Goal: Communication & Community: Ask a question

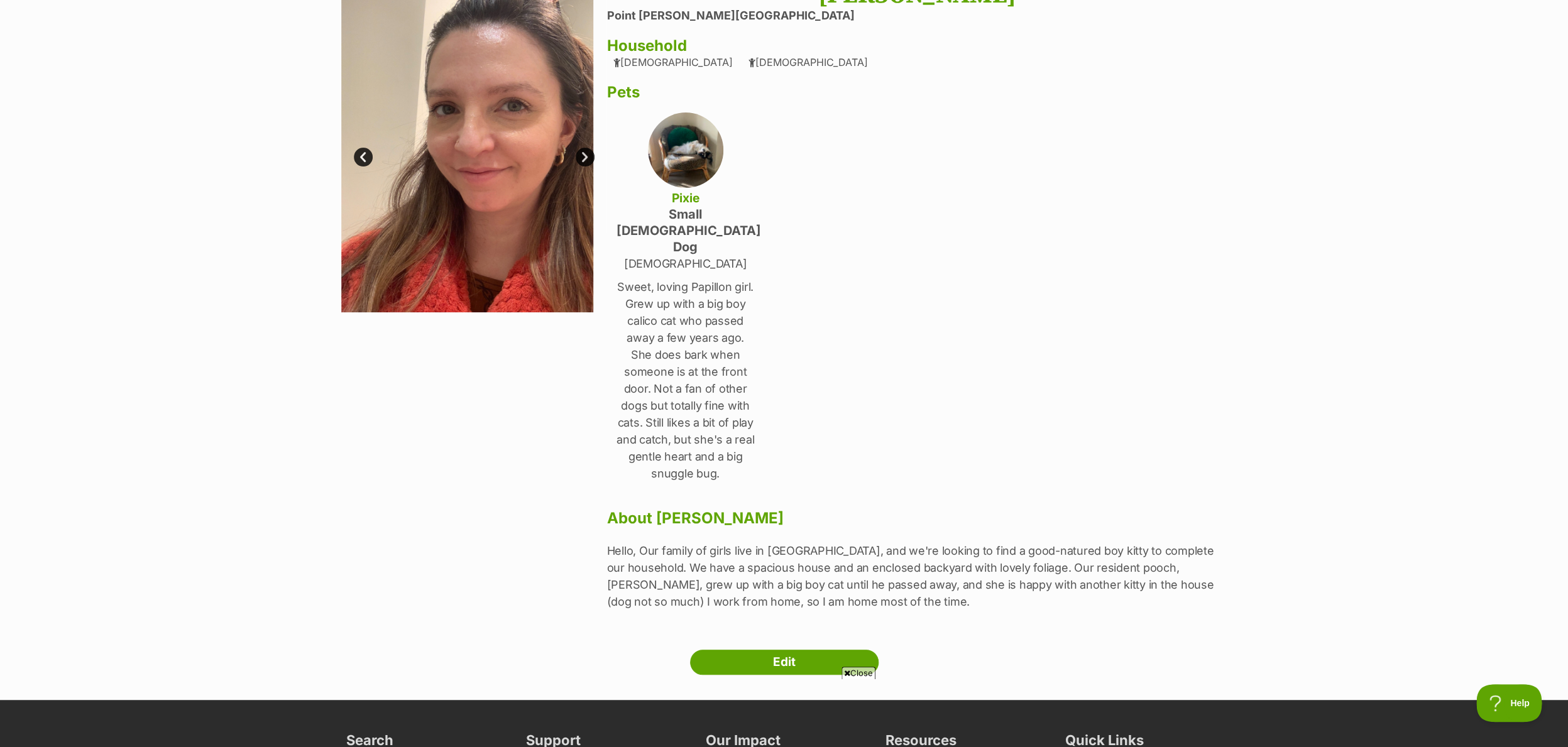
scroll to position [134, 0]
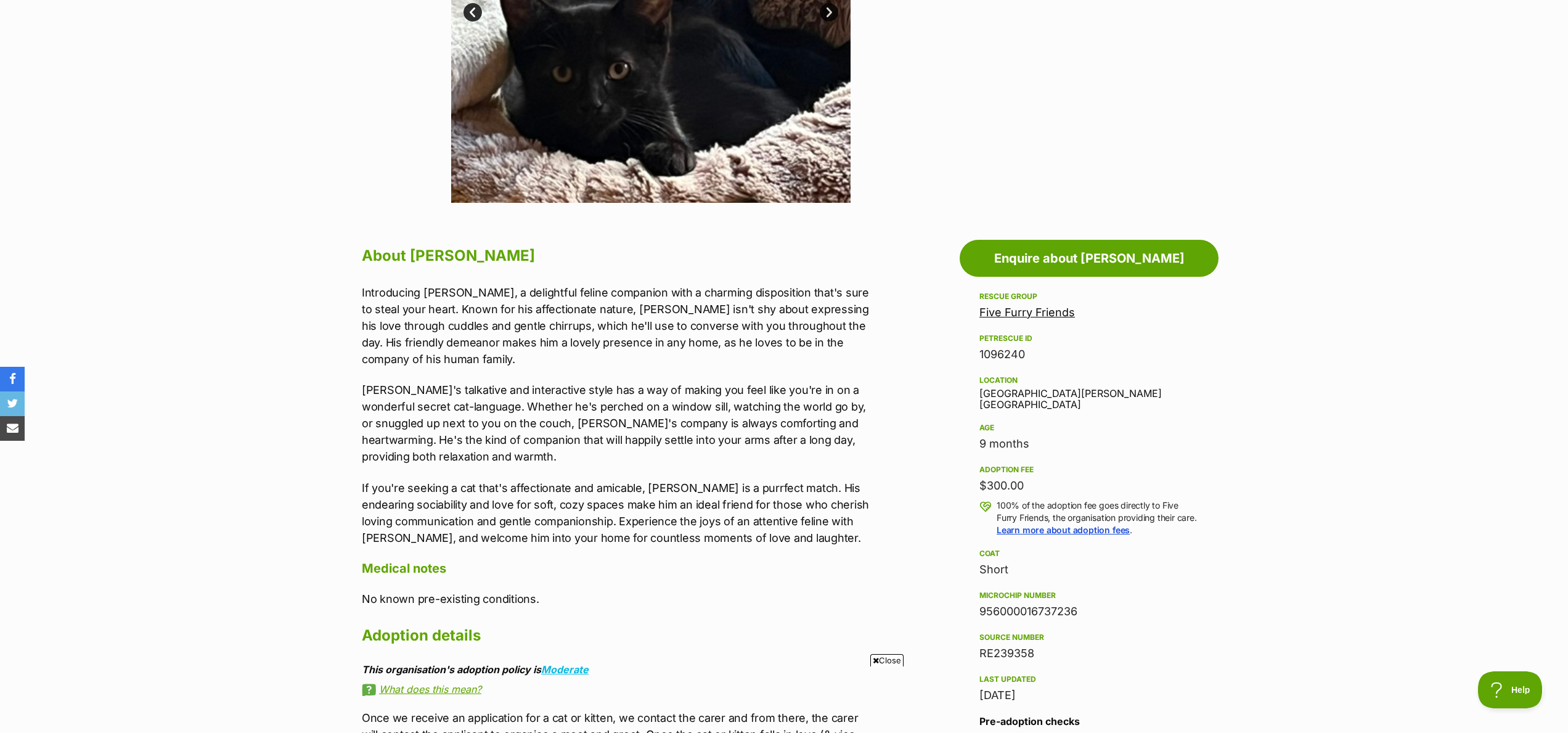
scroll to position [464, 0]
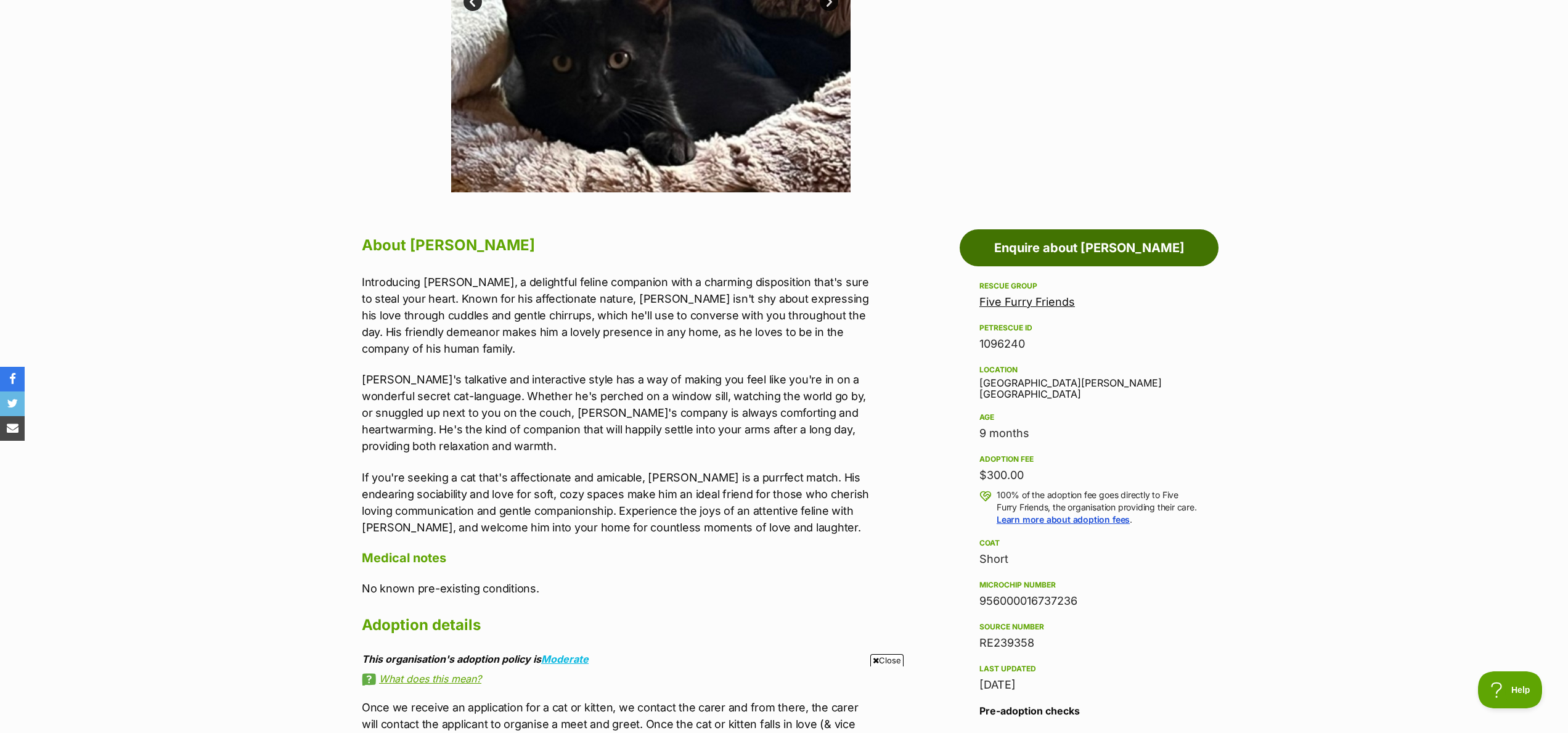
click at [1135, 245] on link "Enquire about Neil" at bounding box center [1089, 248] width 259 height 37
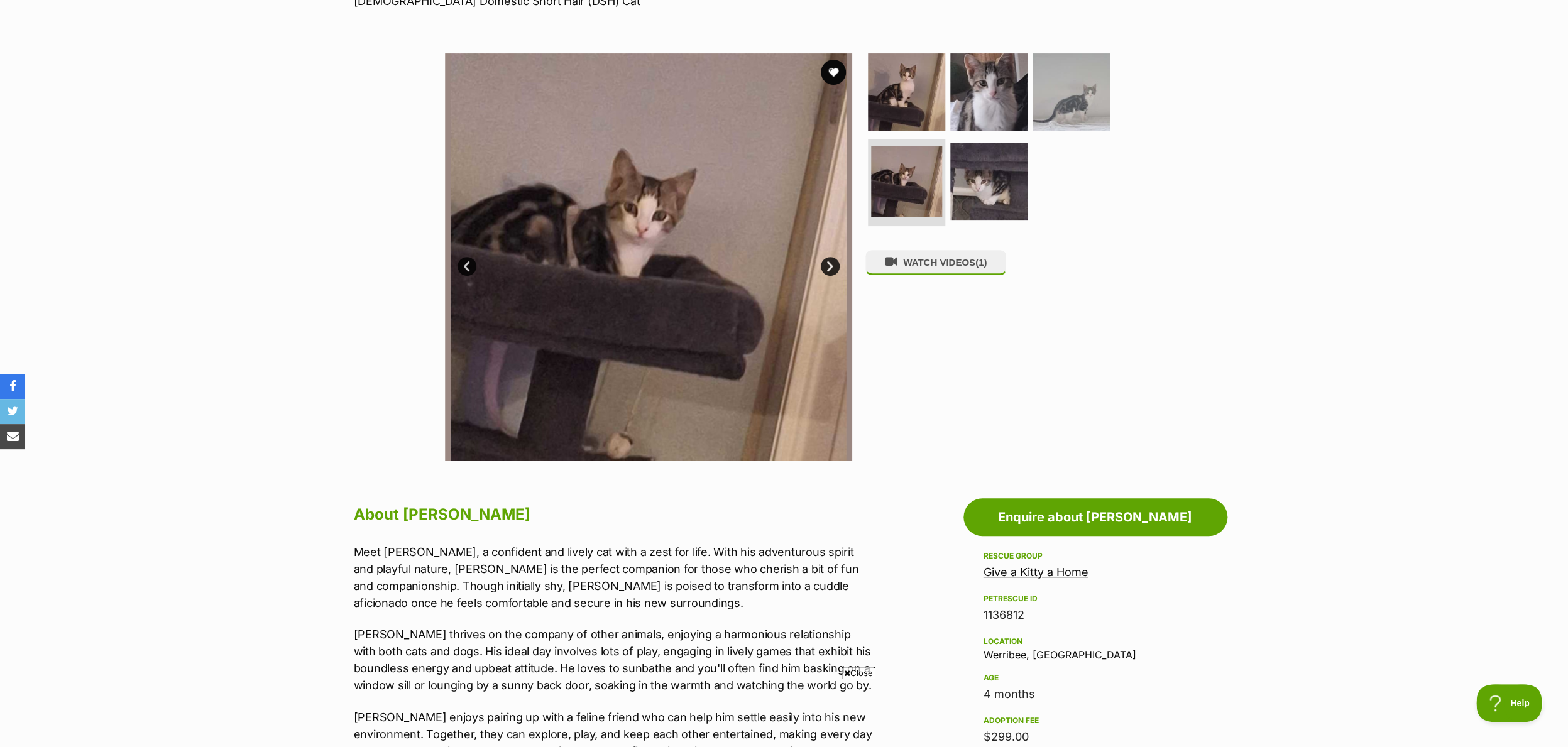
click at [901, 182] on img at bounding box center [906, 181] width 71 height 71
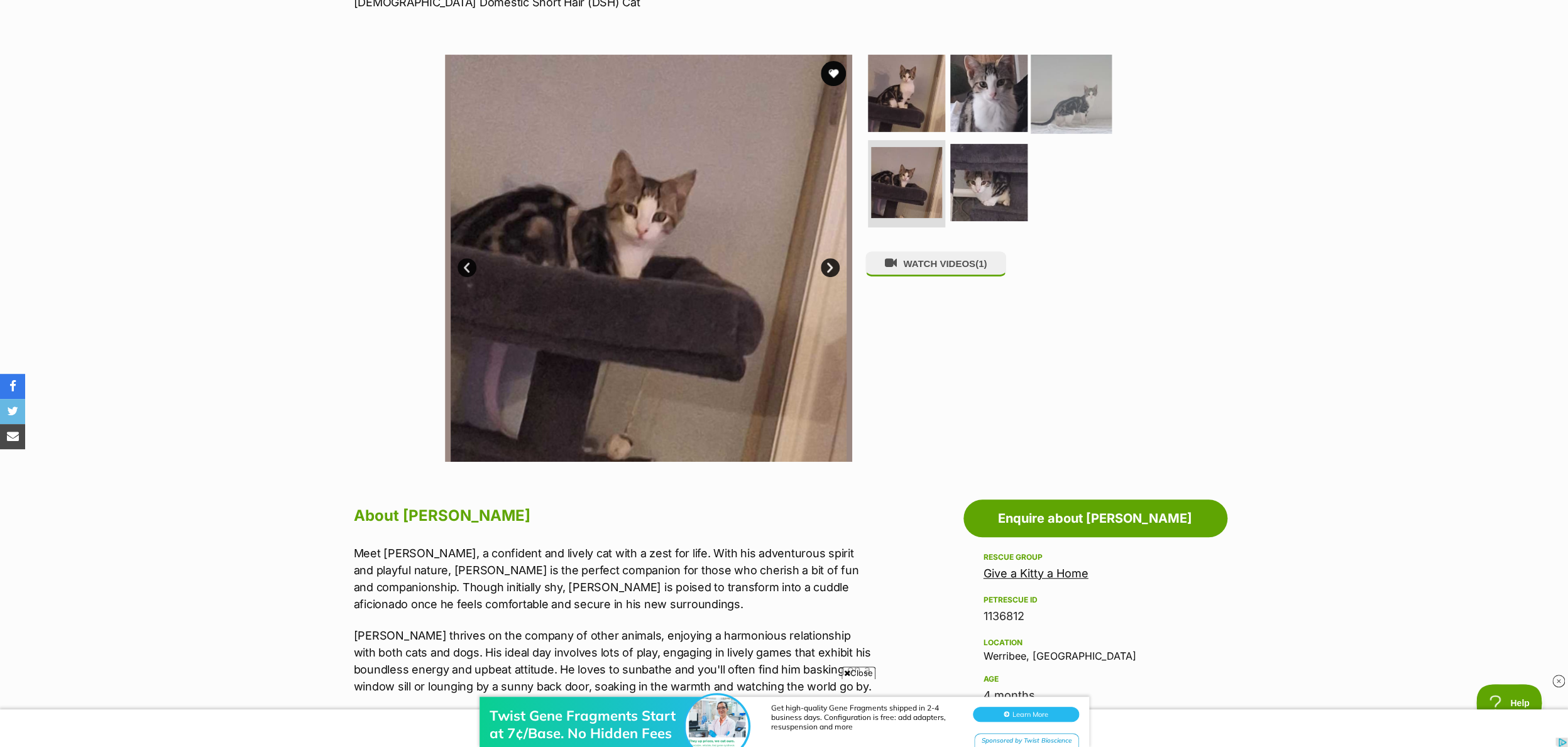
click at [1068, 110] on img at bounding box center [1071, 93] width 81 height 81
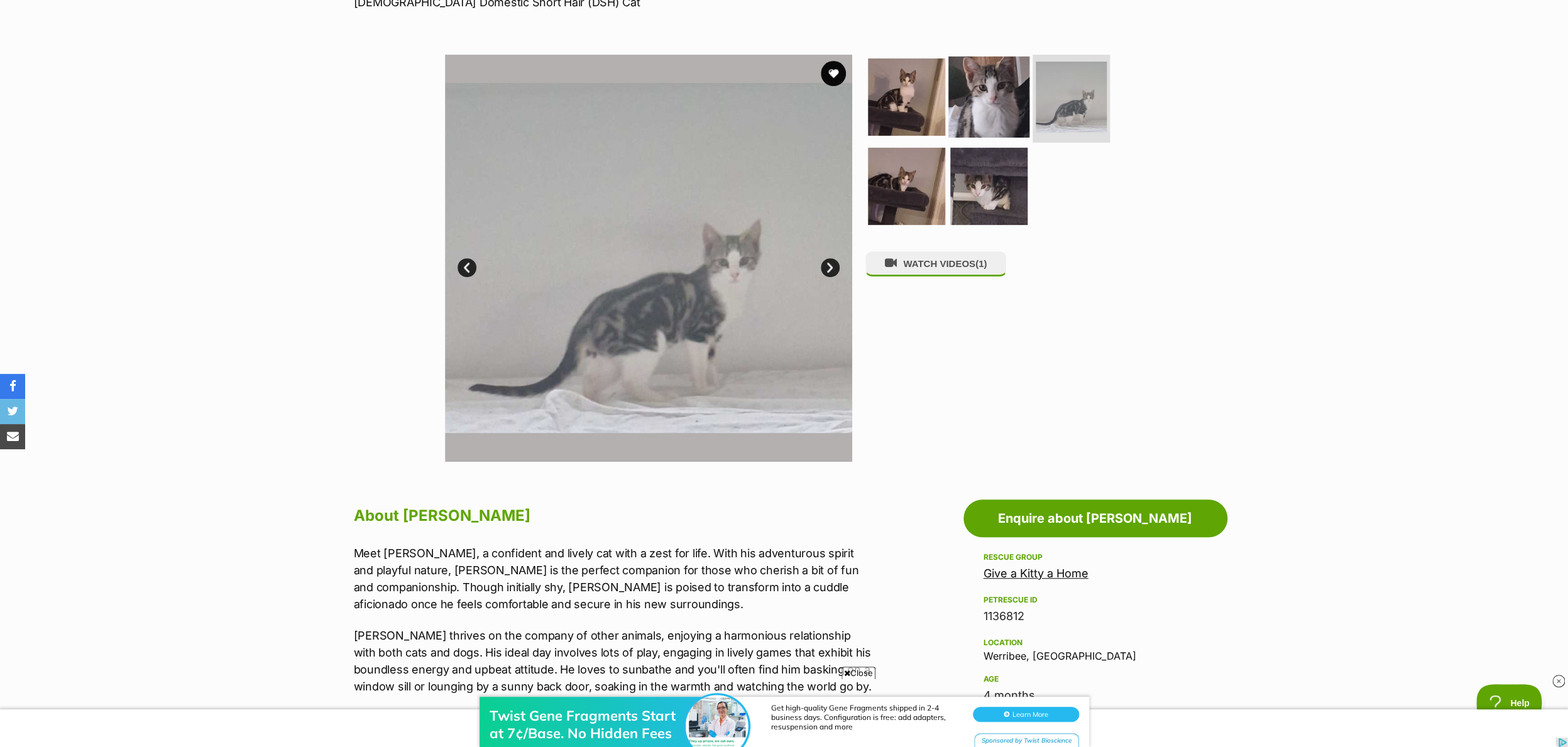
click at [996, 99] on img at bounding box center [988, 97] width 81 height 81
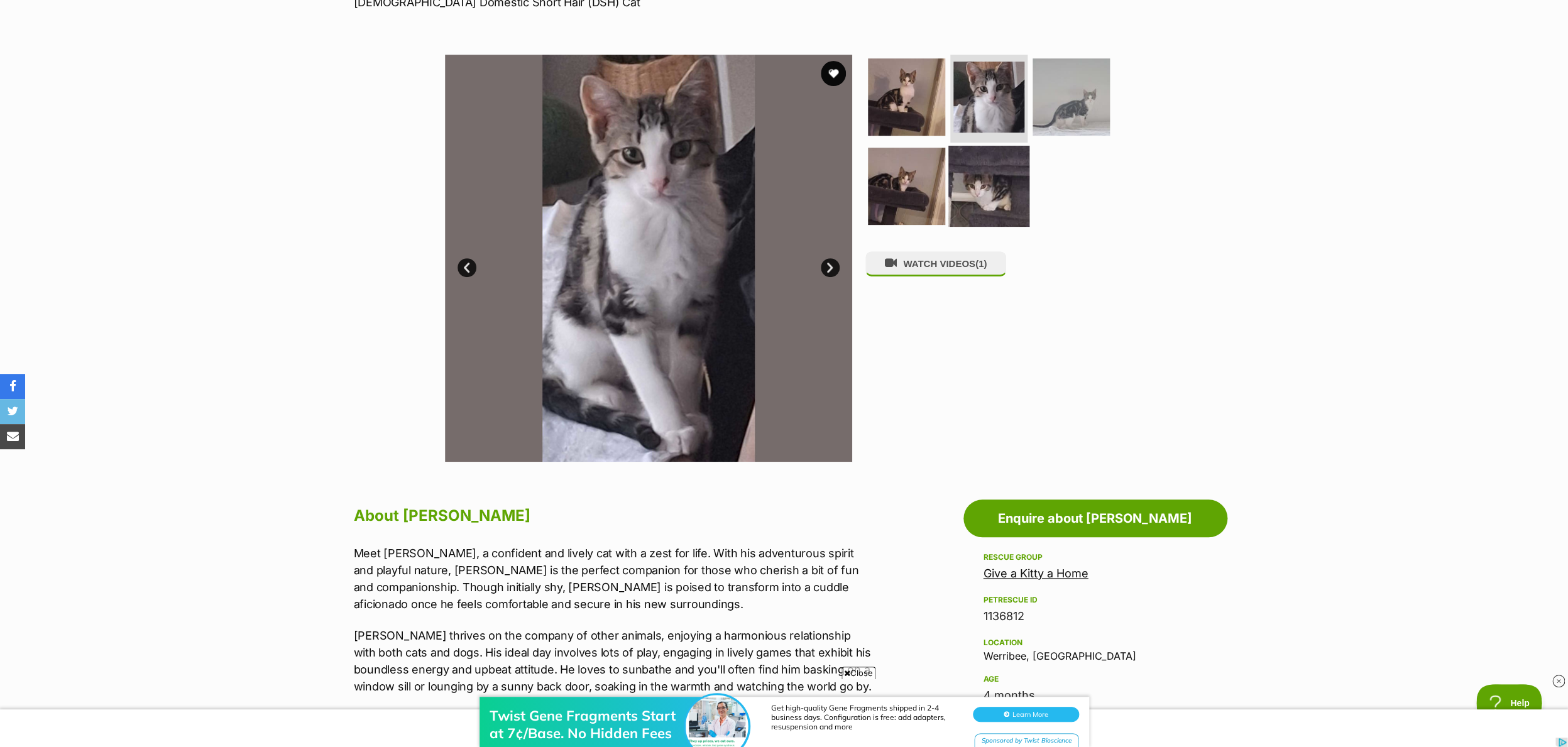
click at [983, 223] on img at bounding box center [988, 186] width 81 height 81
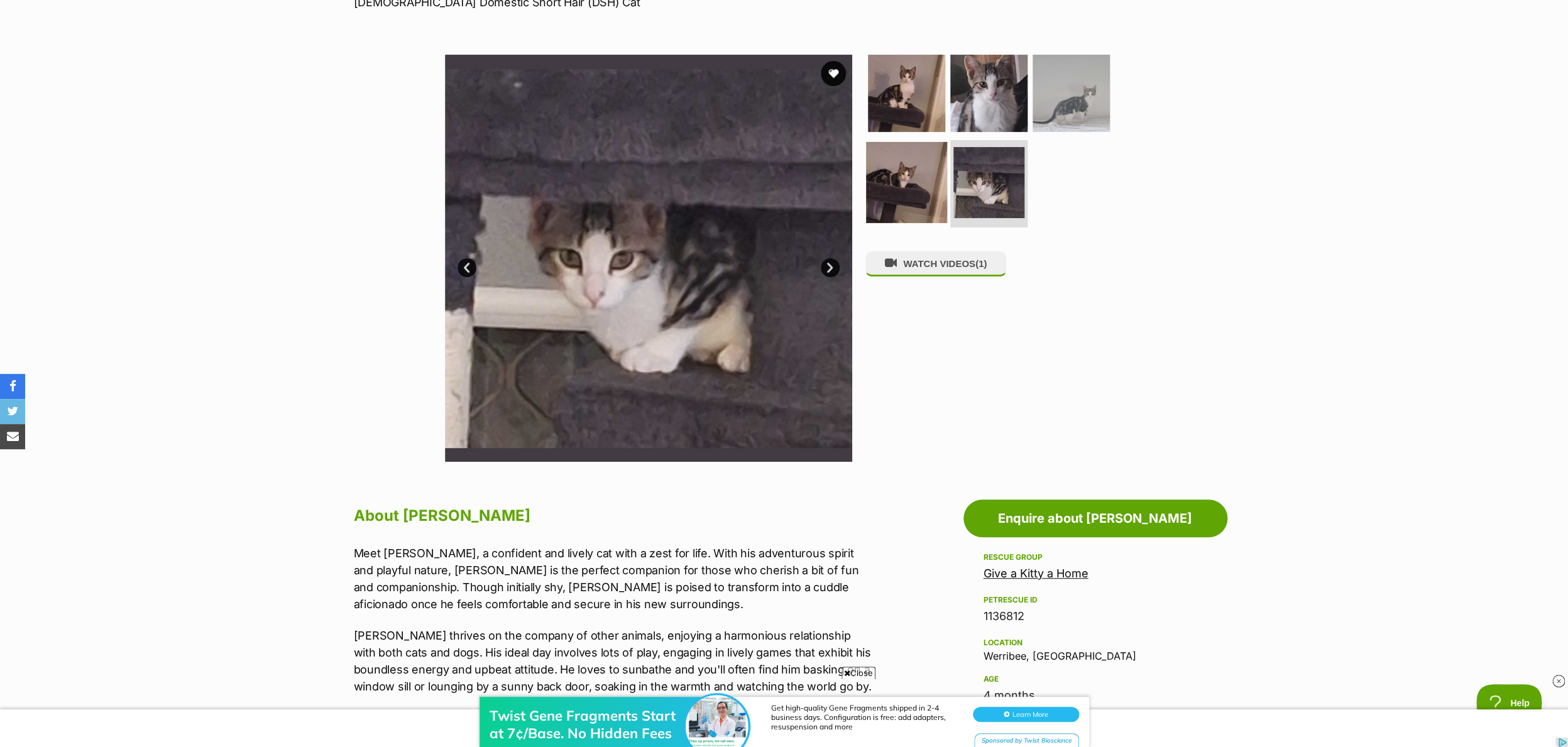
click at [875, 203] on img at bounding box center [906, 181] width 81 height 81
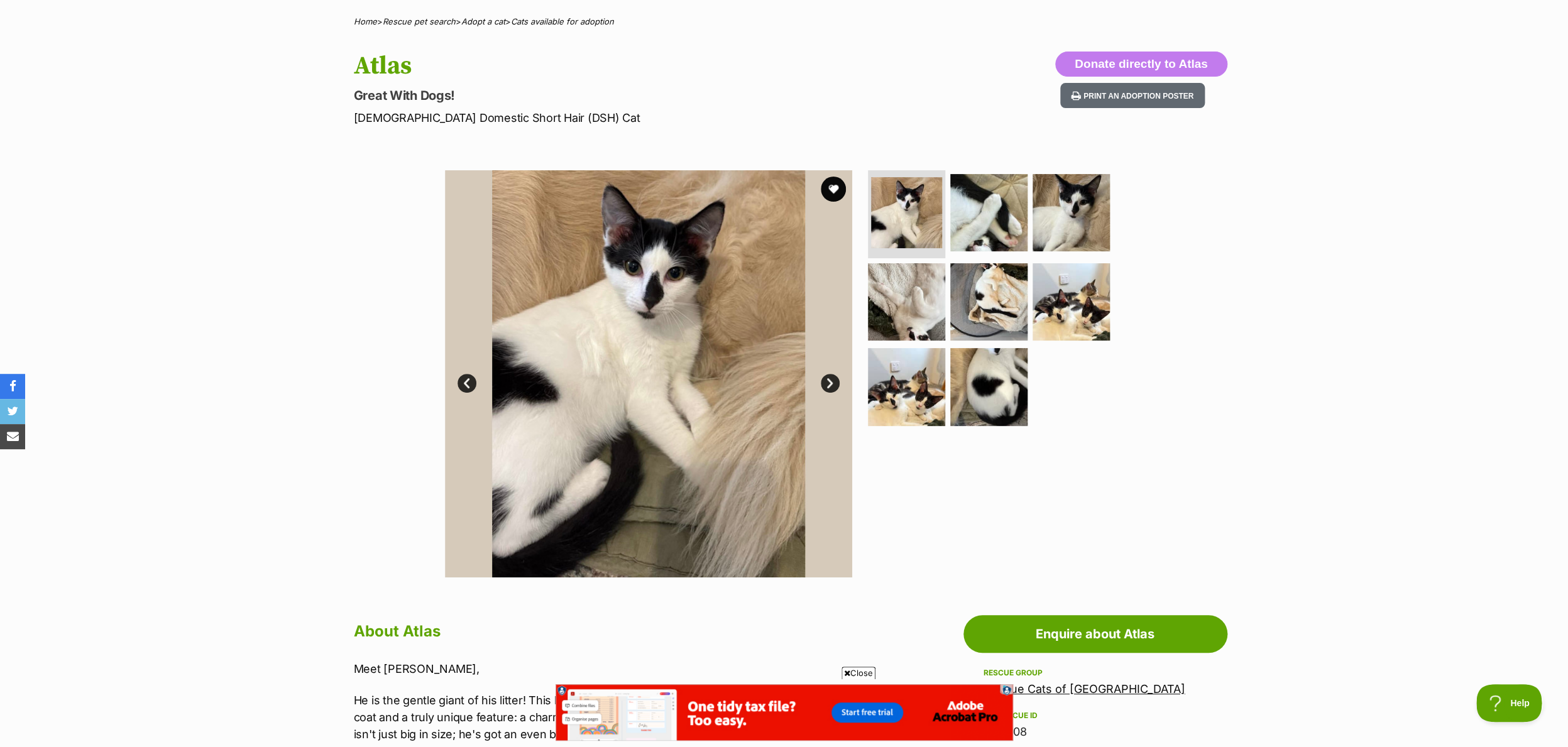
scroll to position [97, 0]
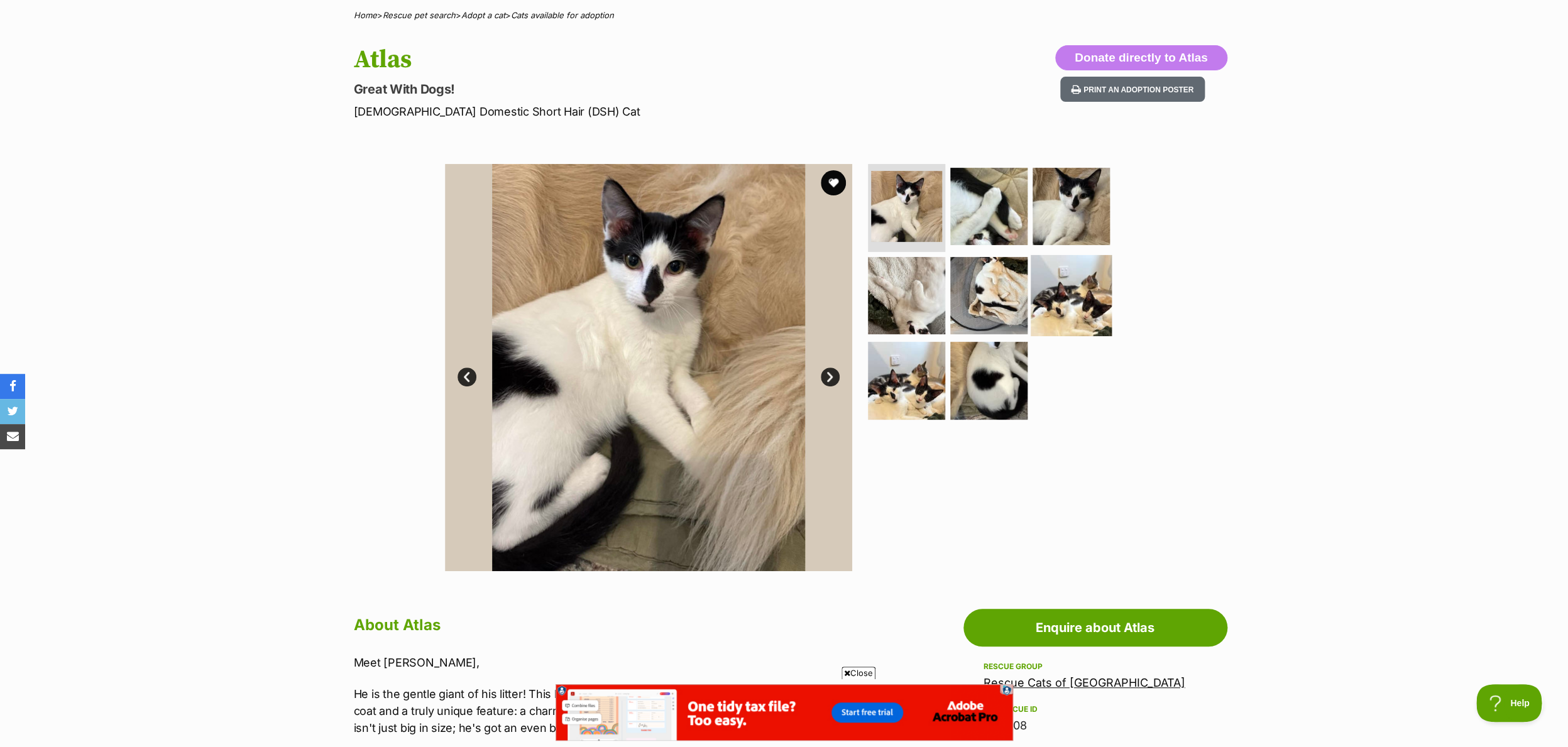
click at [1065, 286] on img at bounding box center [1071, 295] width 81 height 81
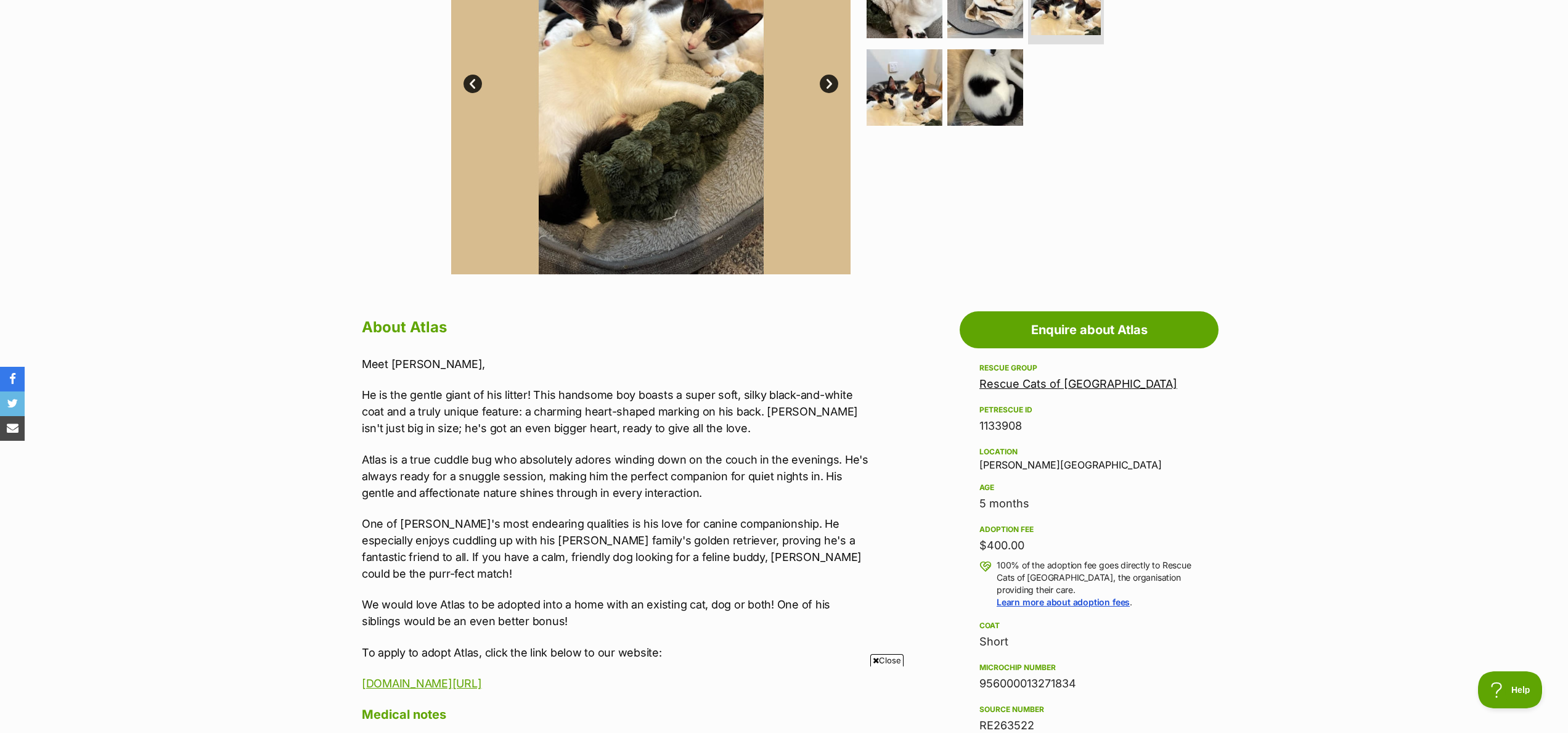
scroll to position [384, 0]
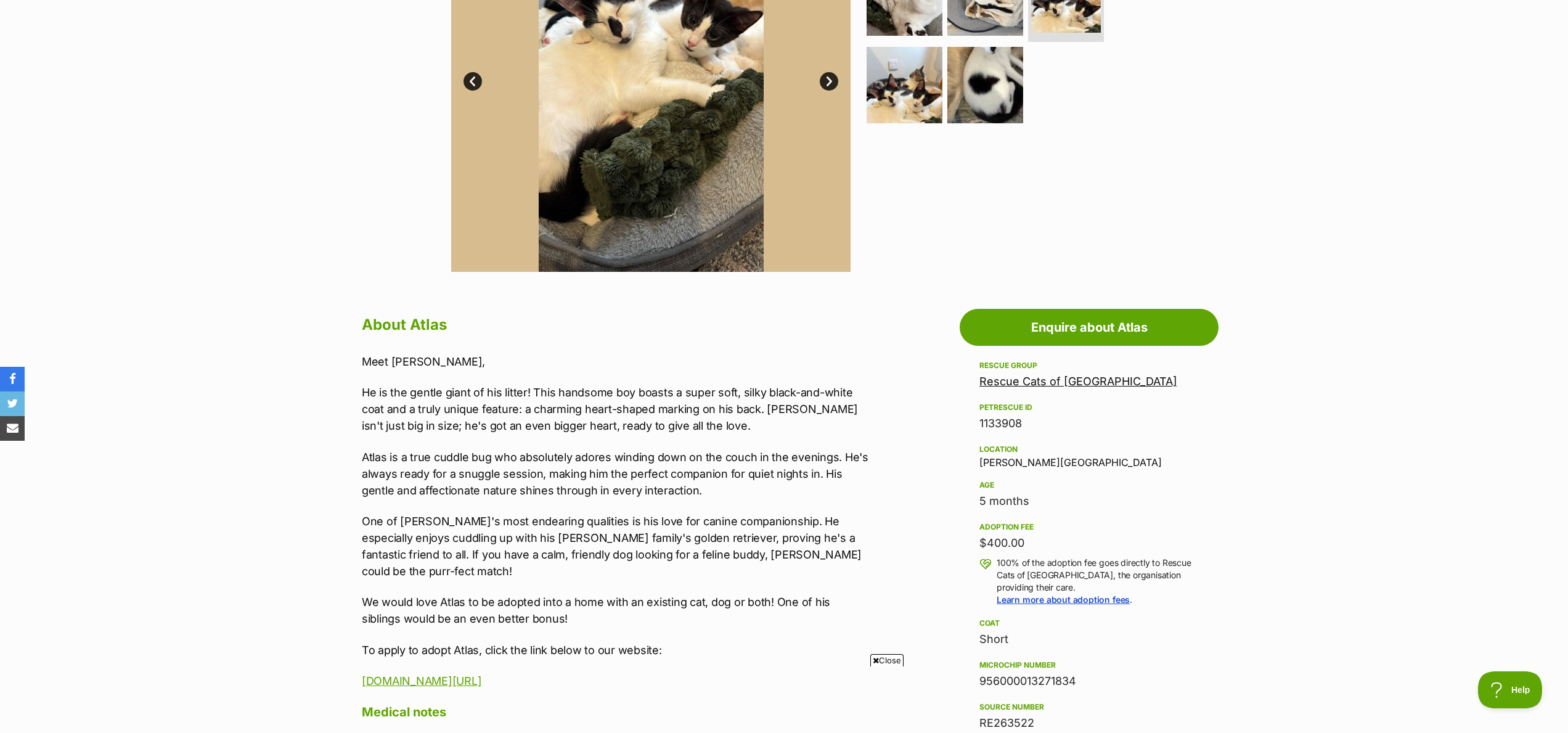
click at [1063, 384] on link "Rescue Cats of Melbourne" at bounding box center [1078, 381] width 198 height 13
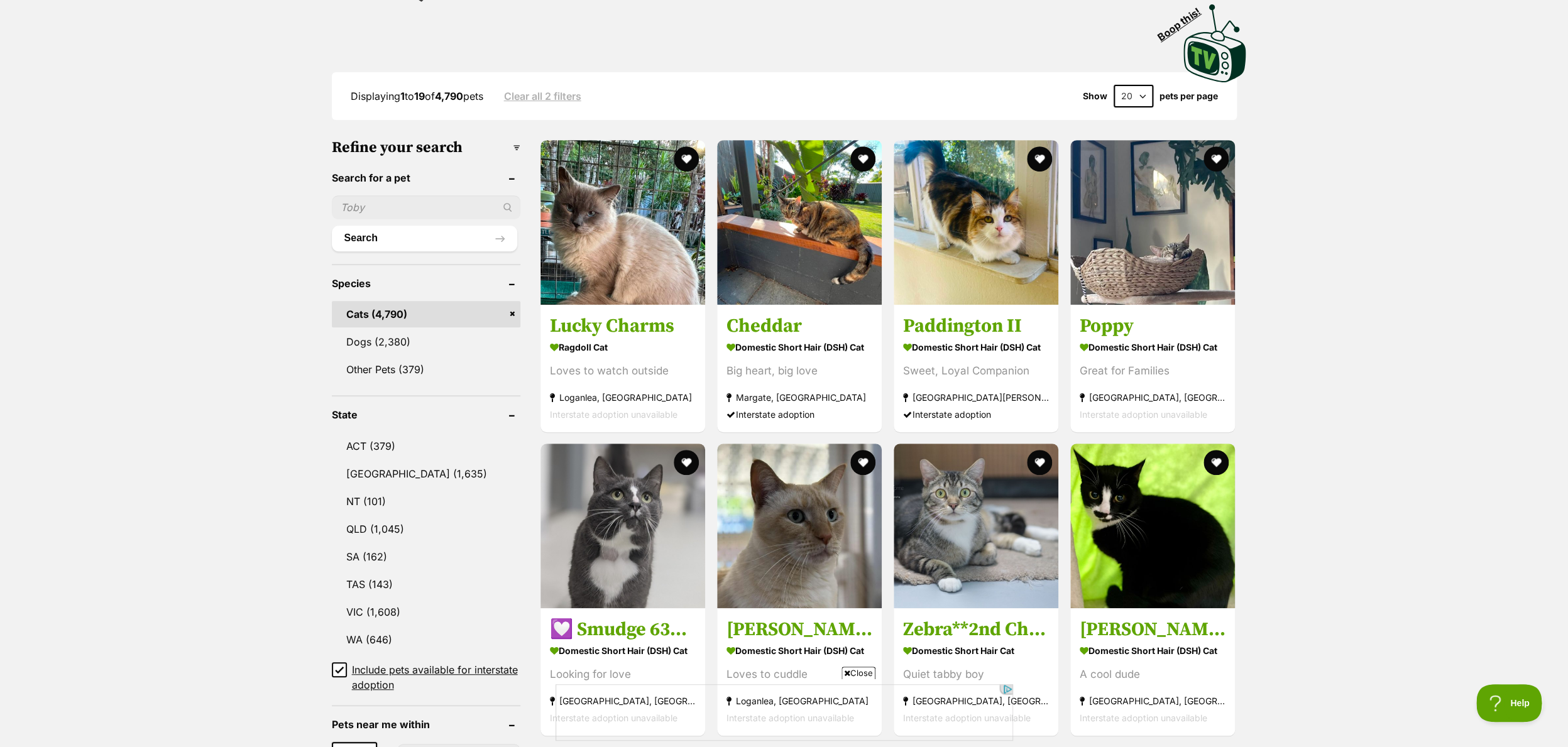
scroll to position [268, 0]
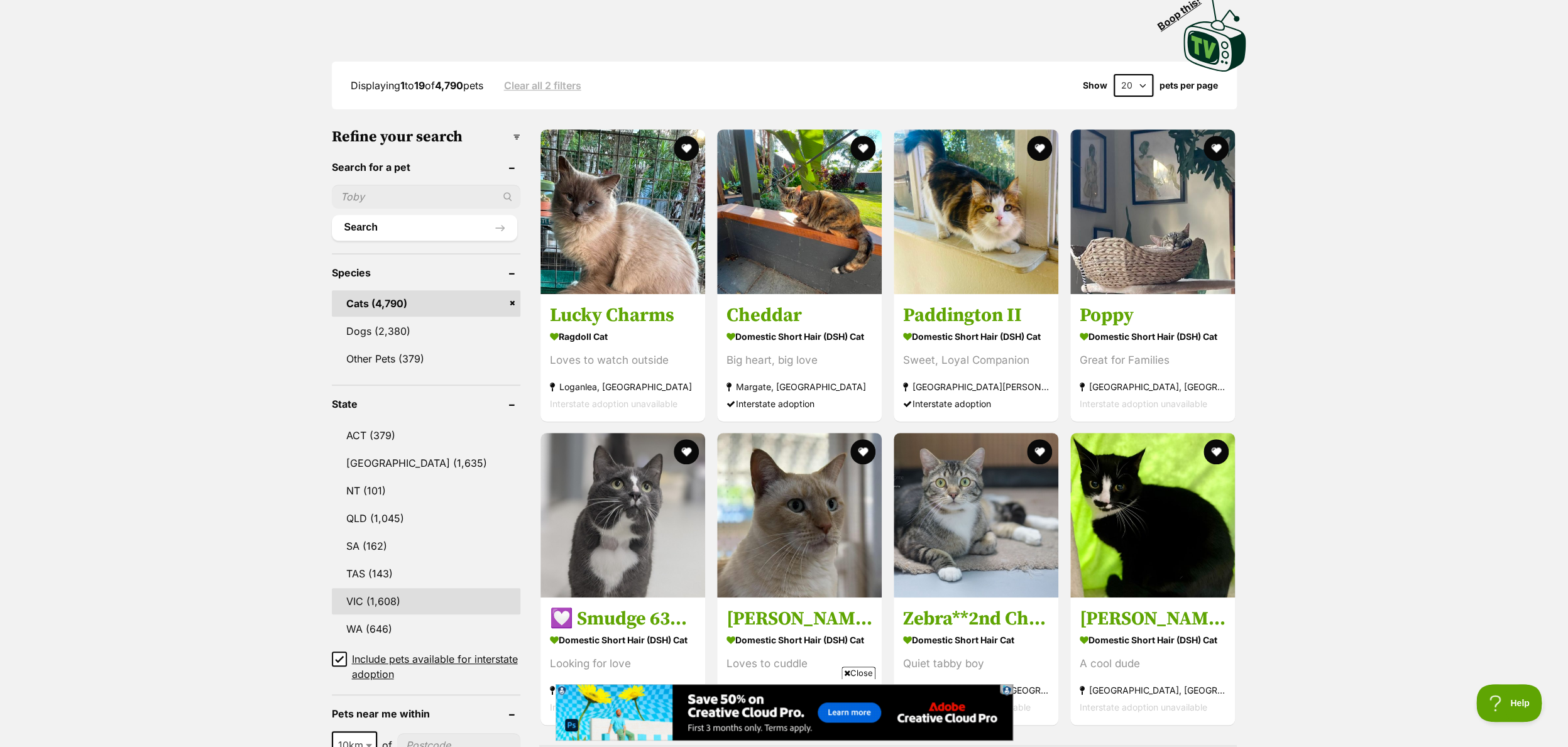
click at [377, 606] on link "VIC (1,608)" at bounding box center [425, 601] width 188 height 26
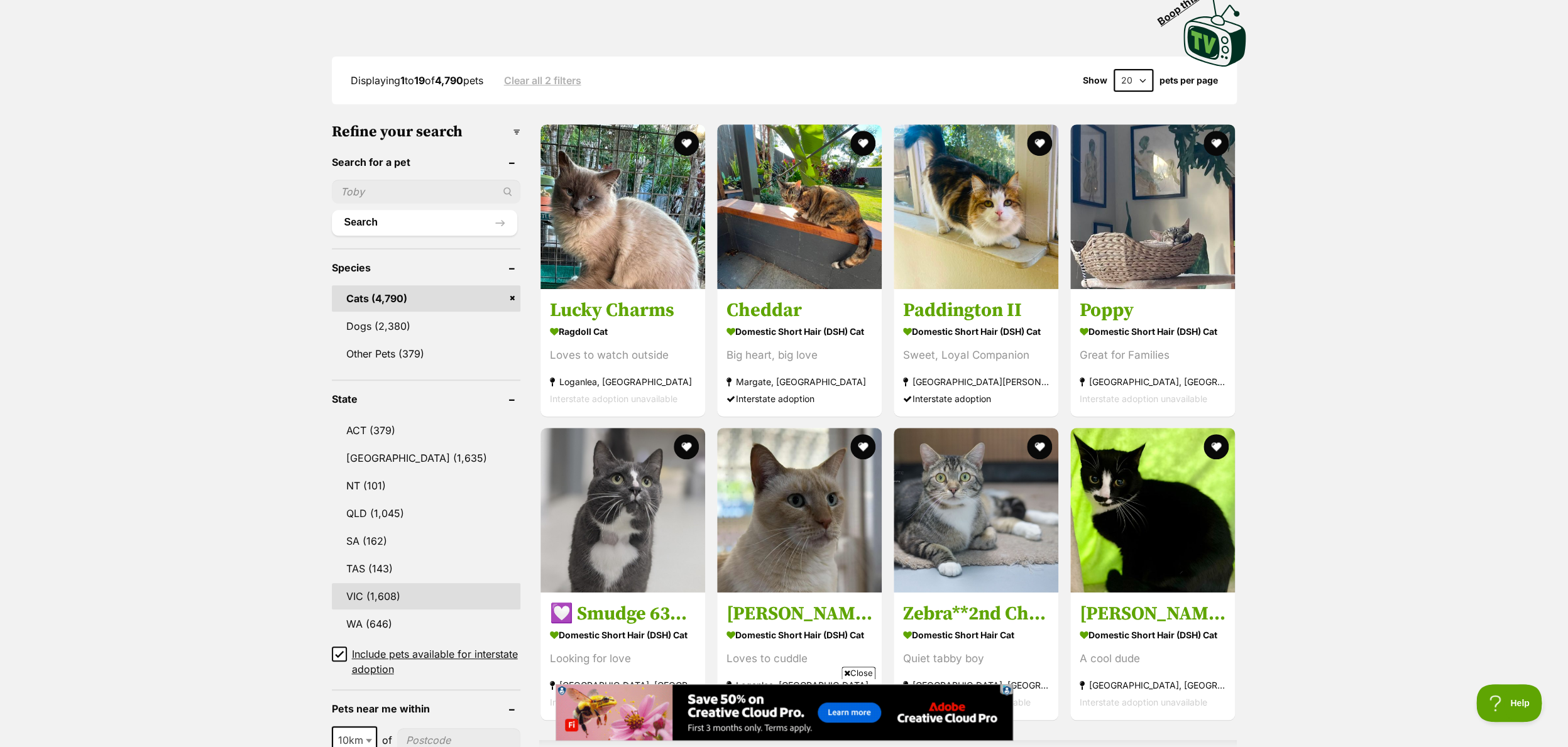
scroll to position [284, 0]
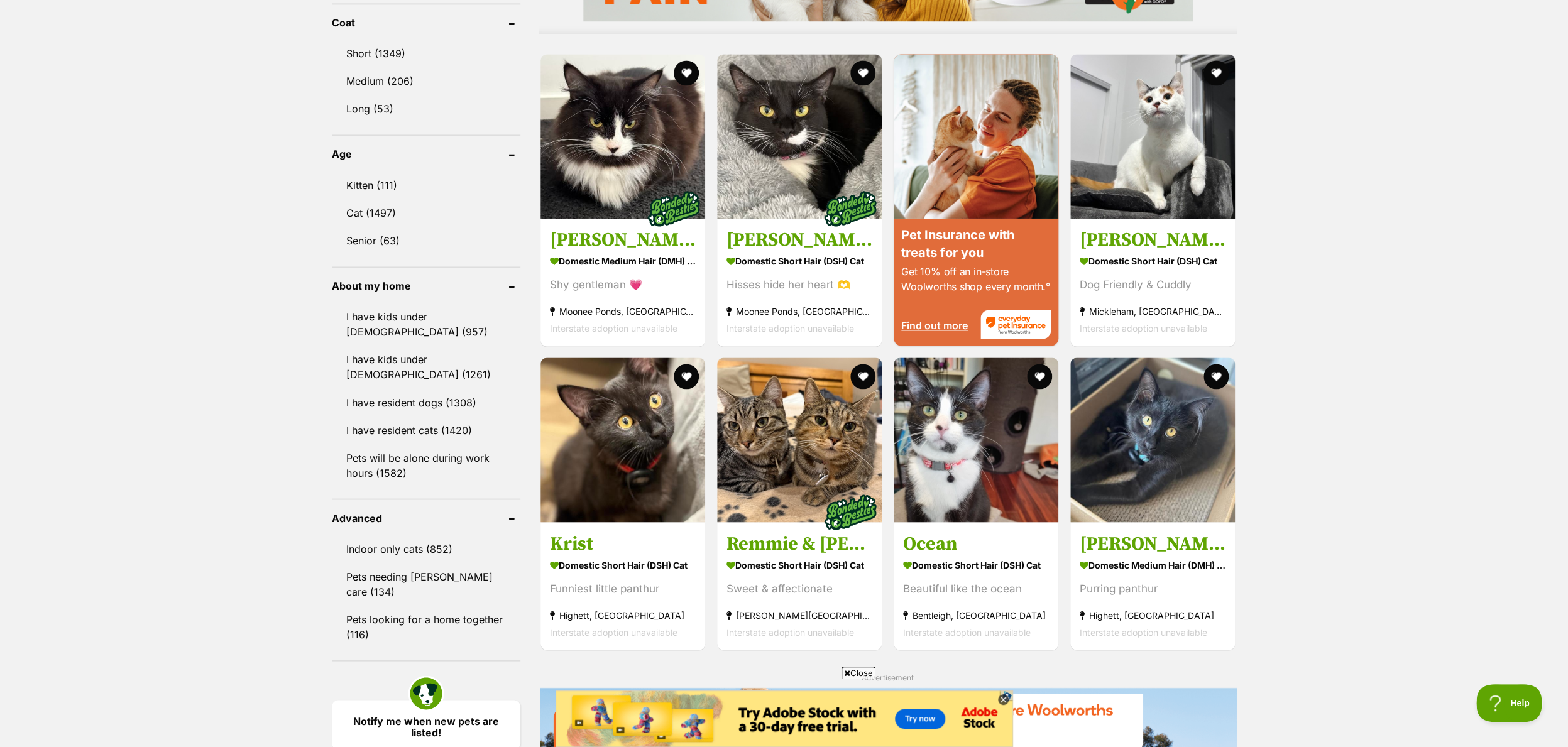
scroll to position [1182, 0]
click at [1155, 450] on img at bounding box center [1152, 436] width 165 height 165
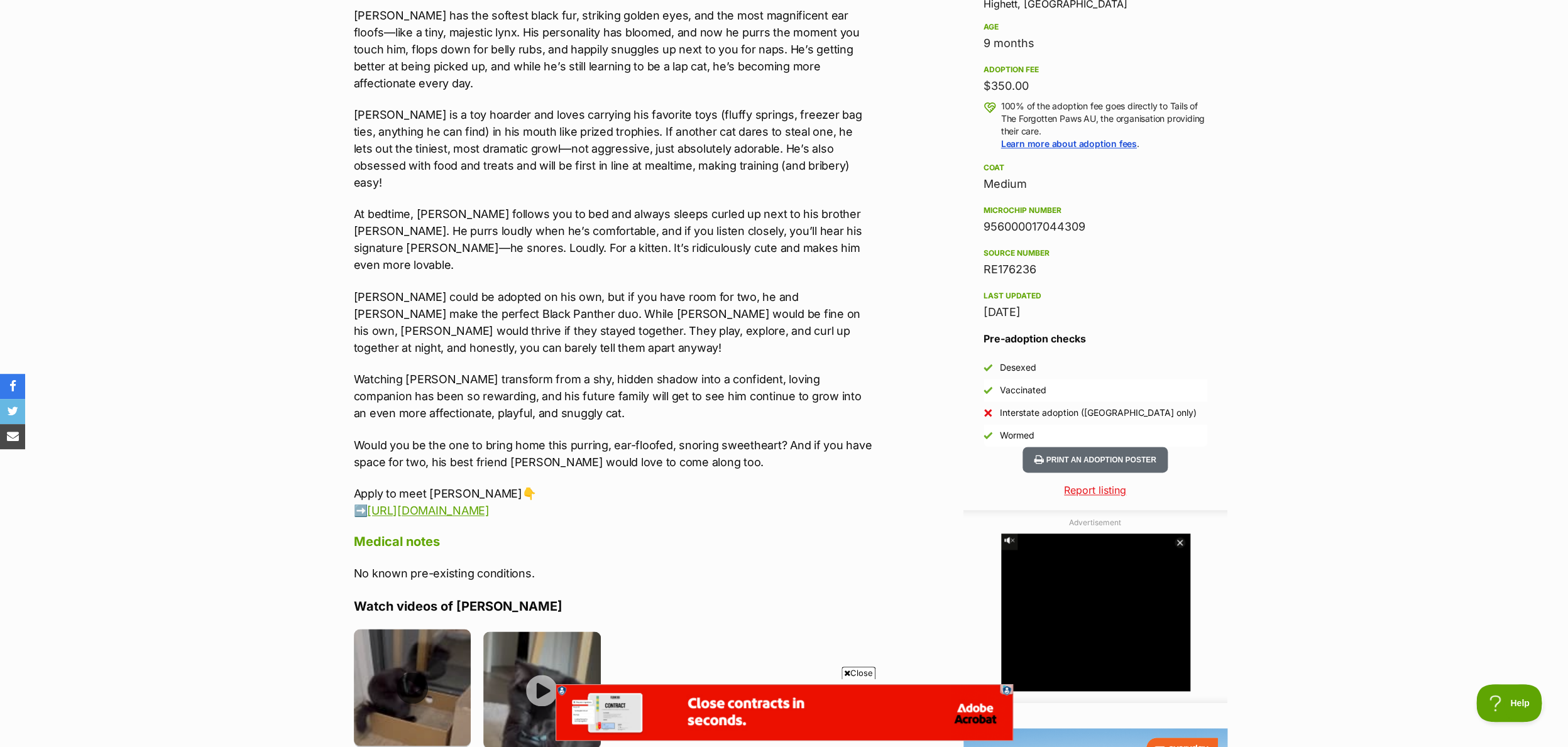
click at [414, 629] on img at bounding box center [412, 687] width 117 height 117
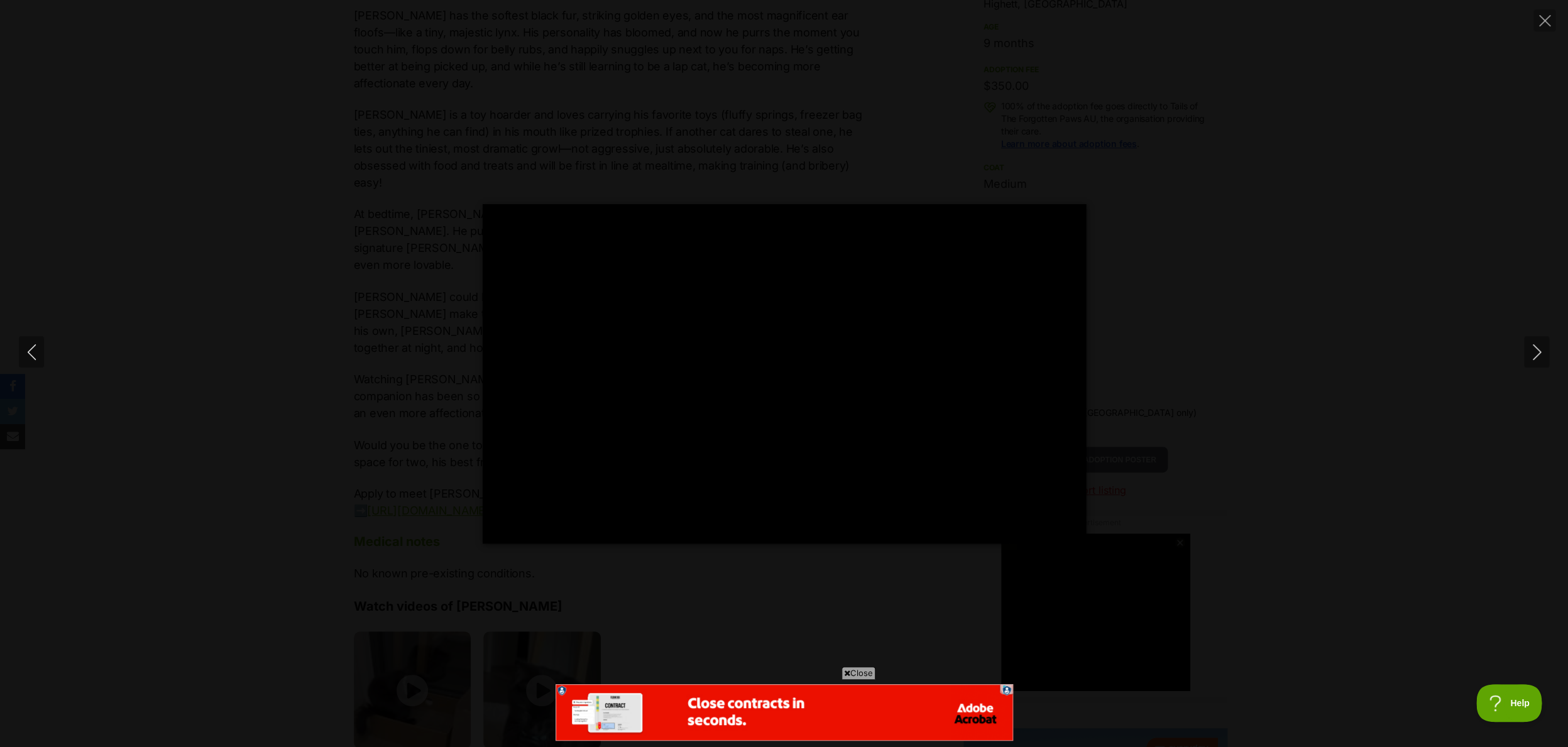
click at [517, 629] on div "Pause Play % buffered 00:00 -00:18 Unmute Mute Disable captions Enable captions…" at bounding box center [784, 373] width 1568 height 747
type input "43.51"
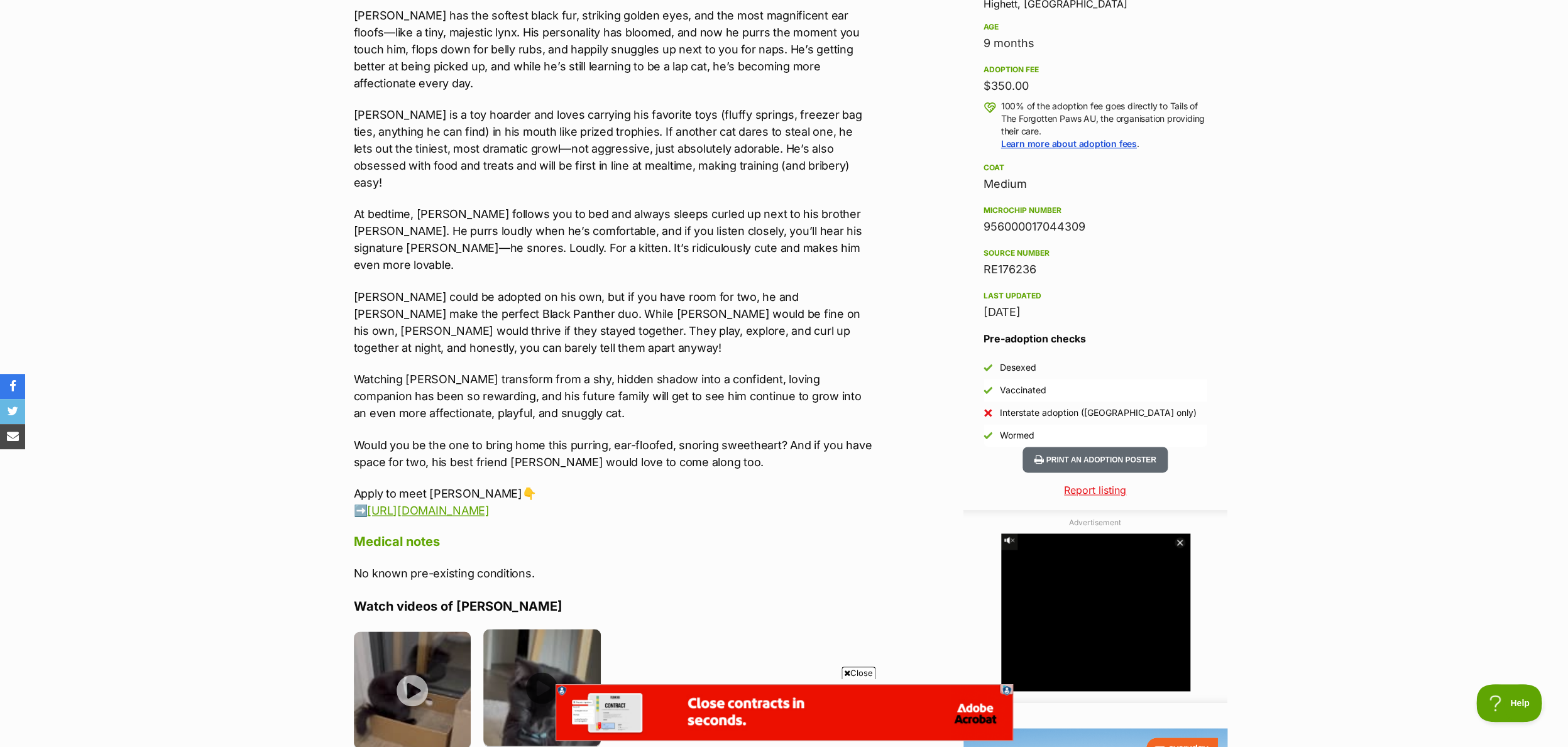
click at [541, 629] on img at bounding box center [541, 687] width 117 height 117
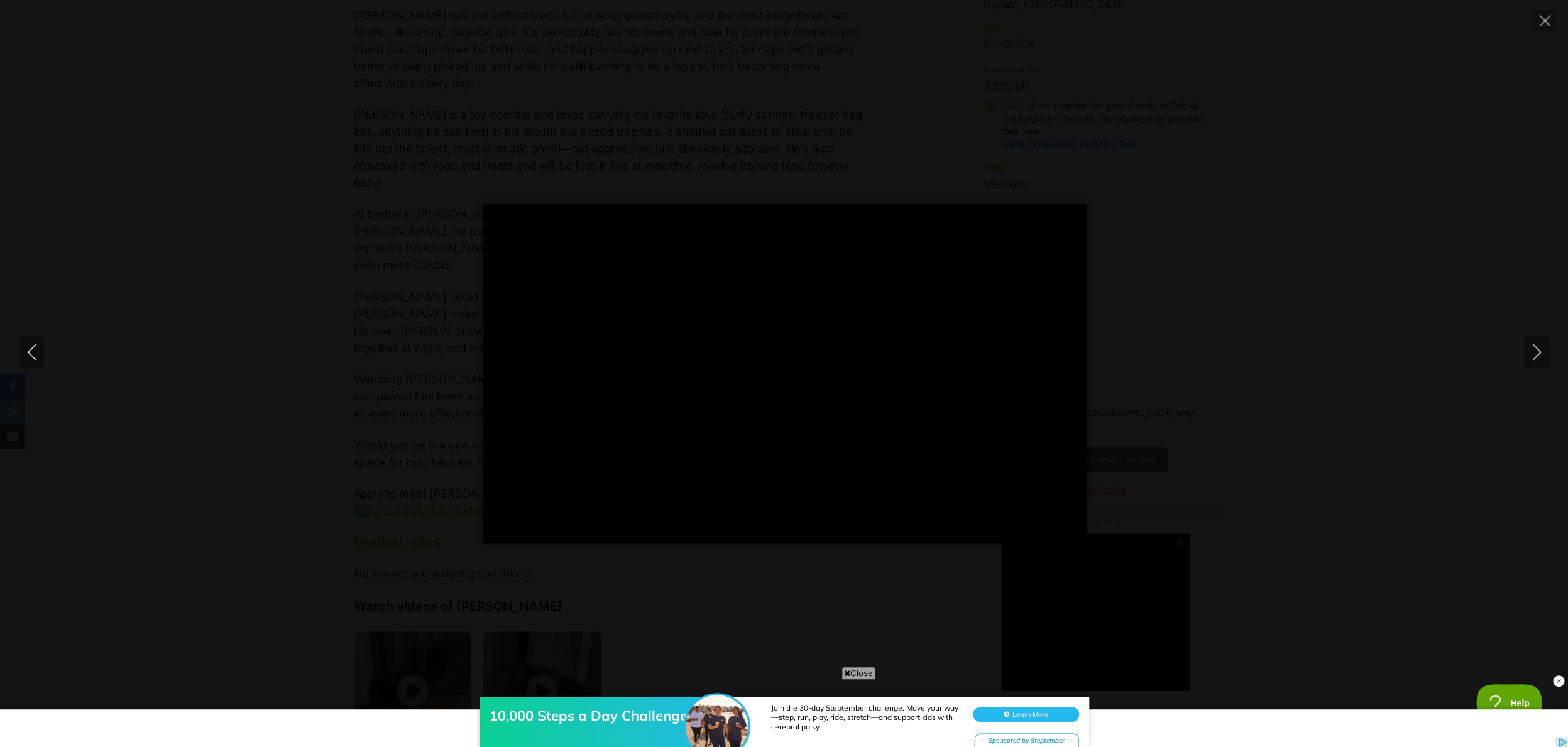
click at [245, 359] on div "Pause Play % buffered 00:00 -00:04 Unmute Mute Disable captions Enable captions…" at bounding box center [784, 374] width 1568 height 339
type input "63.21"
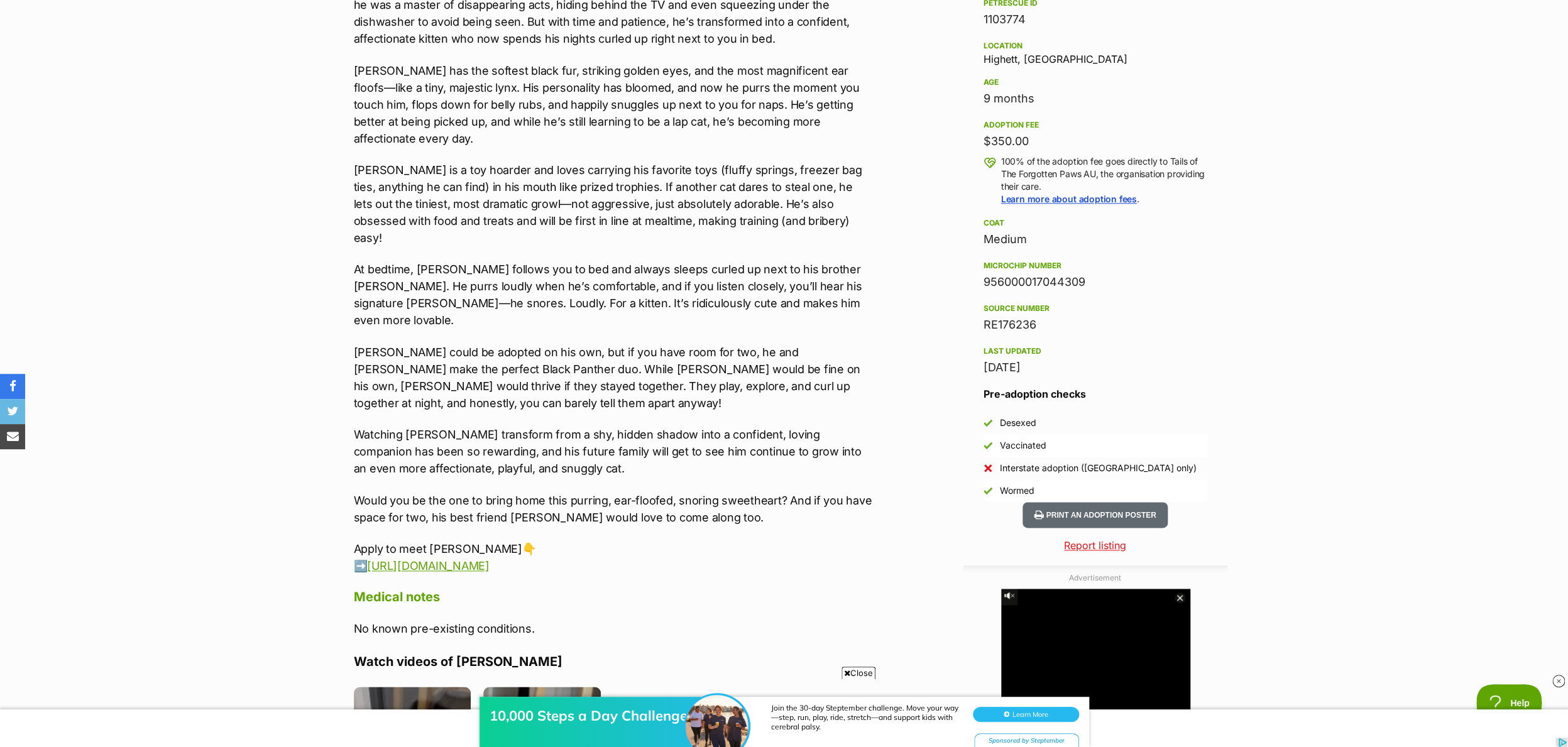
scroll to position [802, 0]
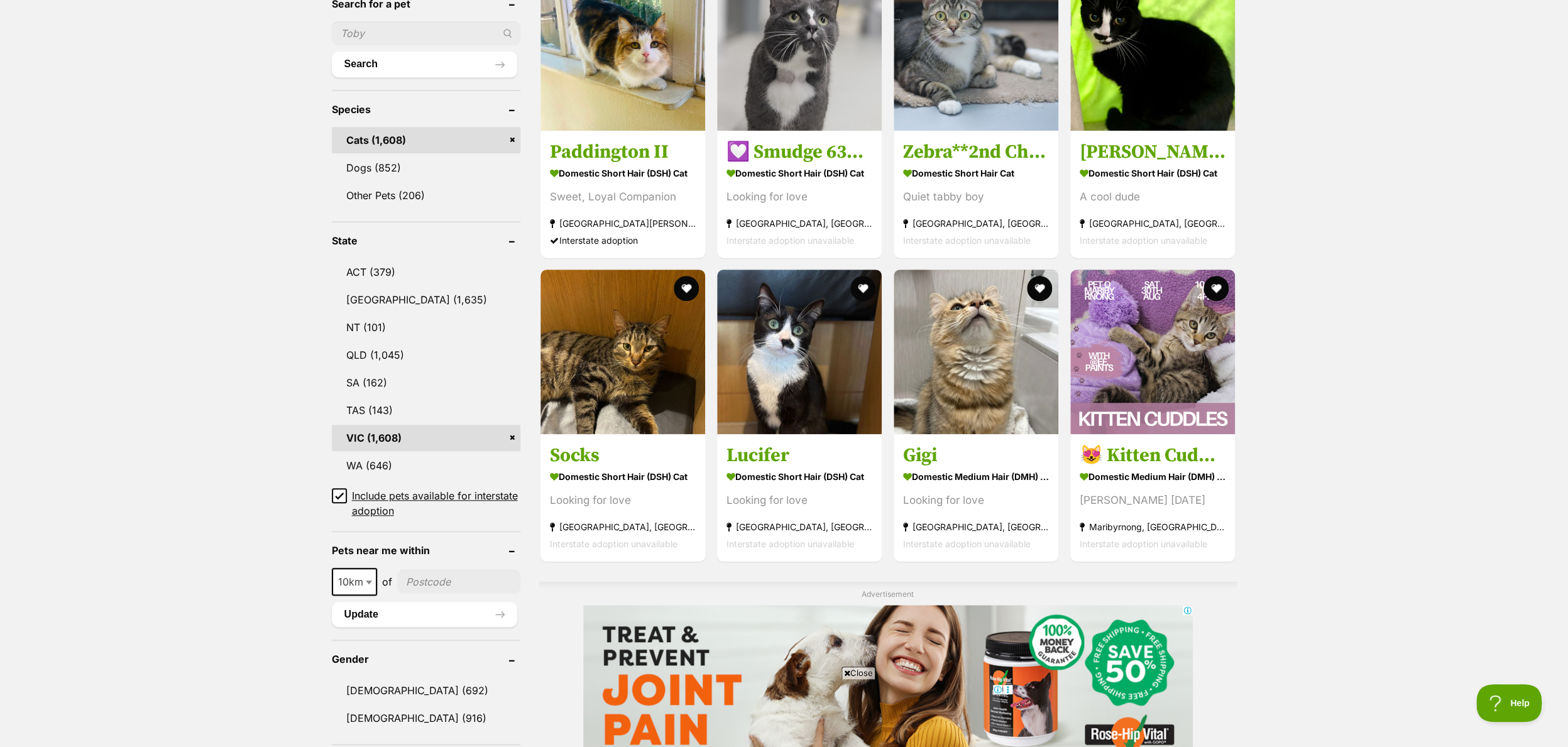
scroll to position [425, 0]
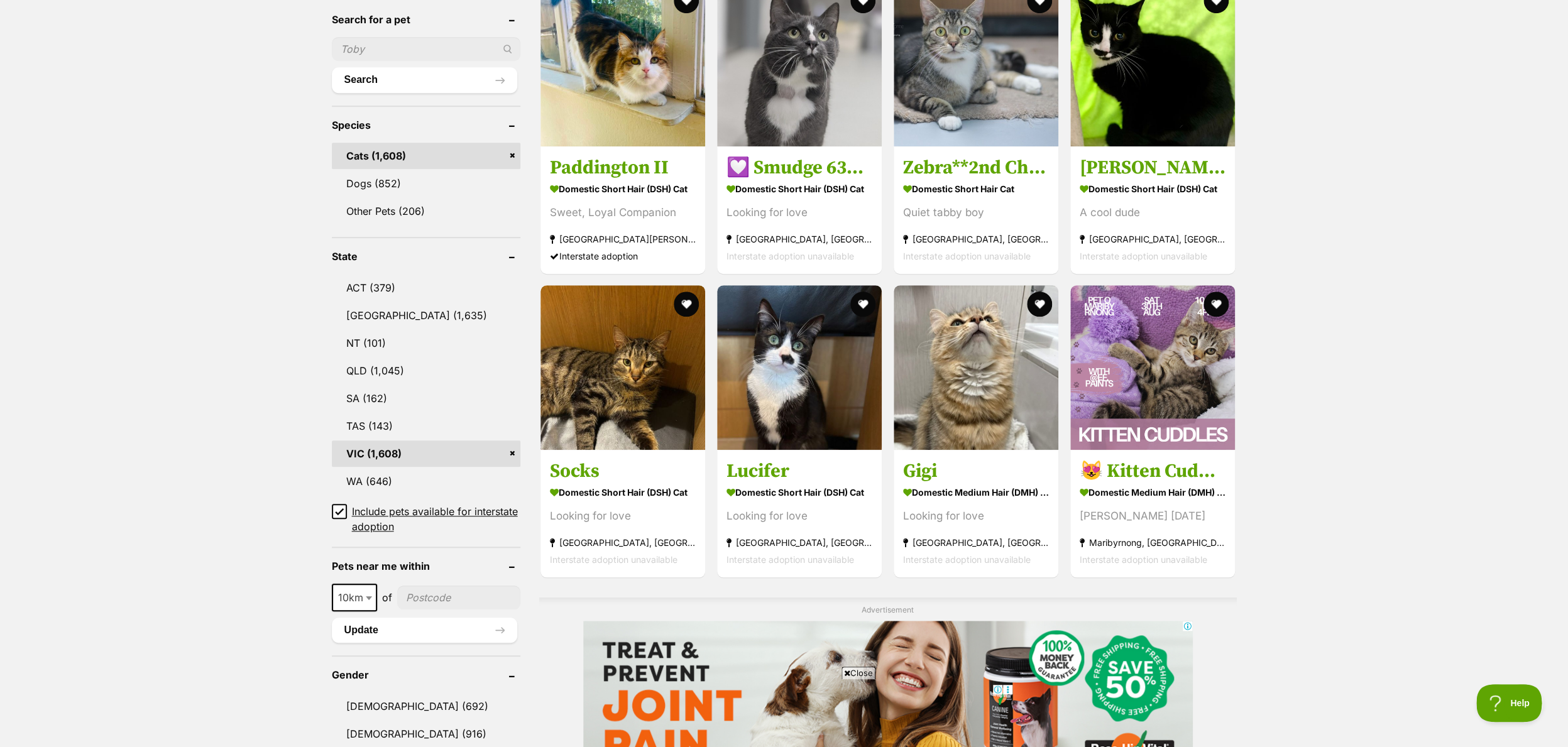
click at [433, 601] on input"] "postcode" at bounding box center [458, 598] width 123 height 24
type input"] "3030"
click at [332, 67] on button "Search" at bounding box center [424, 80] width 186 height 25
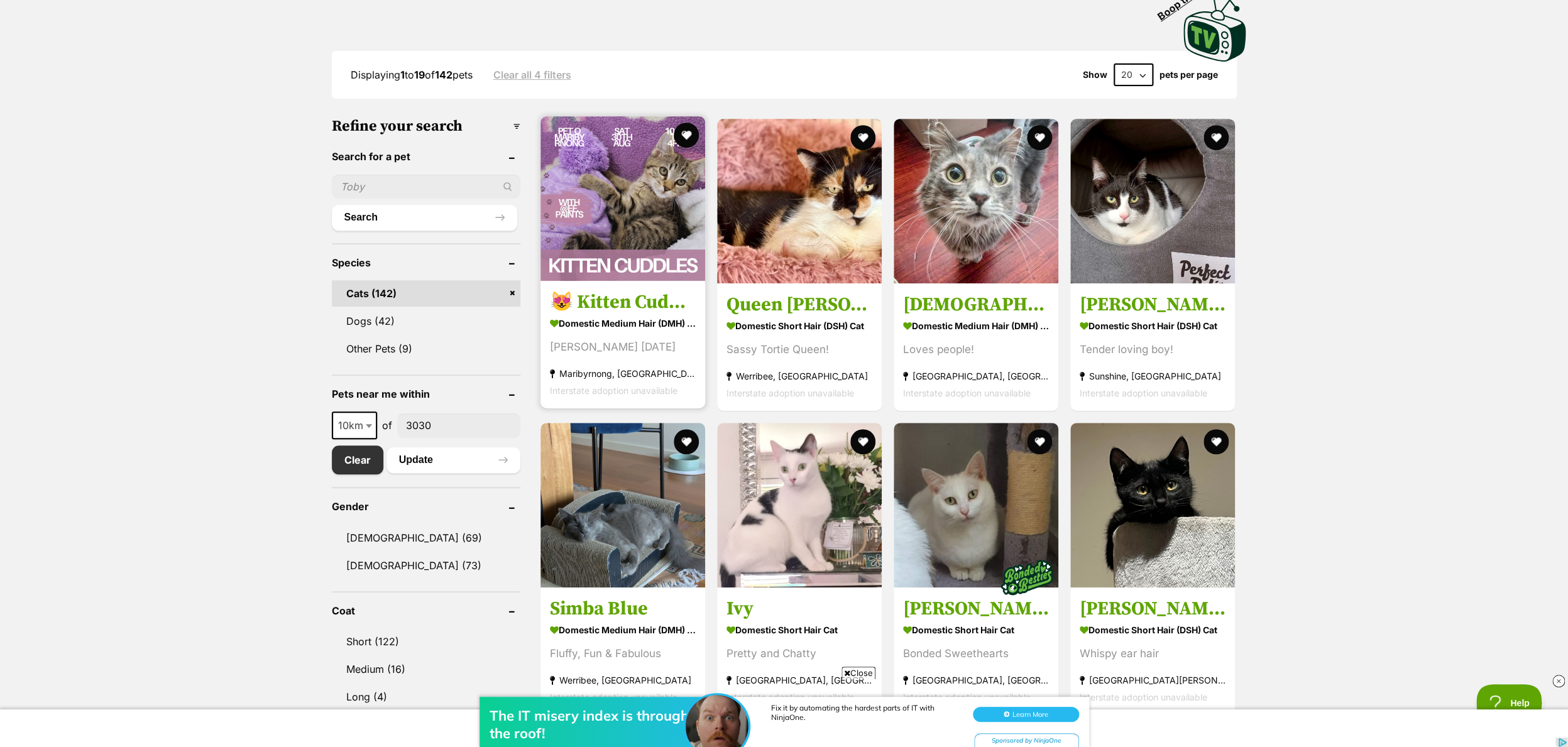
scroll to position [297, 0]
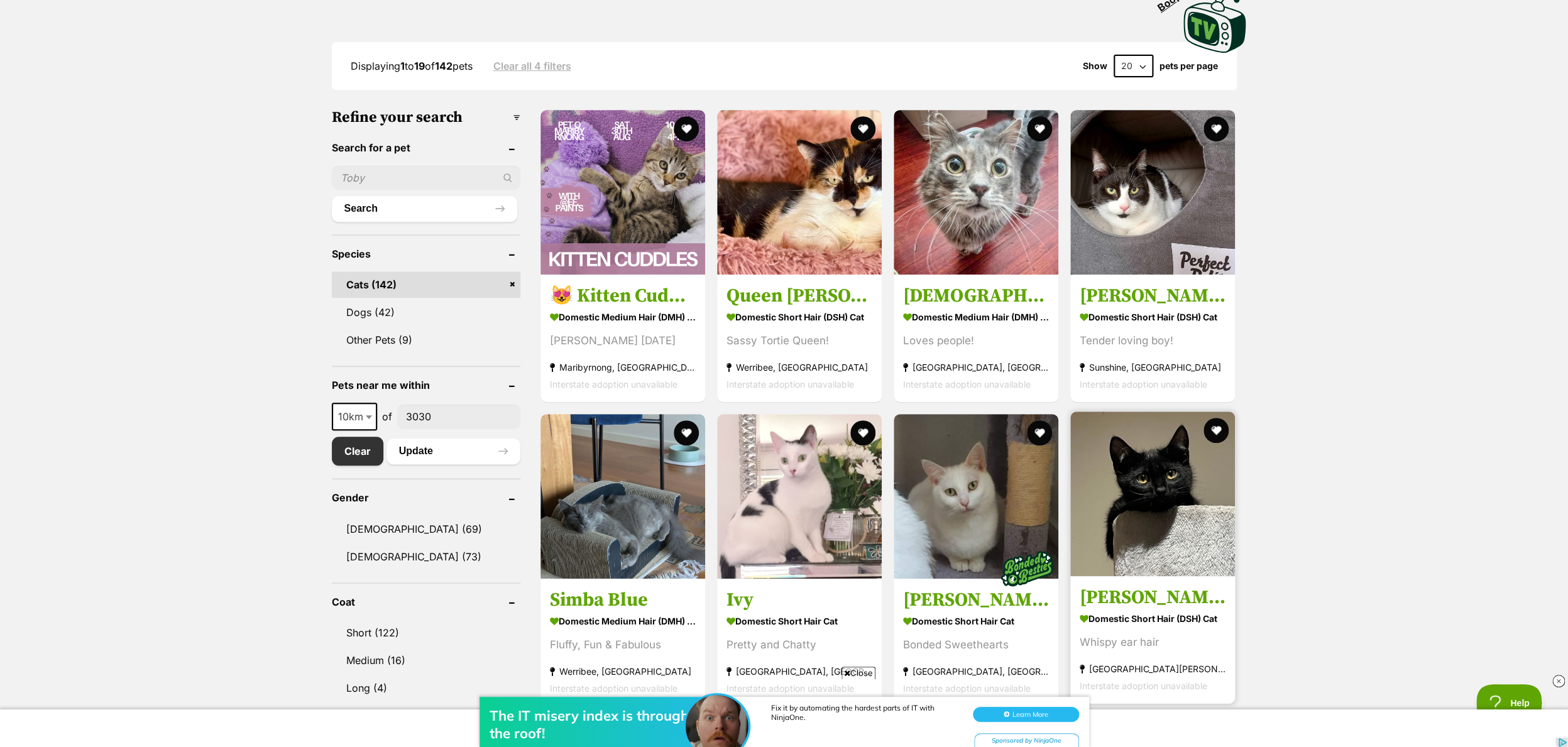
click at [1125, 599] on h3 "[PERSON_NAME]" at bounding box center [1152, 598] width 146 height 24
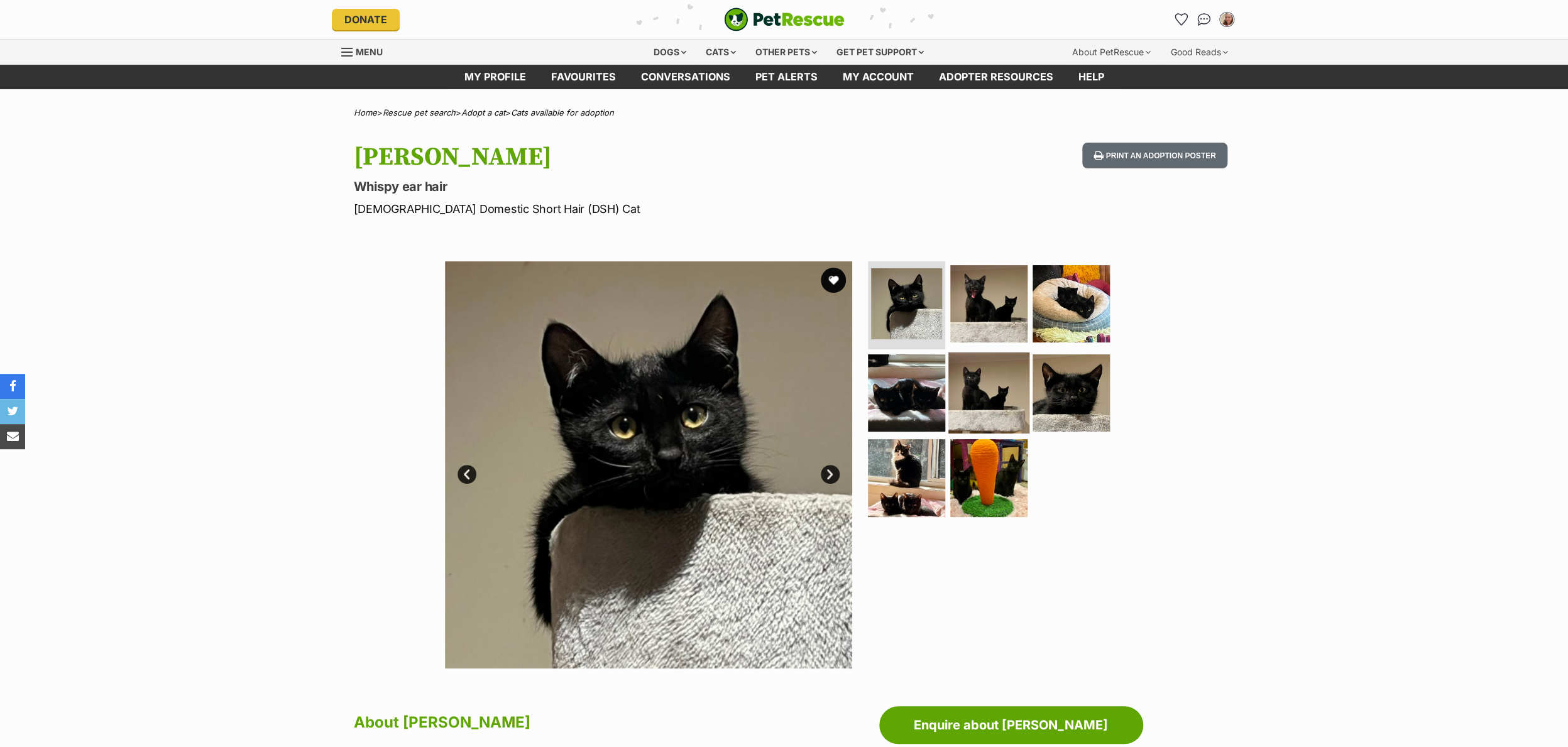
click at [1020, 396] on img at bounding box center [988, 392] width 81 height 81
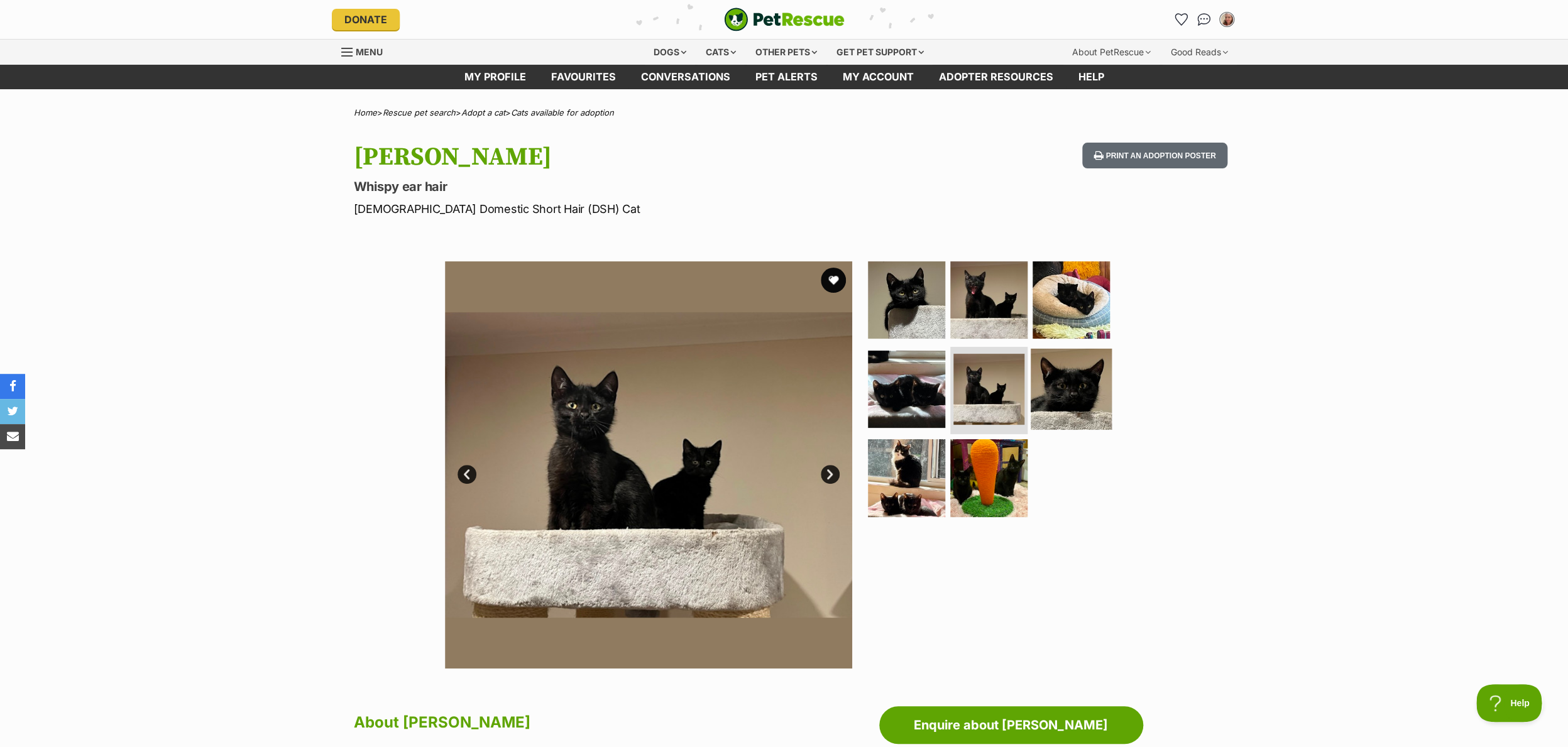
click at [1075, 397] on img at bounding box center [1071, 388] width 81 height 81
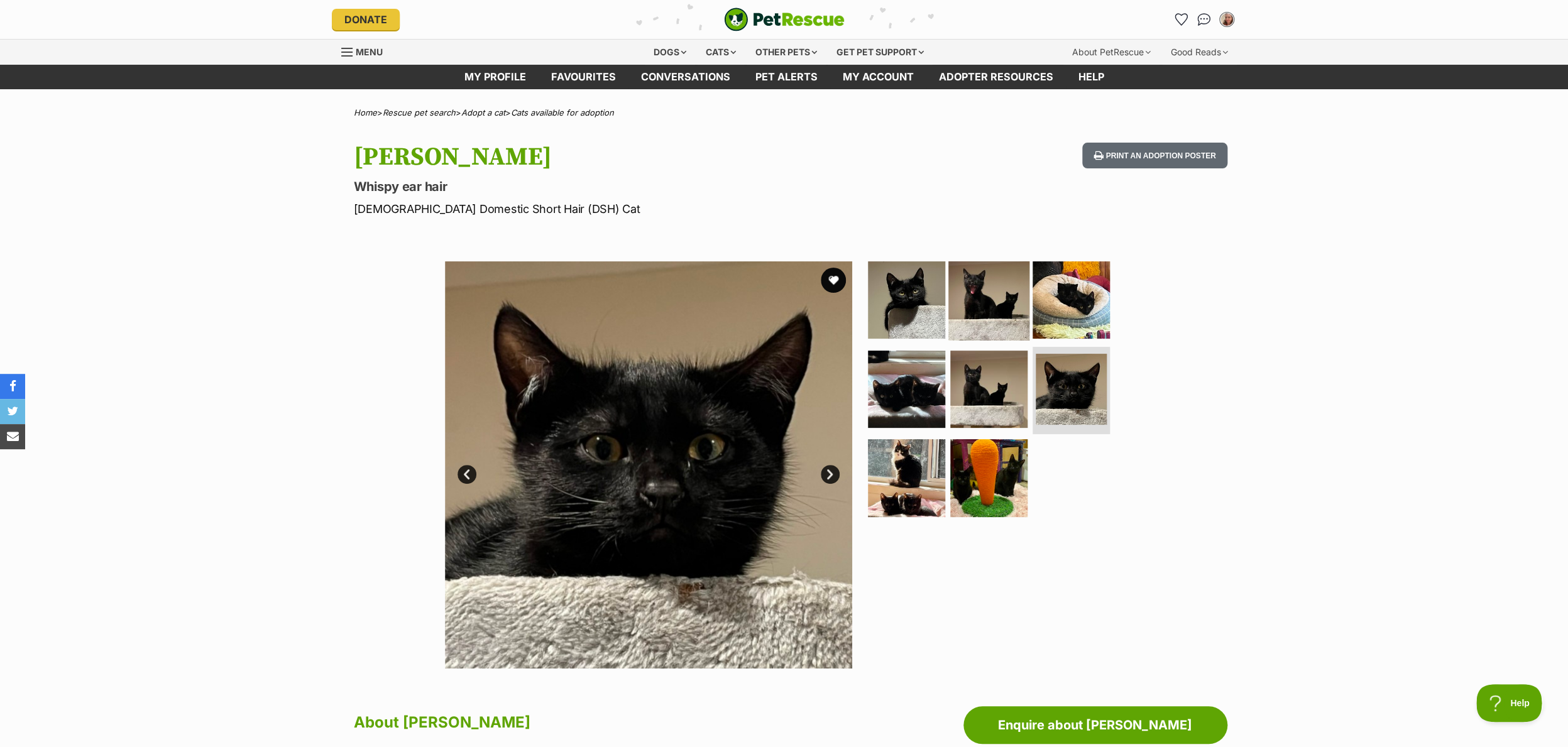
click at [972, 294] on img at bounding box center [988, 299] width 81 height 81
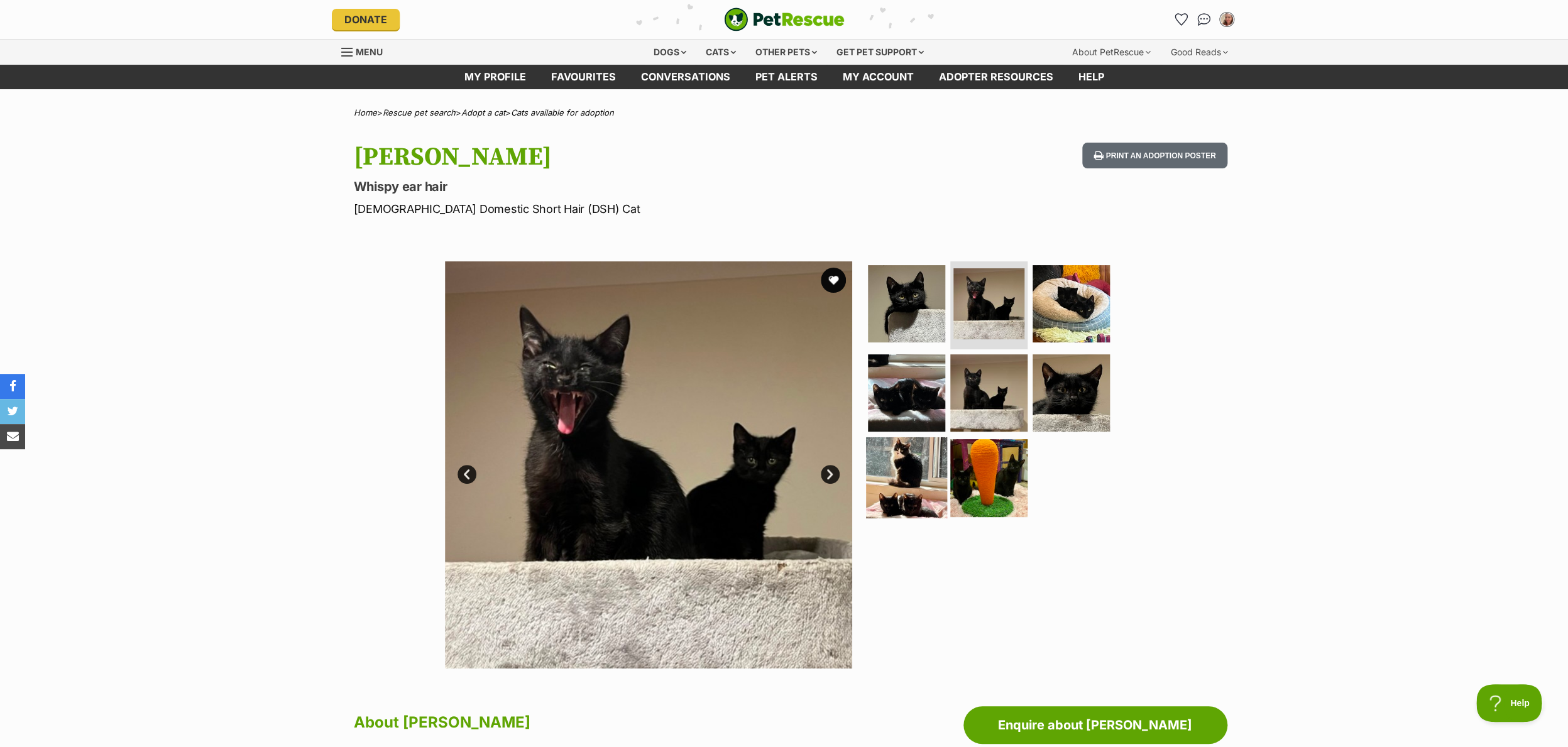
click at [881, 496] on img at bounding box center [906, 477] width 81 height 81
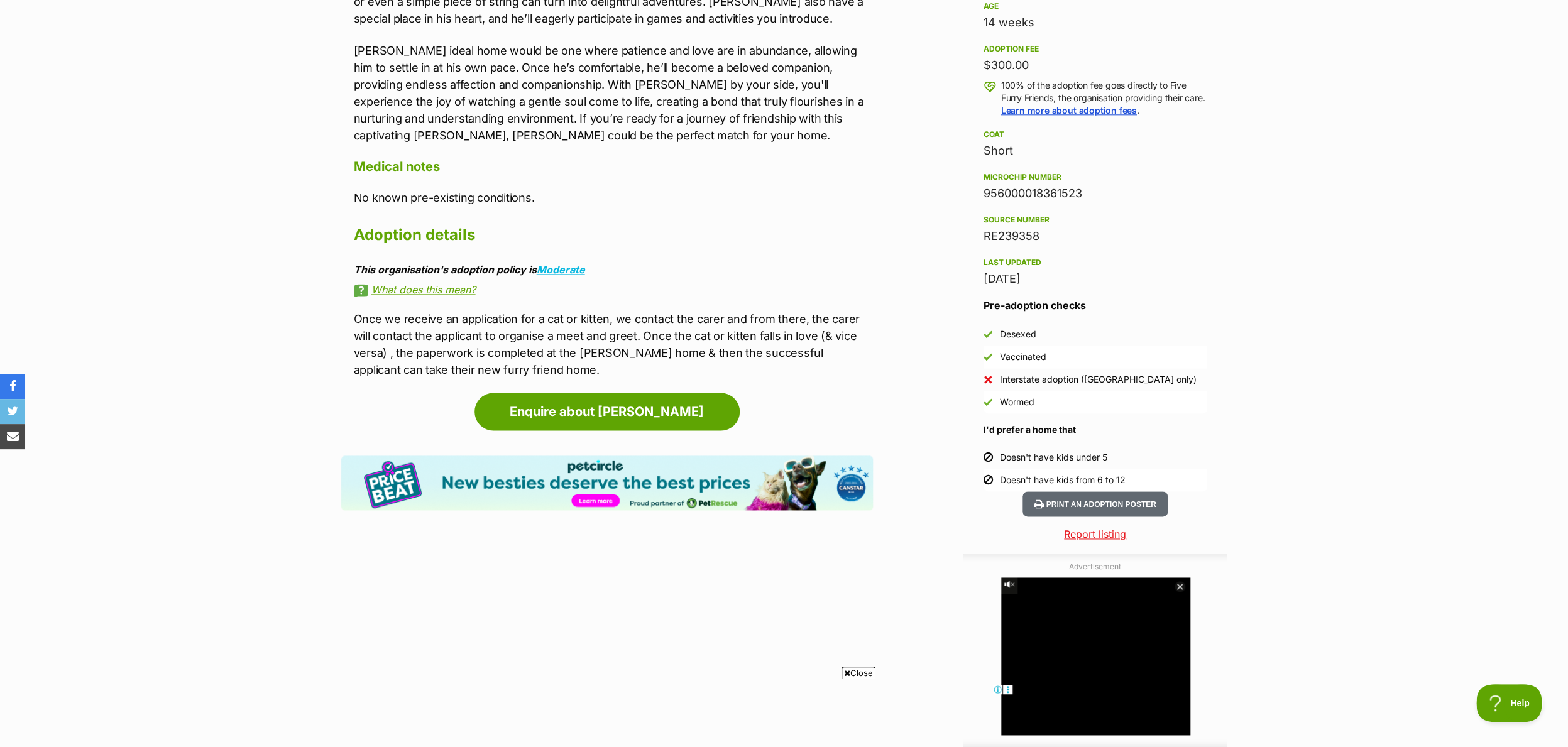
scroll to position [894, 0]
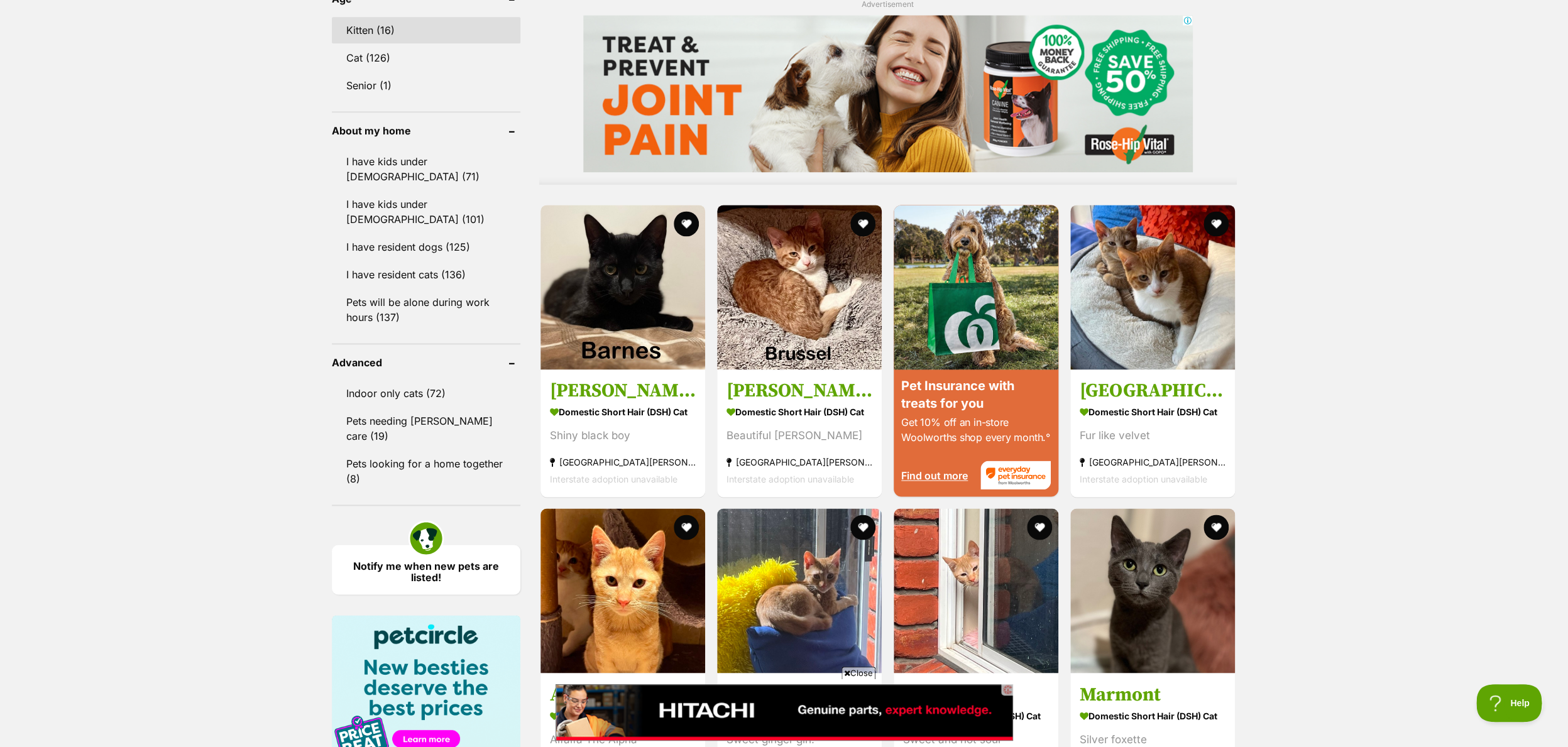
scroll to position [1049, 0]
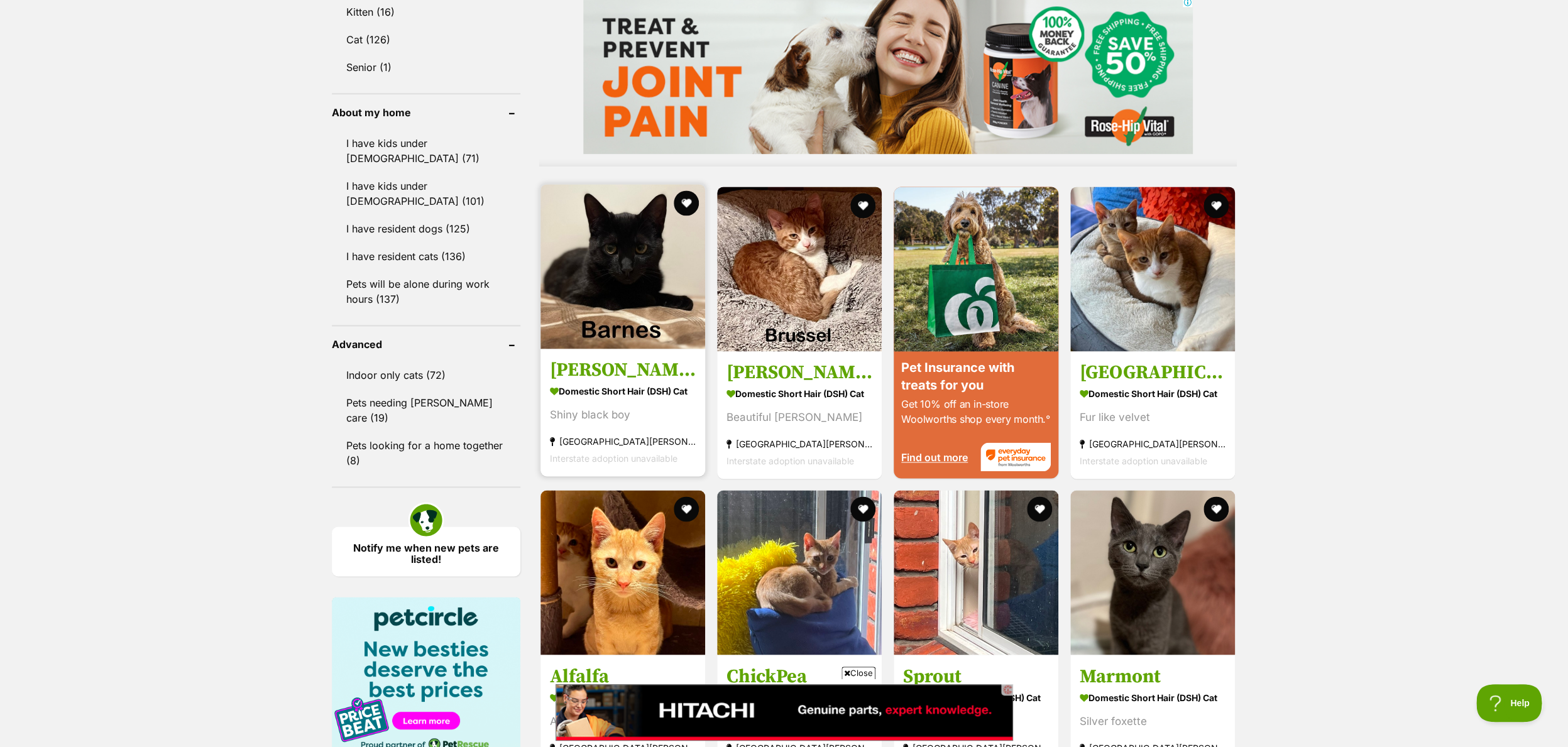
click at [630, 278] on img at bounding box center [622, 266] width 165 height 165
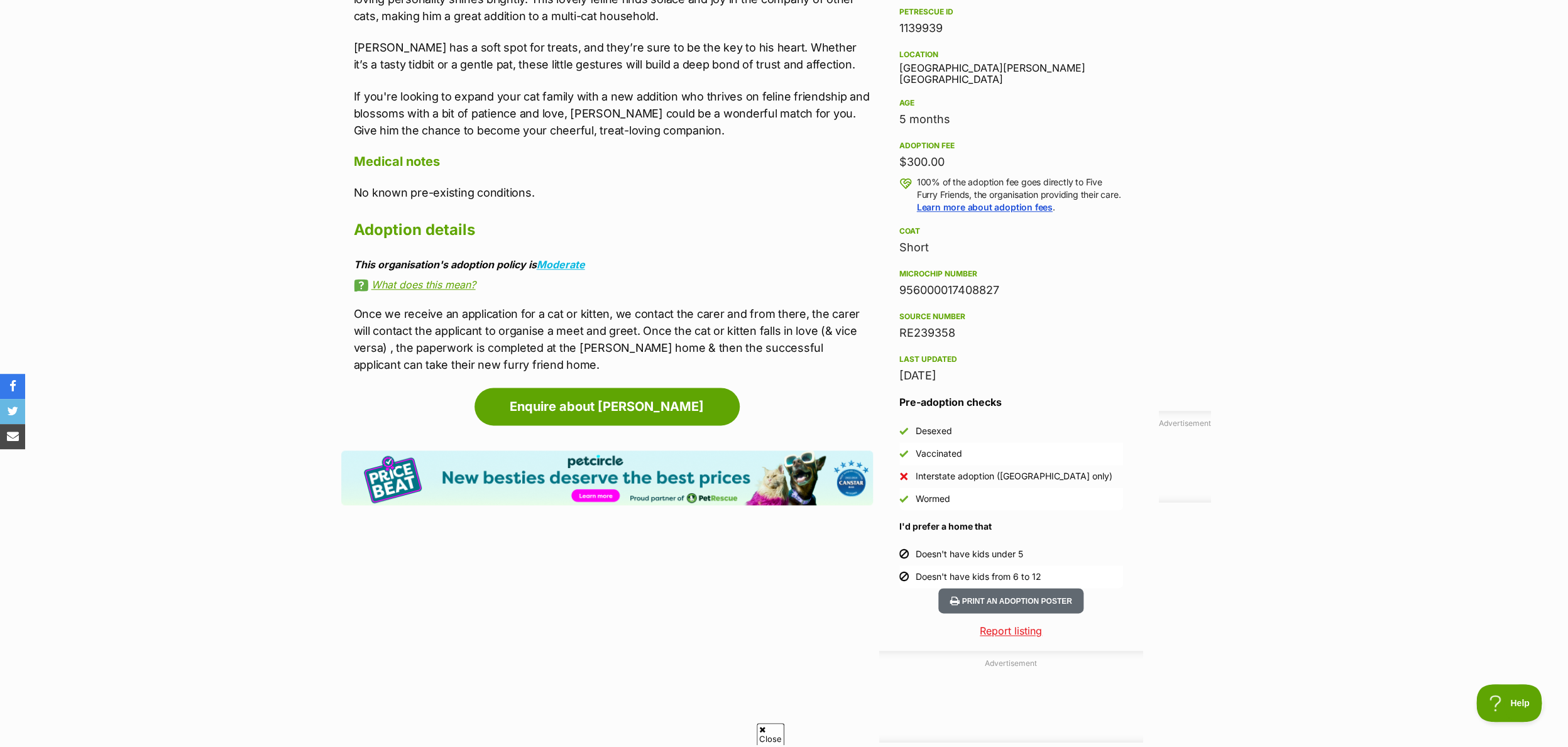
scroll to position [894, 0]
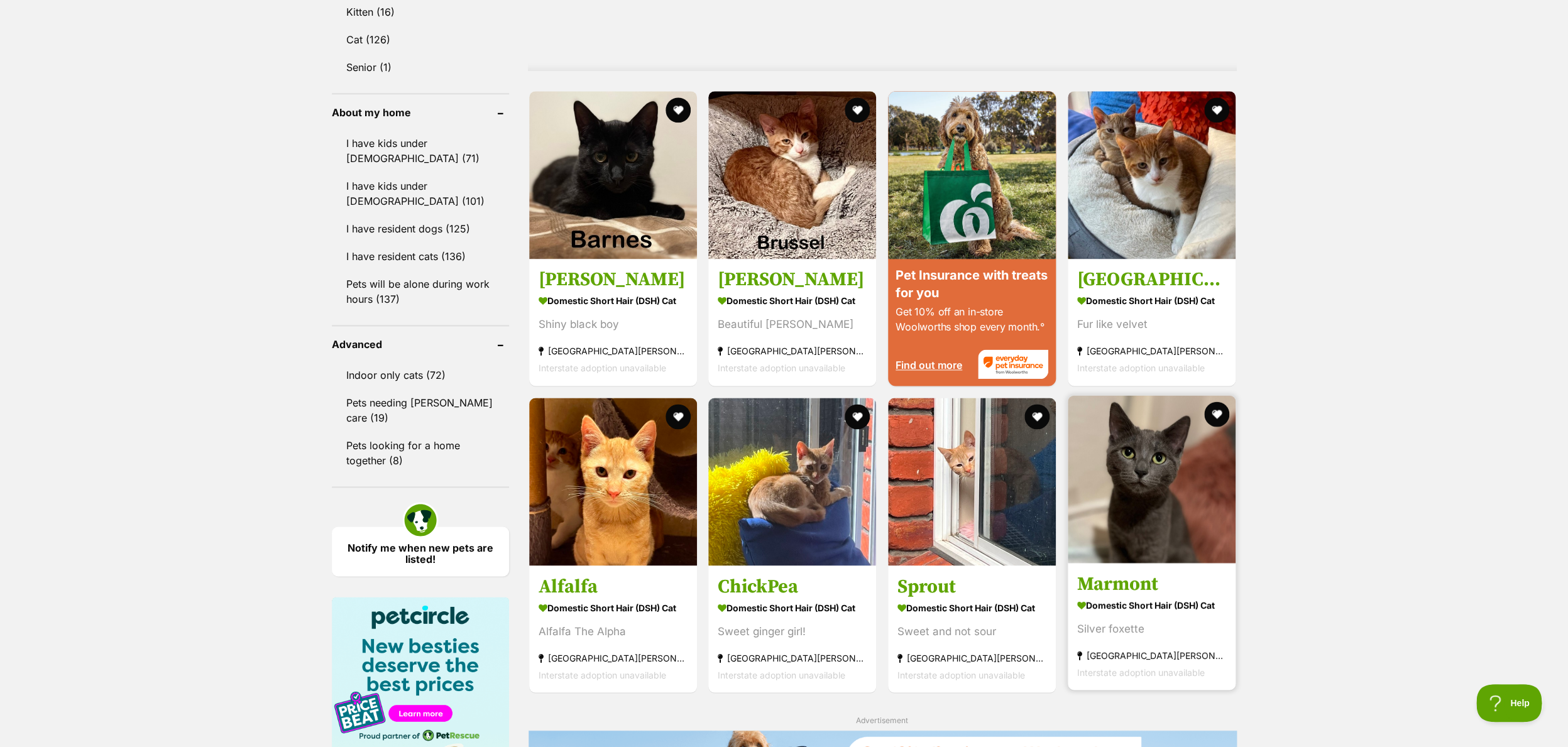
click at [1152, 487] on img at bounding box center [1151, 479] width 168 height 167
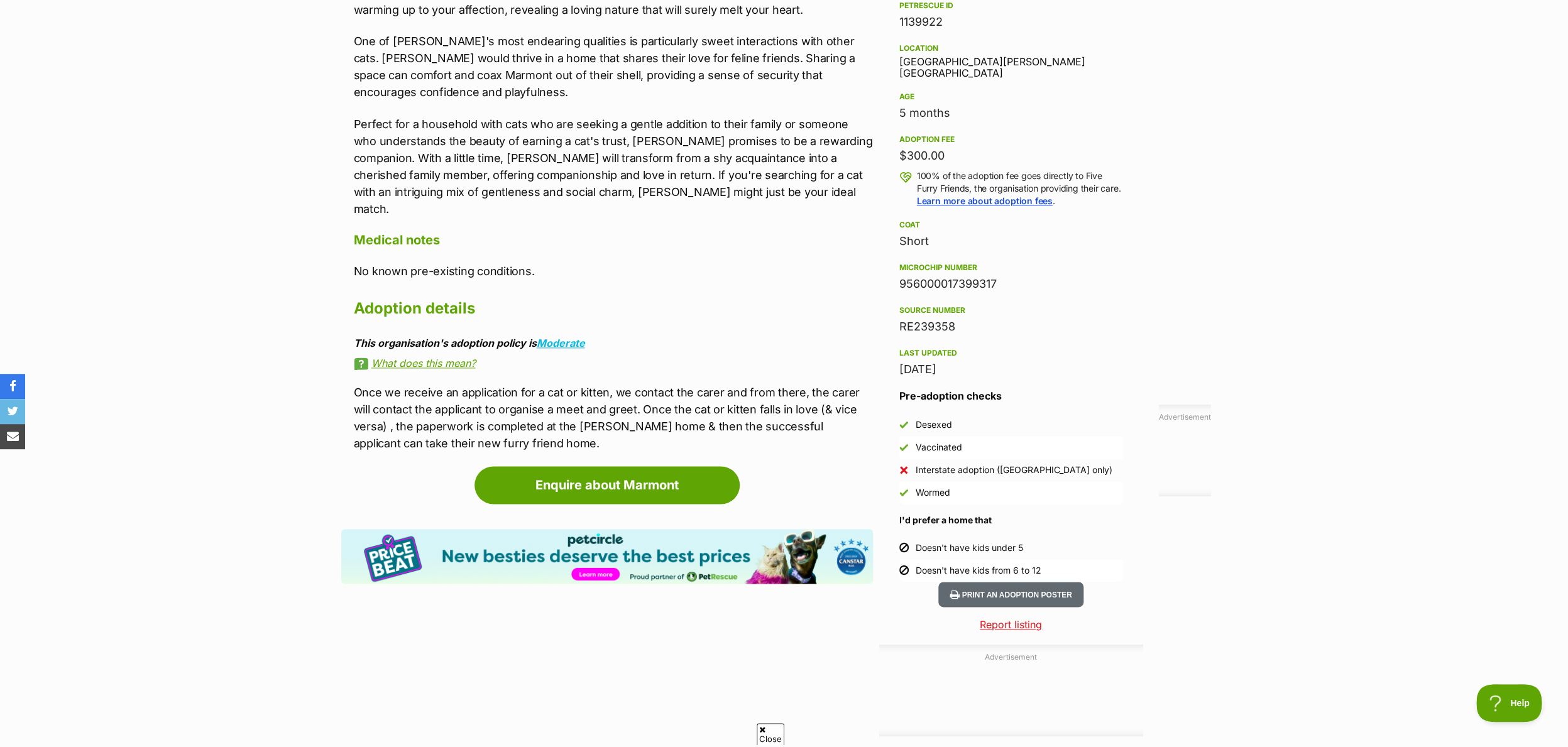
scroll to position [803, 0]
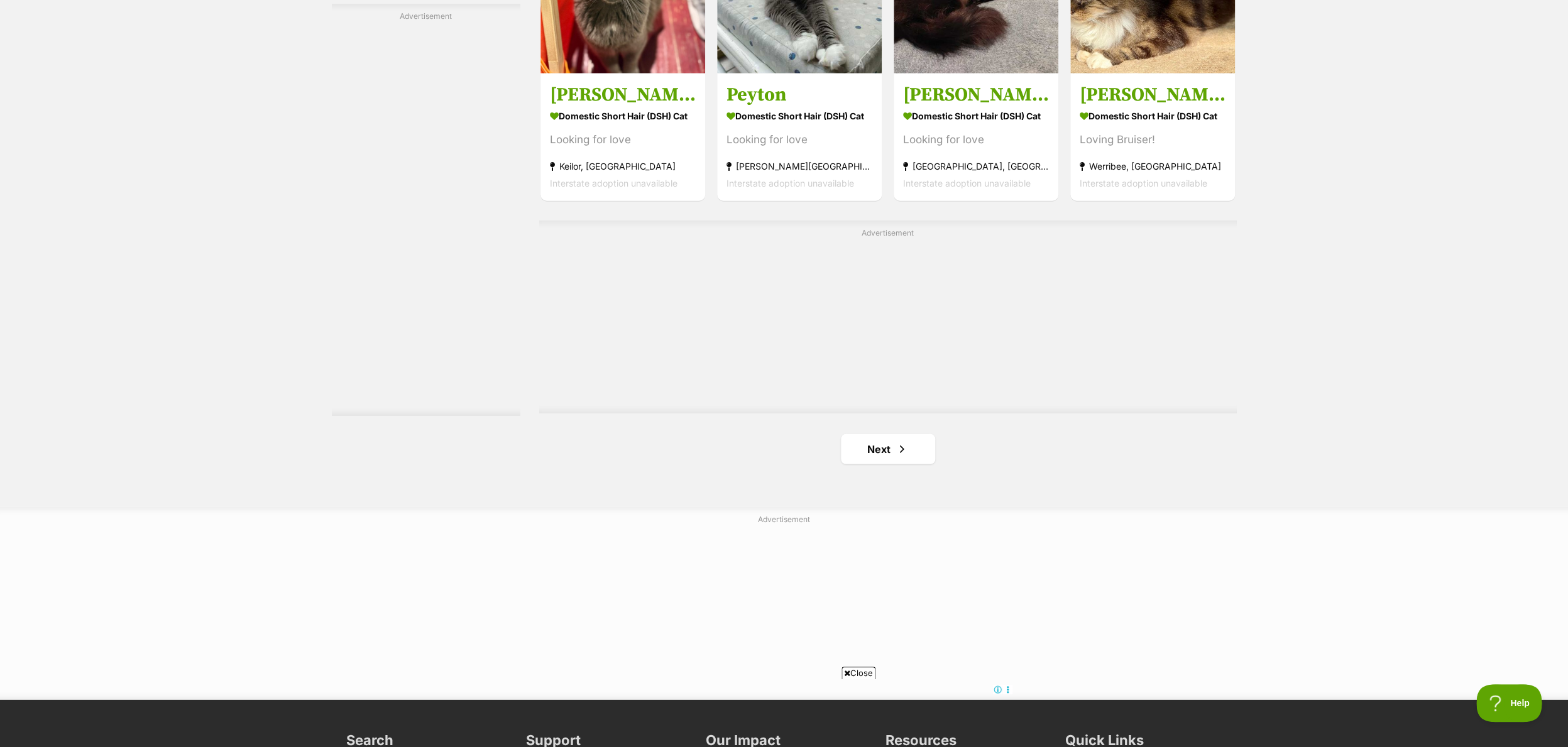
scroll to position [2099, 0]
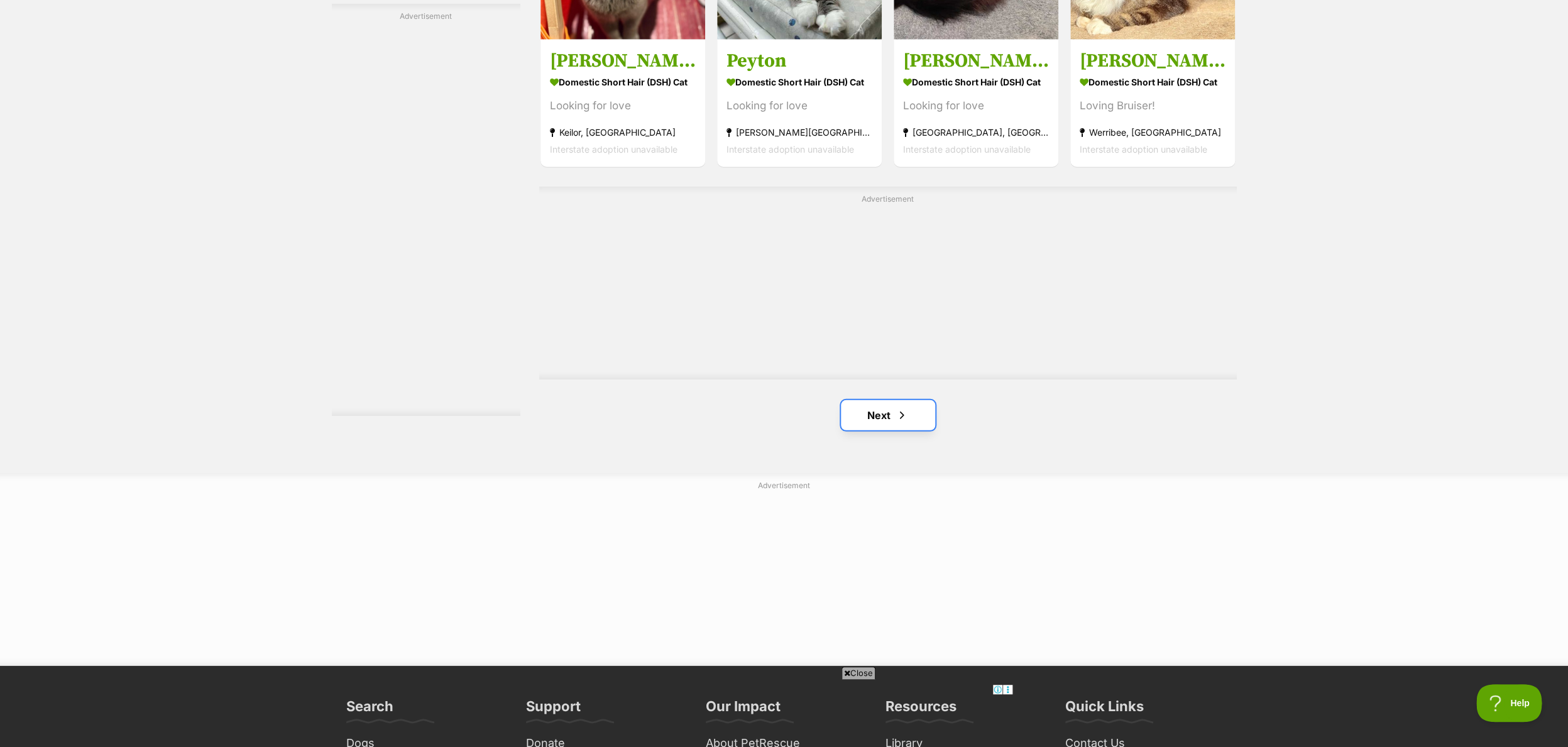
click at [876, 421] on link "Next" at bounding box center [888, 415] width 95 height 30
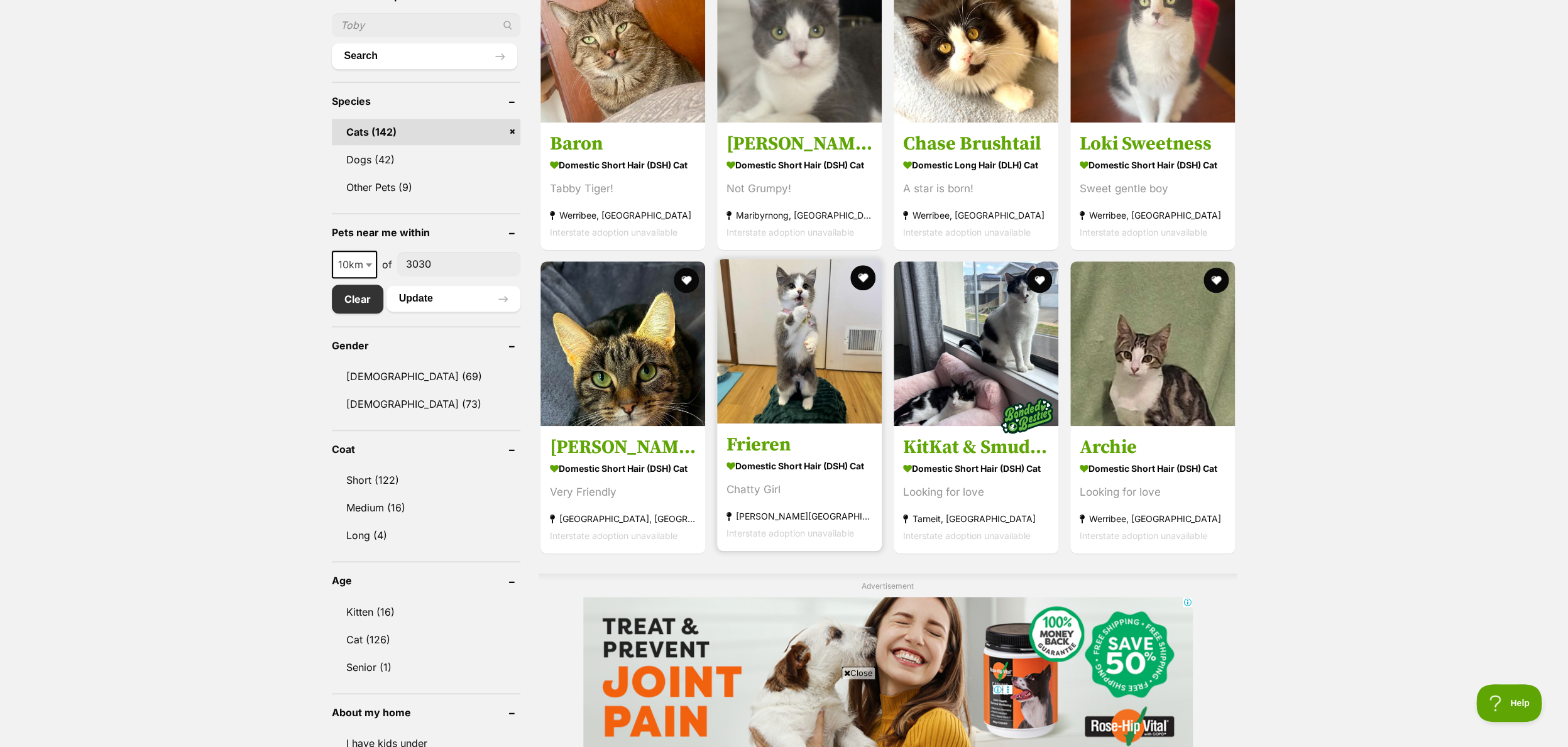
click at [778, 349] on img at bounding box center [799, 340] width 165 height 165
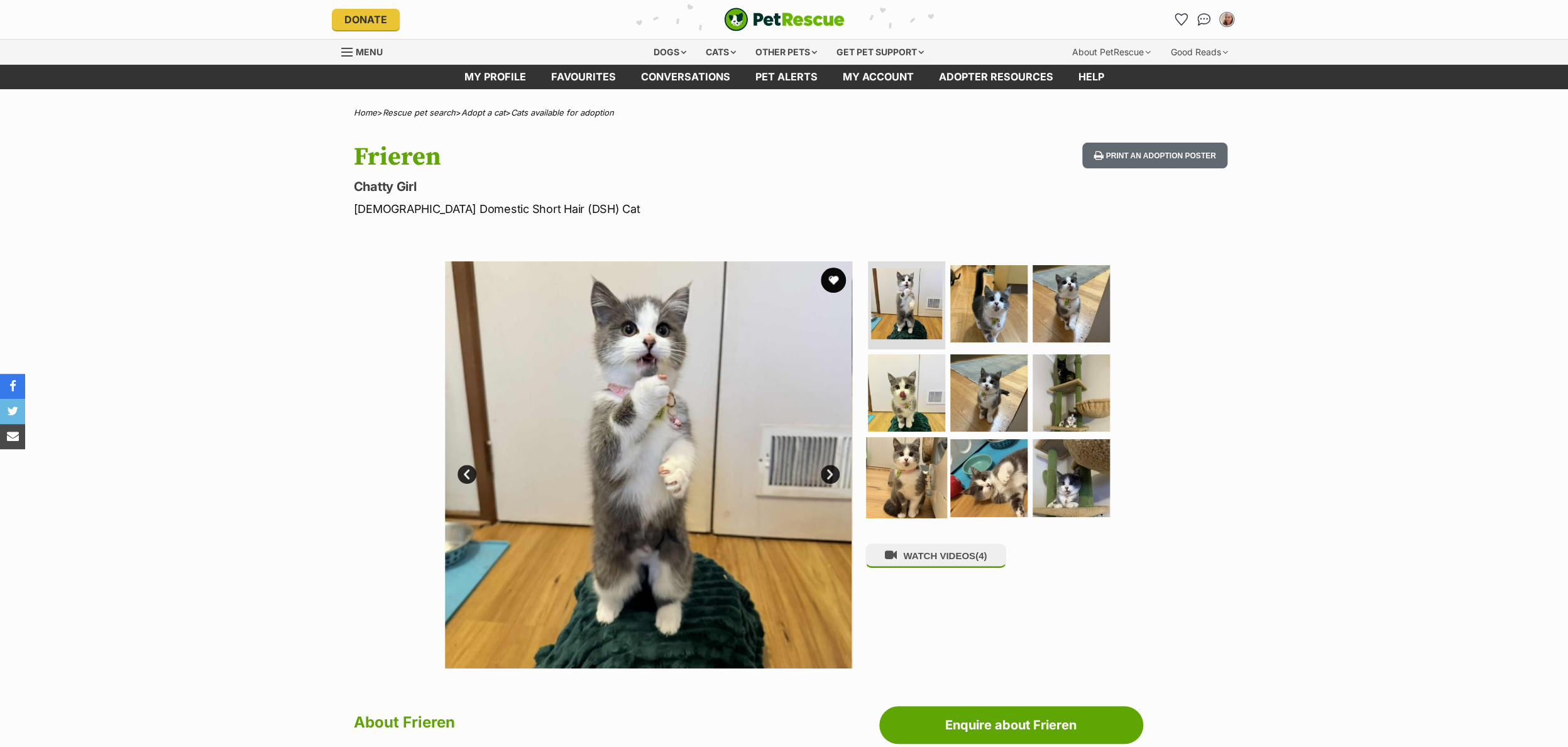
click at [910, 489] on img at bounding box center [906, 477] width 81 height 81
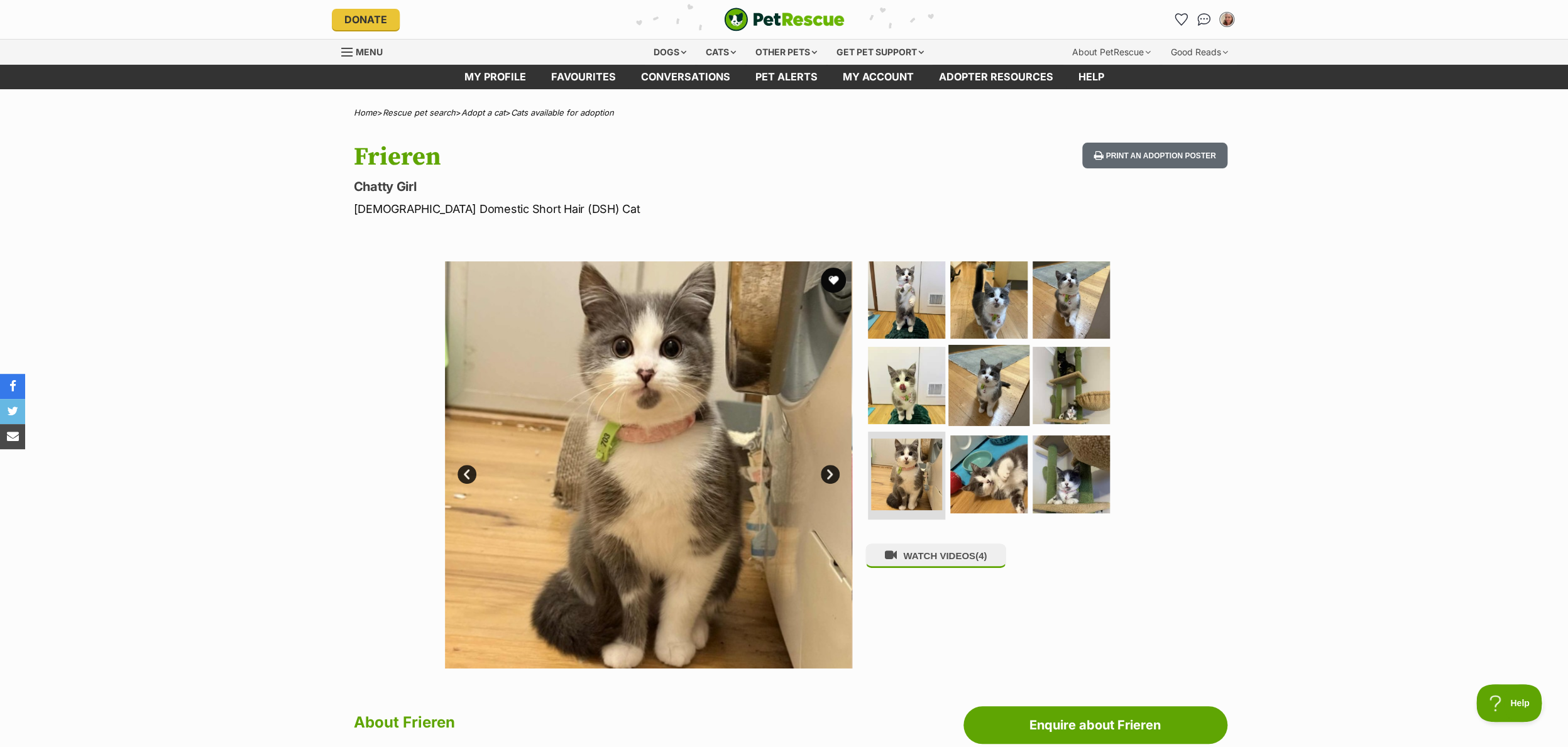
click at [983, 384] on img at bounding box center [988, 384] width 81 height 81
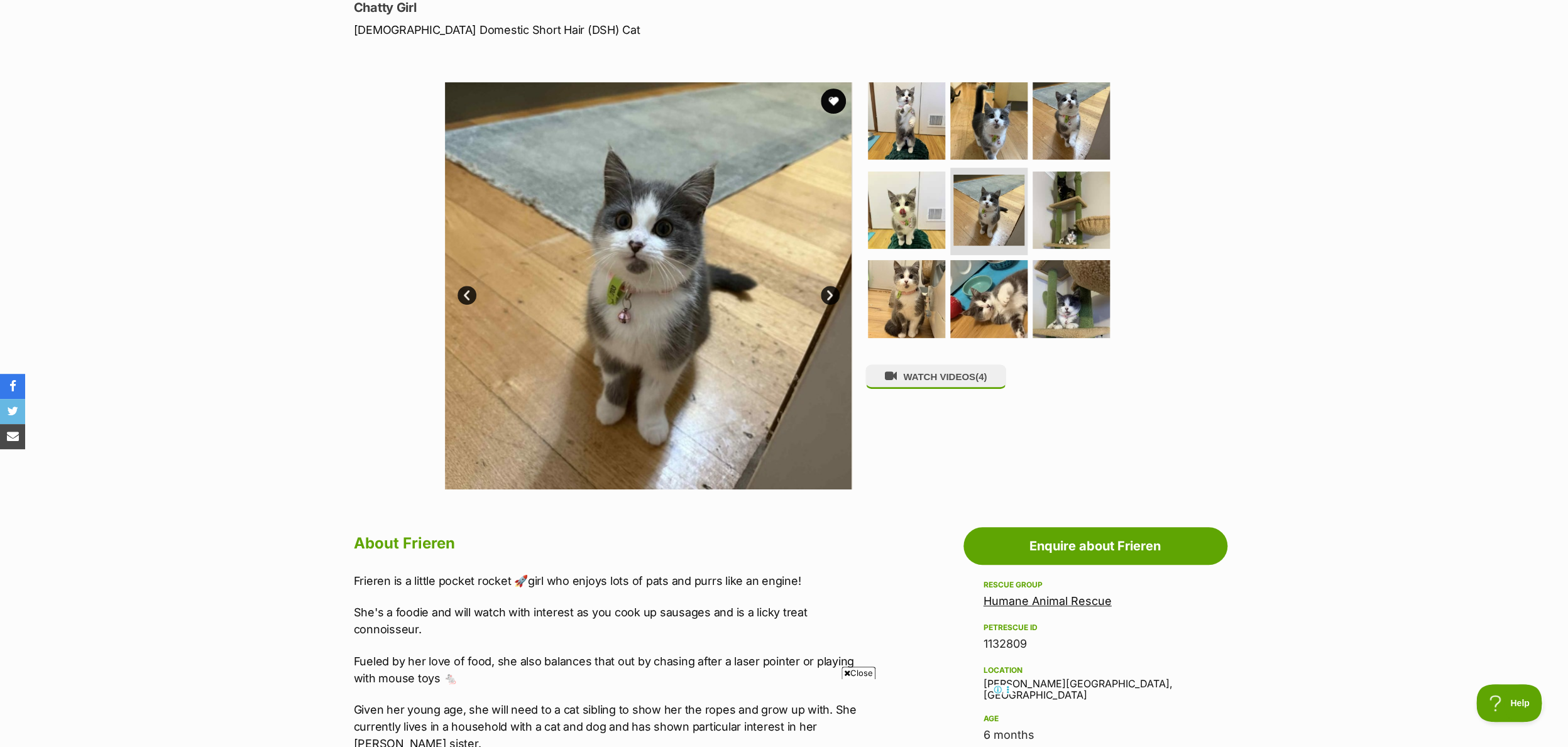
scroll to position [172, 0]
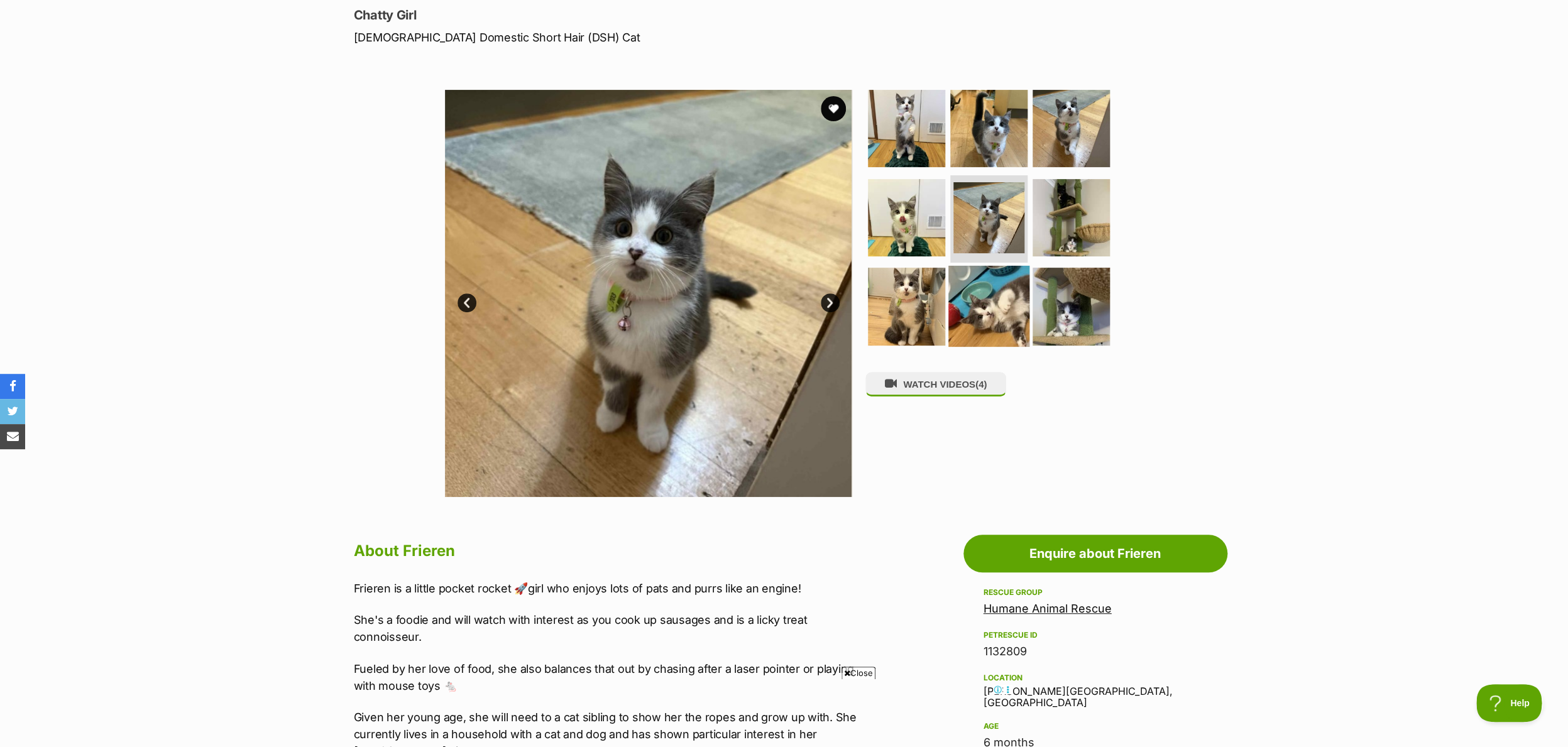
click at [988, 301] on img at bounding box center [988, 306] width 81 height 81
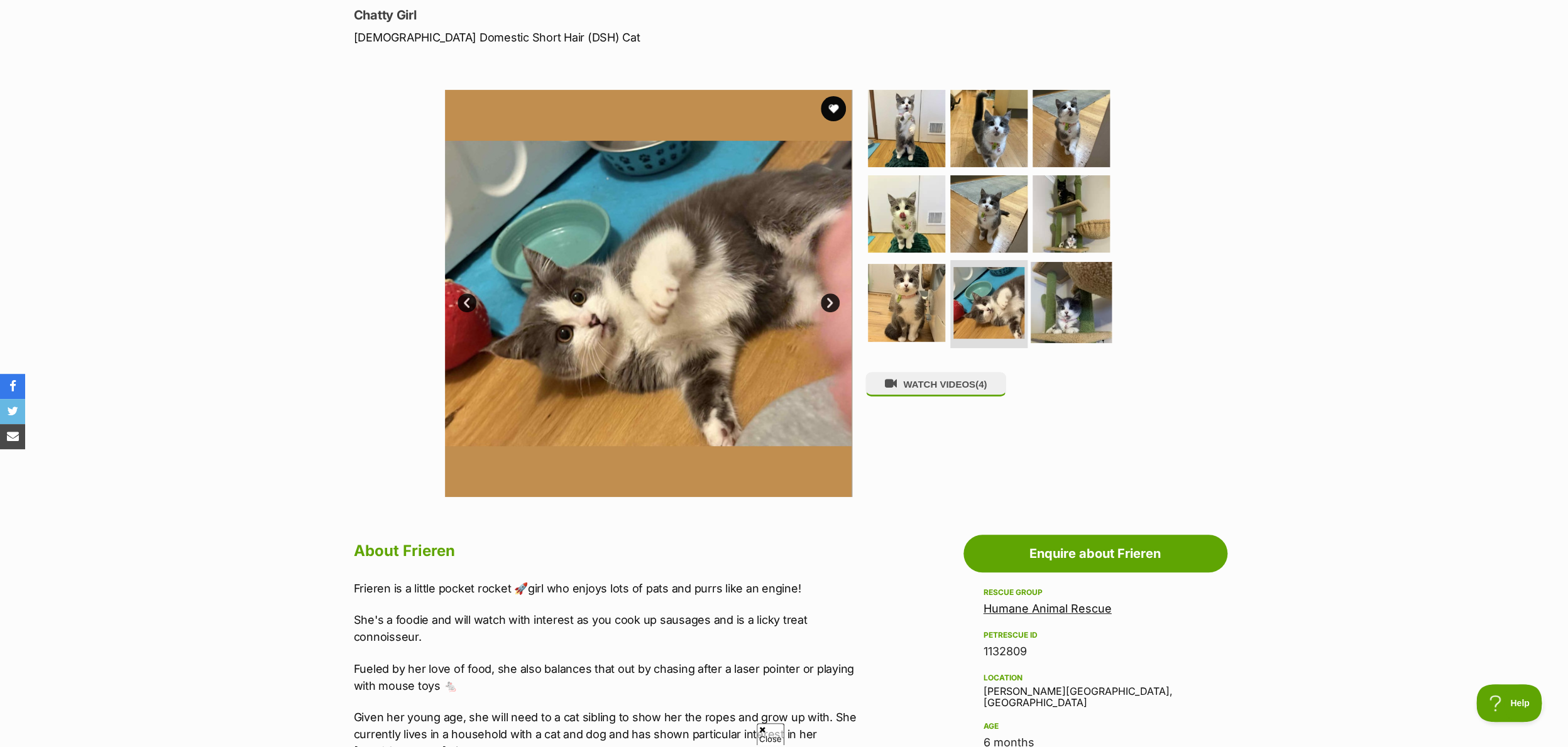
click at [1078, 318] on img at bounding box center [1071, 302] width 81 height 81
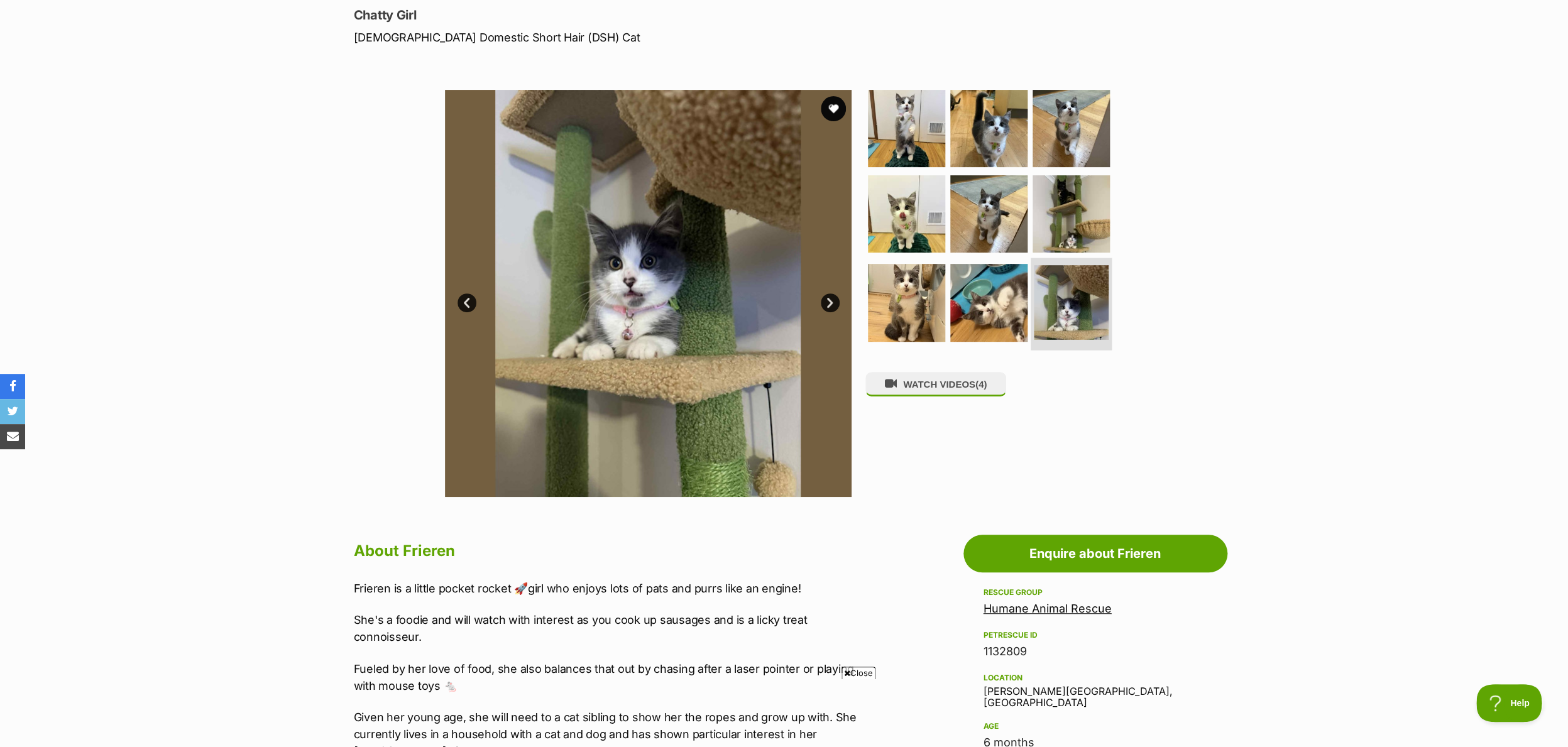
scroll to position [0, 0]
click at [1062, 219] on img at bounding box center [1071, 213] width 81 height 81
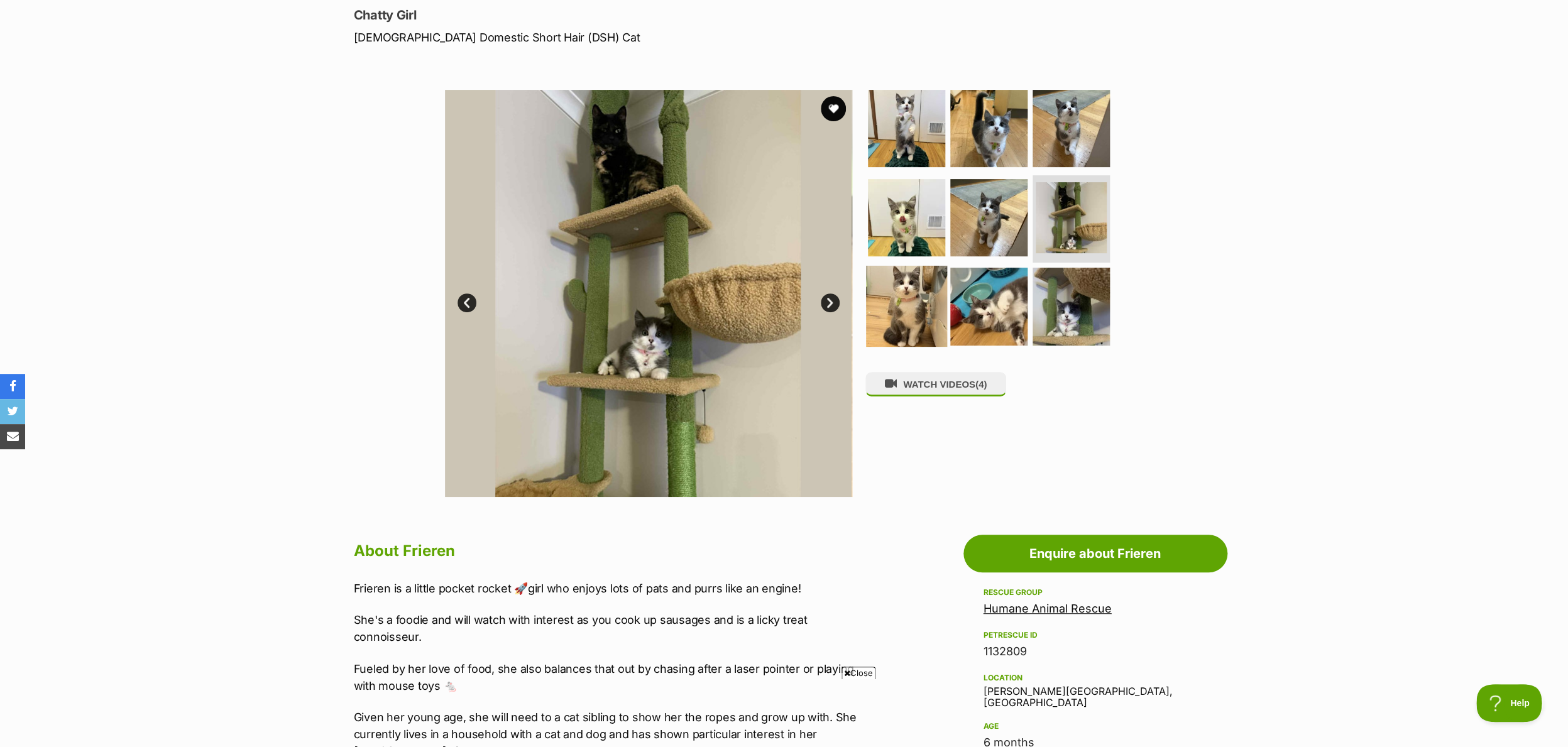
click at [885, 291] on img at bounding box center [906, 306] width 81 height 81
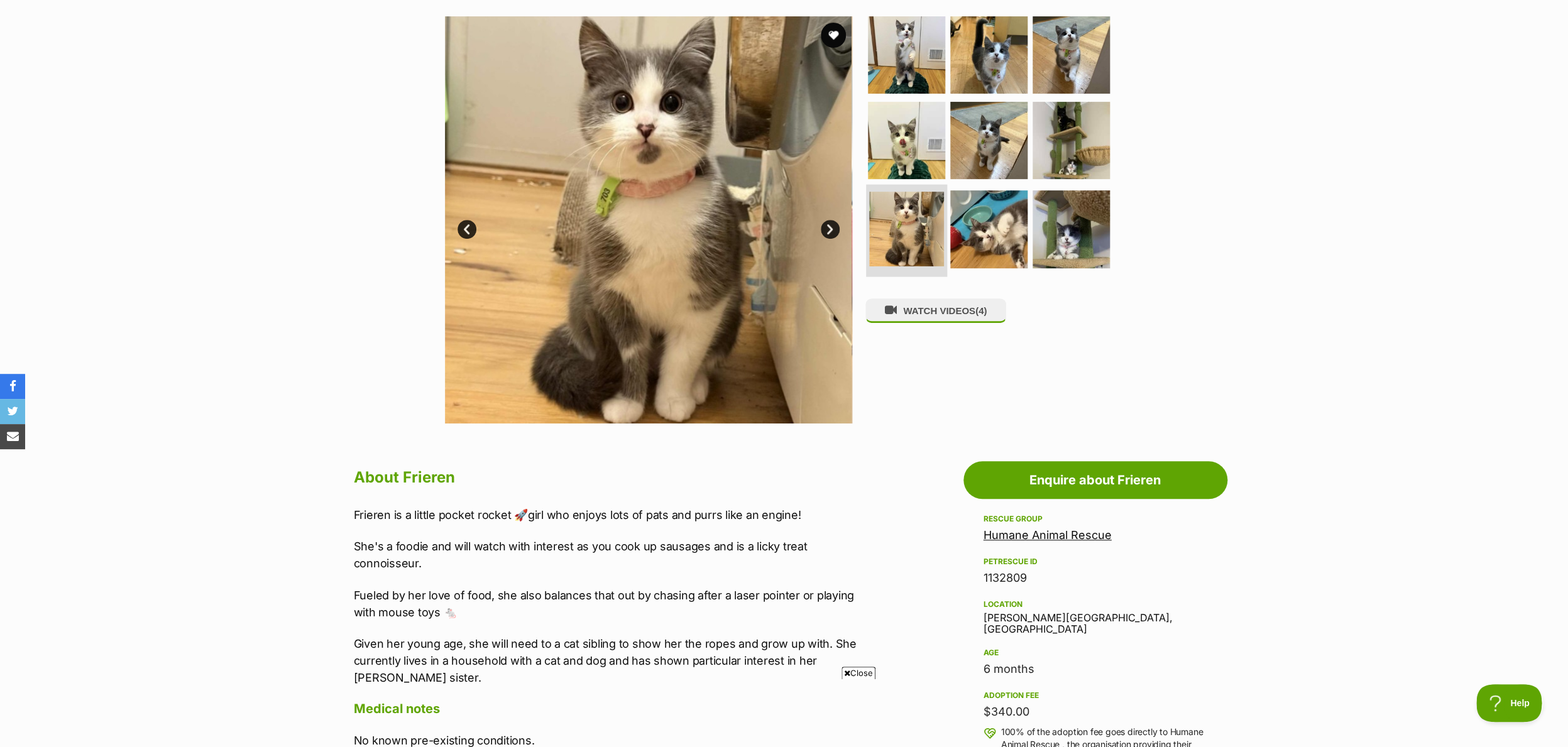
scroll to position [240, 0]
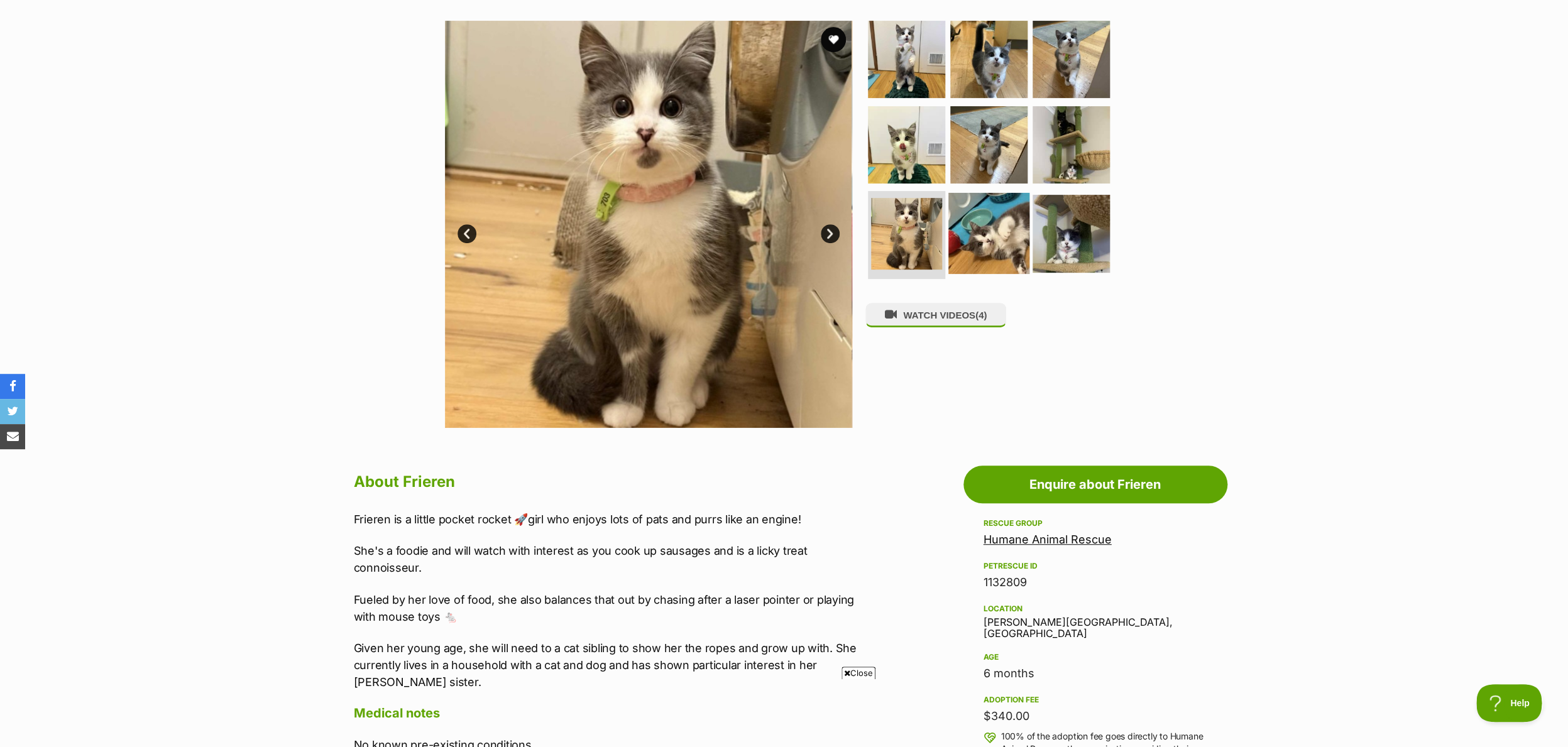
click at [1018, 234] on img at bounding box center [988, 233] width 81 height 81
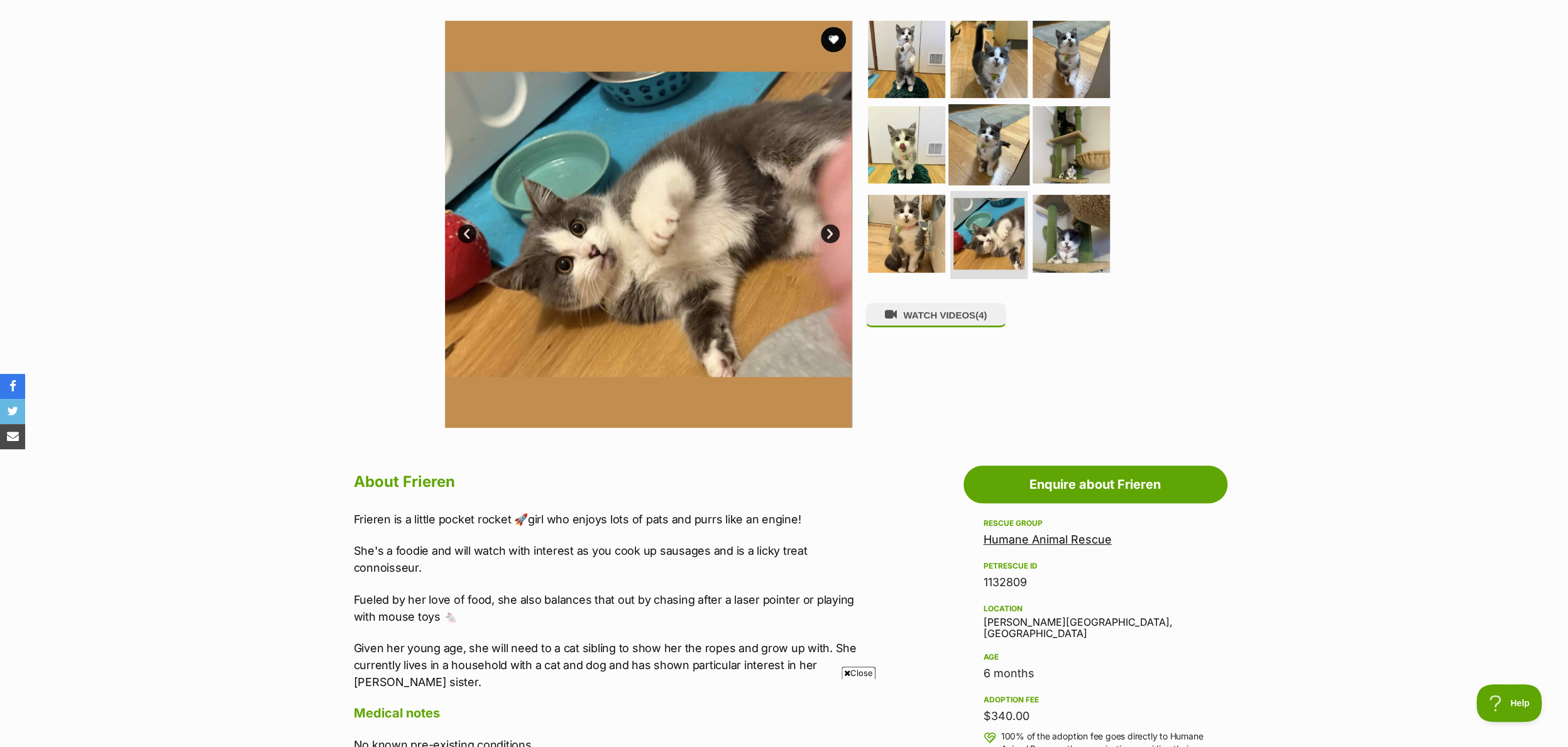
click at [992, 136] on img at bounding box center [988, 144] width 81 height 81
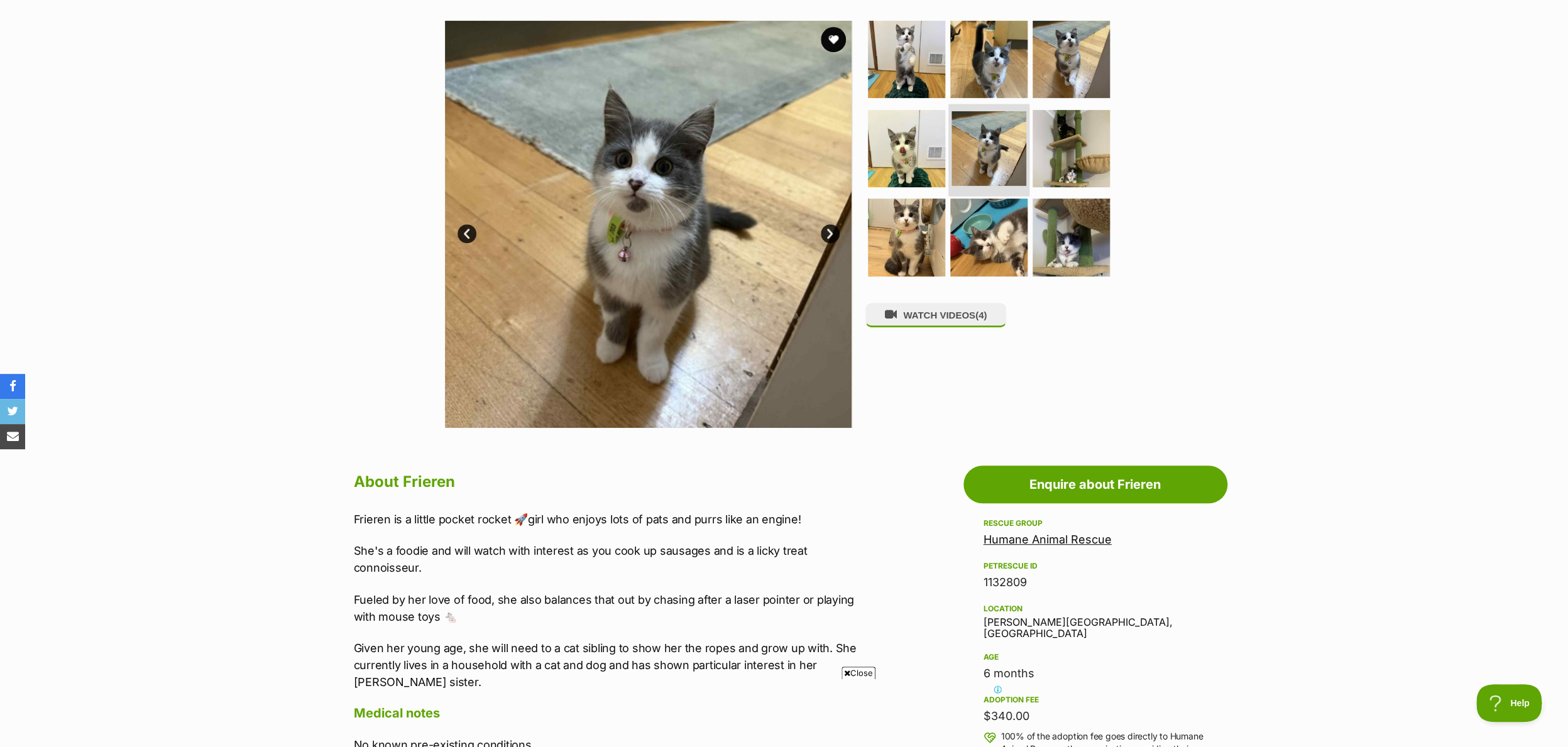
scroll to position [0, 0]
click at [895, 220] on img at bounding box center [906, 237] width 81 height 81
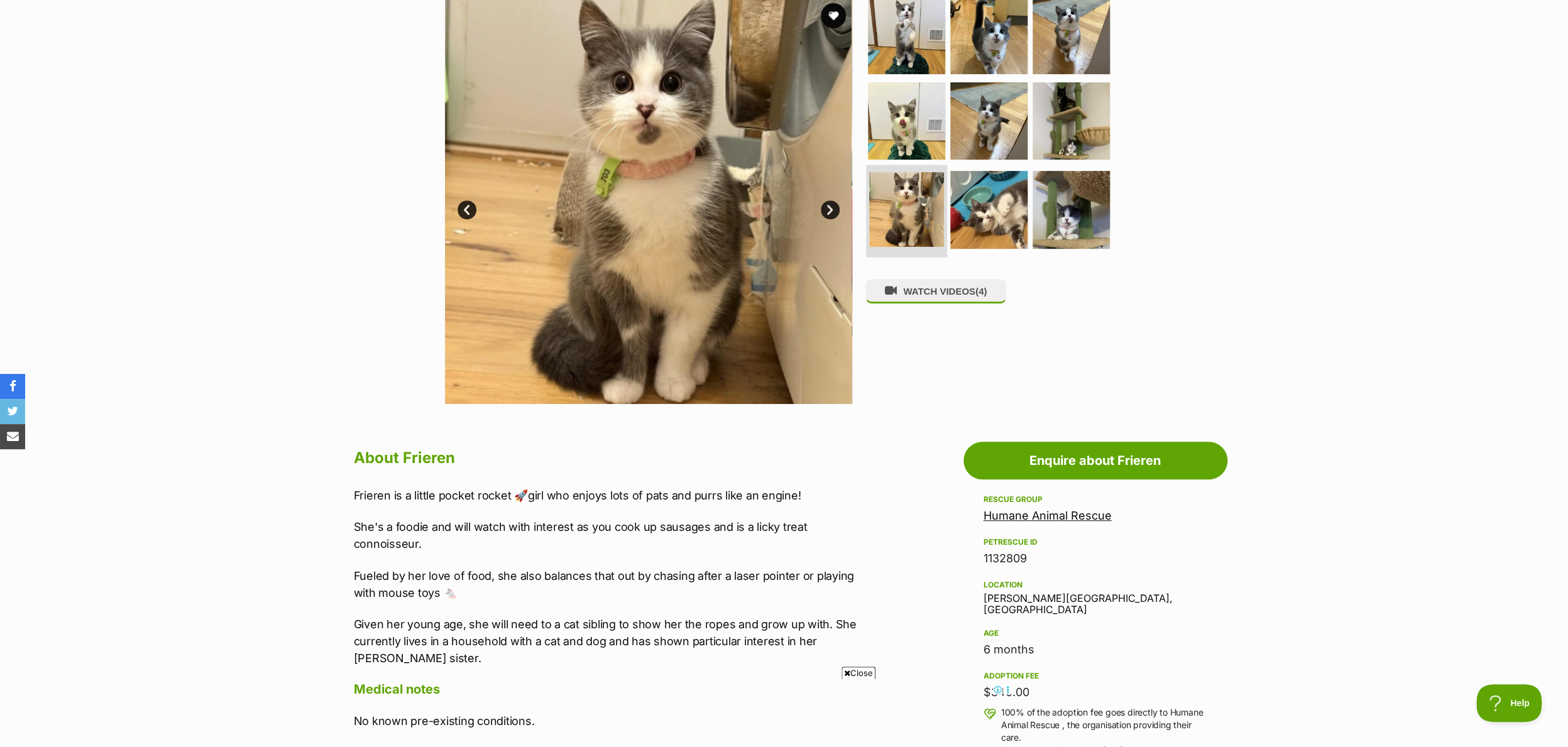
scroll to position [267, 0]
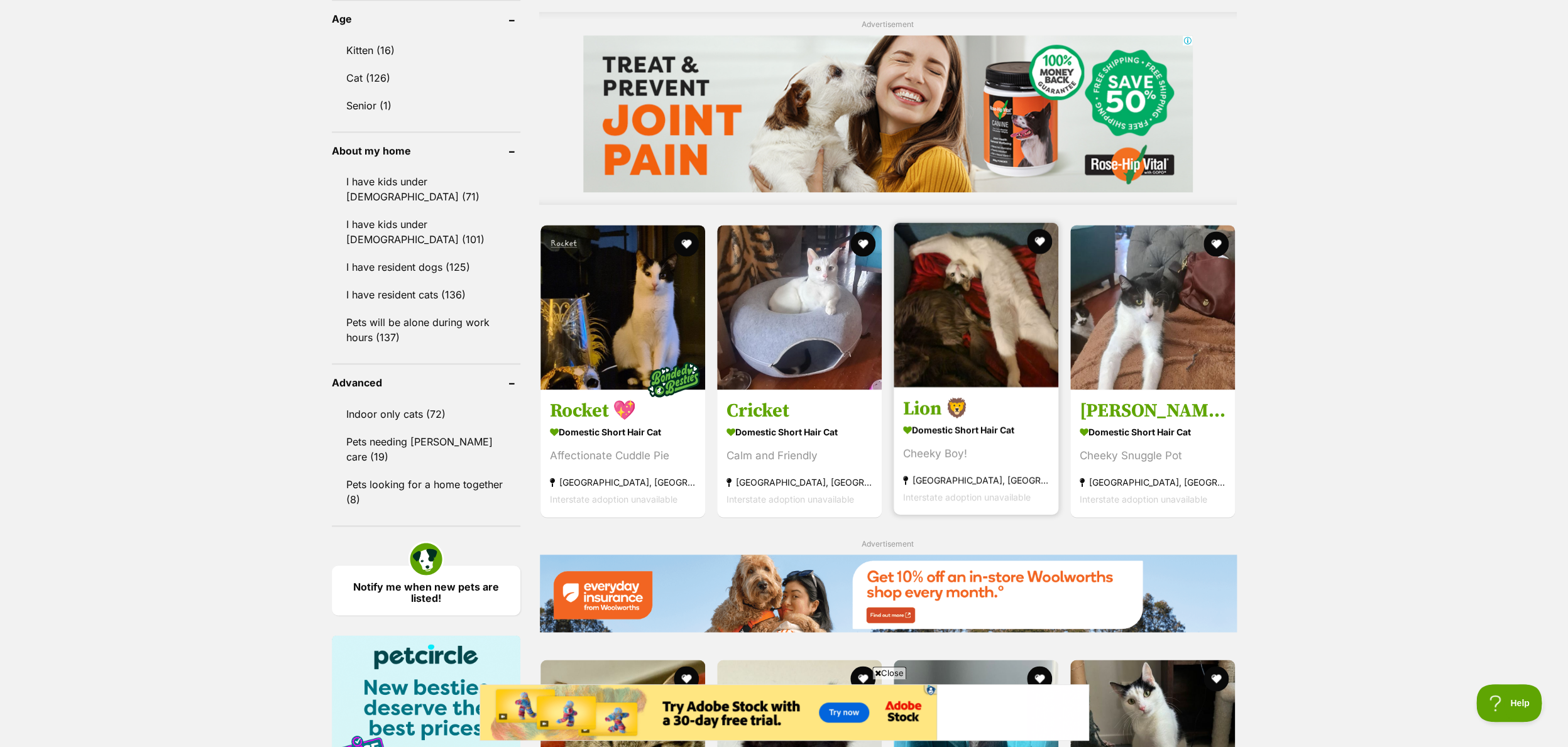
click at [998, 299] on img at bounding box center [976, 304] width 165 height 165
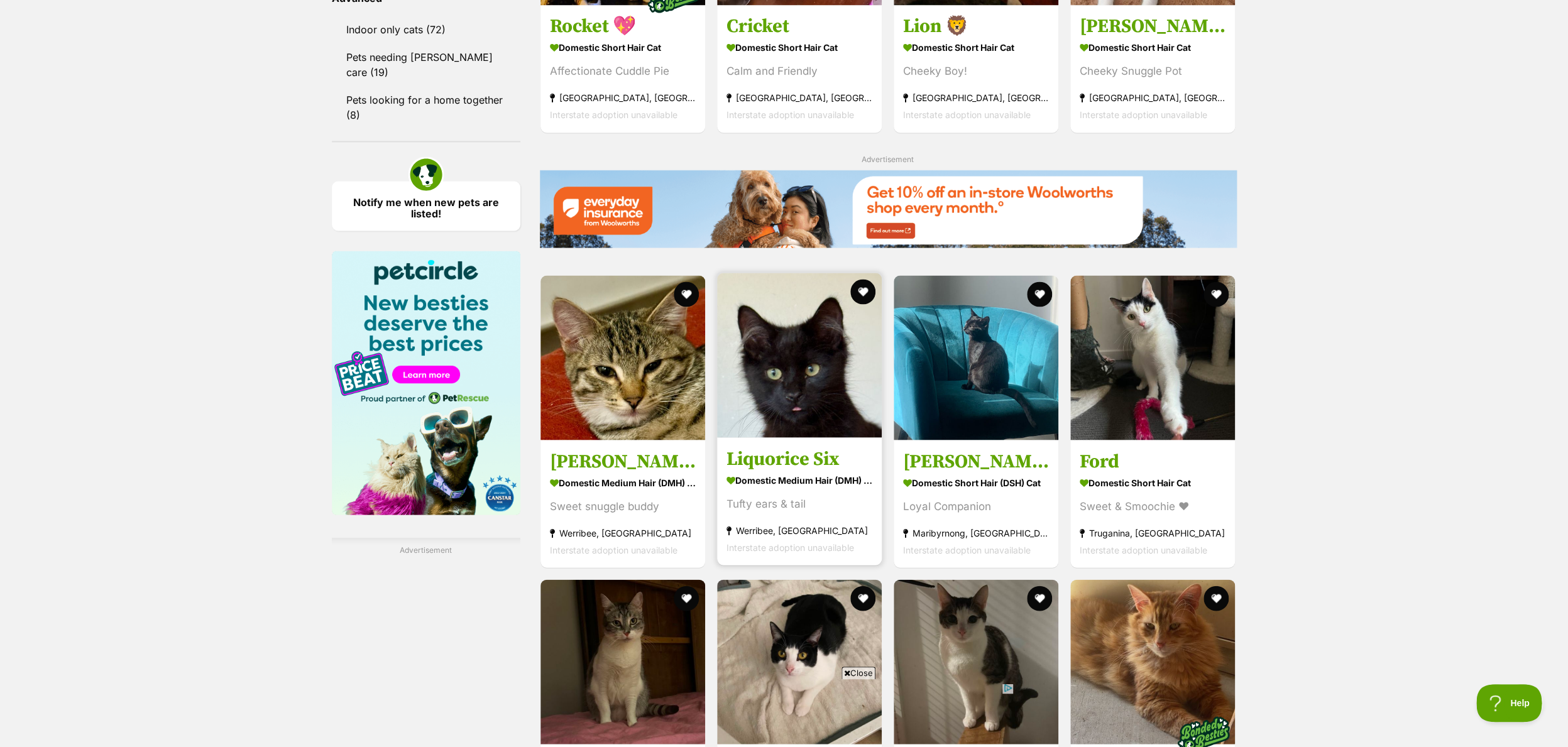
click at [778, 350] on img at bounding box center [799, 354] width 165 height 165
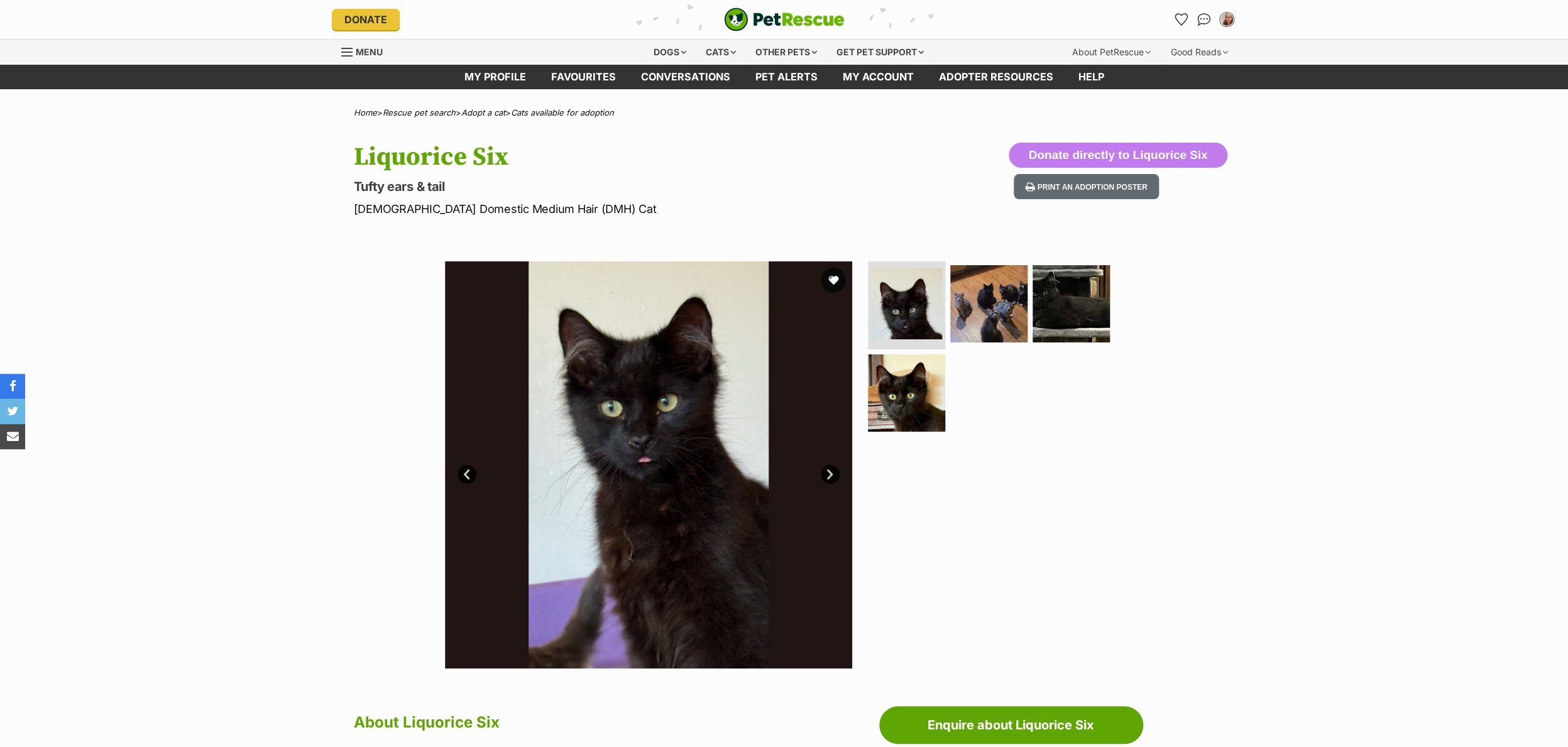
click at [986, 301] on img at bounding box center [988, 303] width 77 height 77
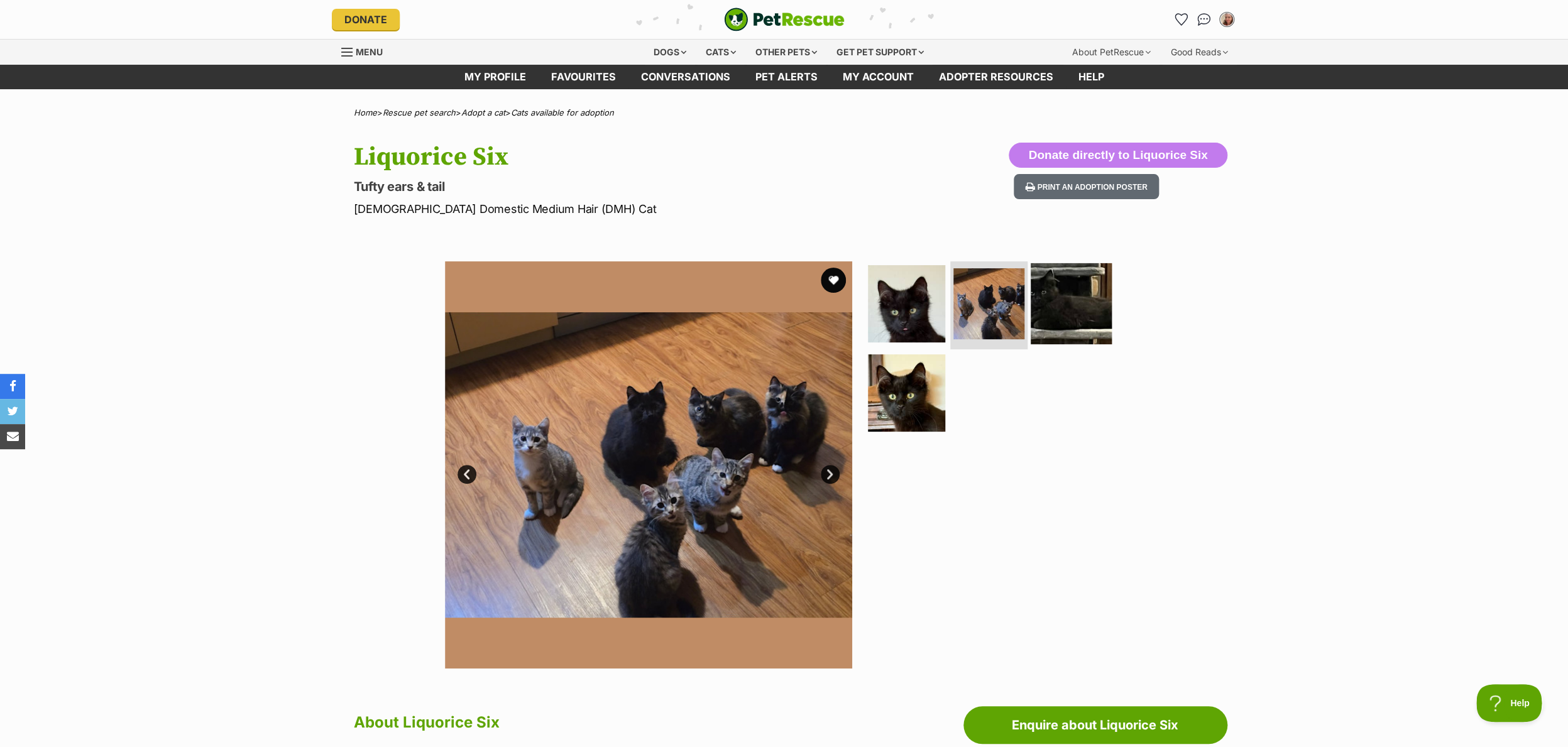
click at [1043, 301] on img at bounding box center [1071, 304] width 81 height 81
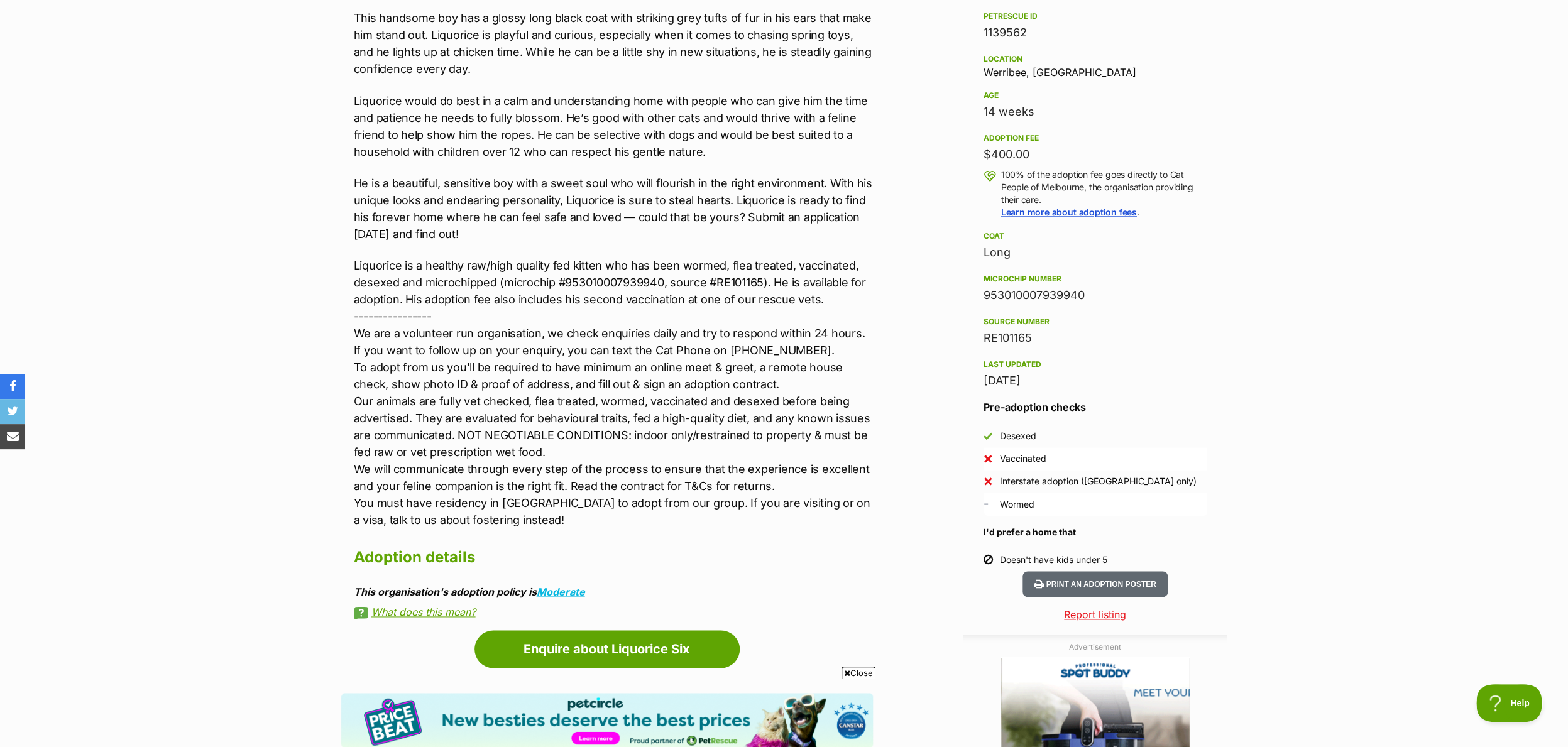
scroll to position [795, 0]
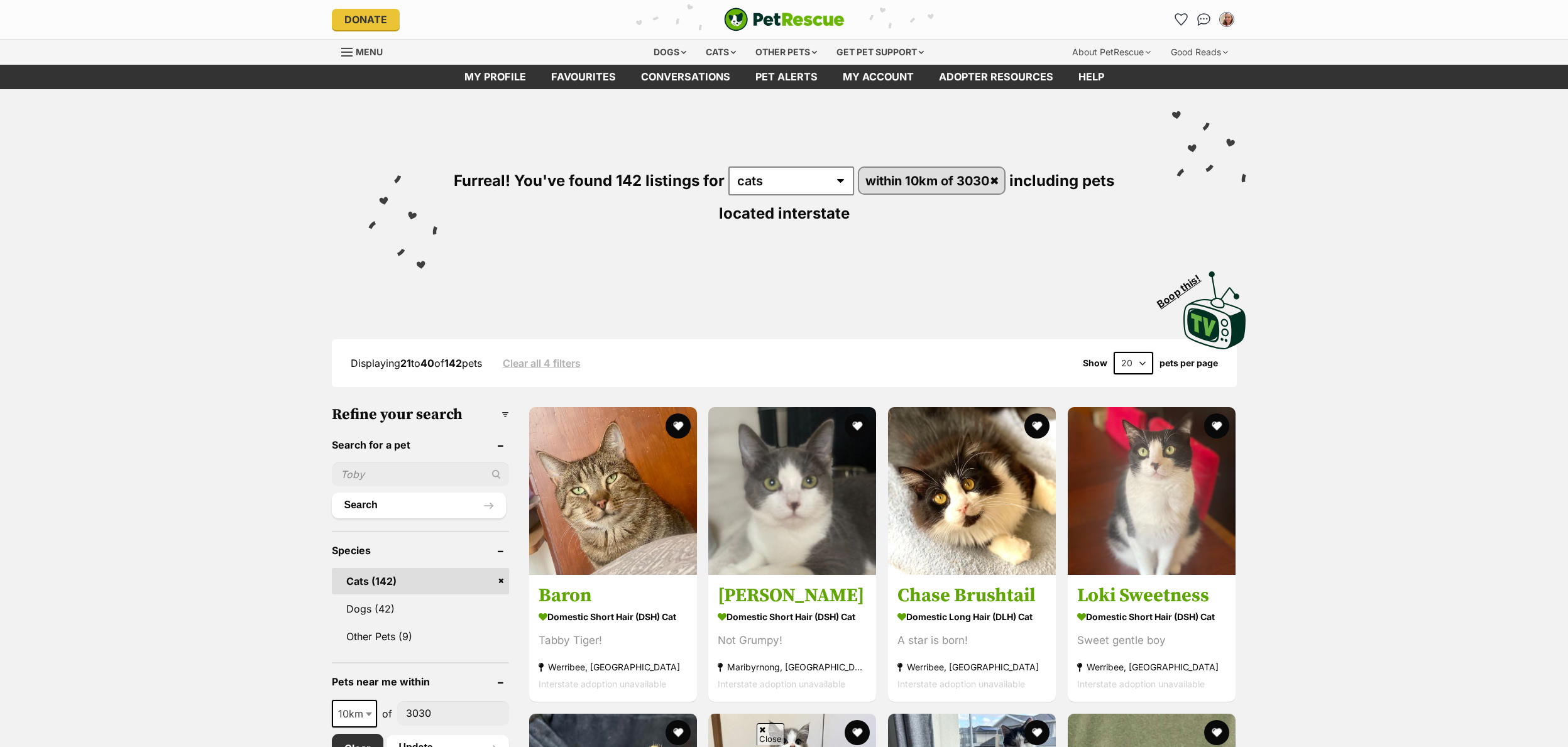
scroll to position [1406, 0]
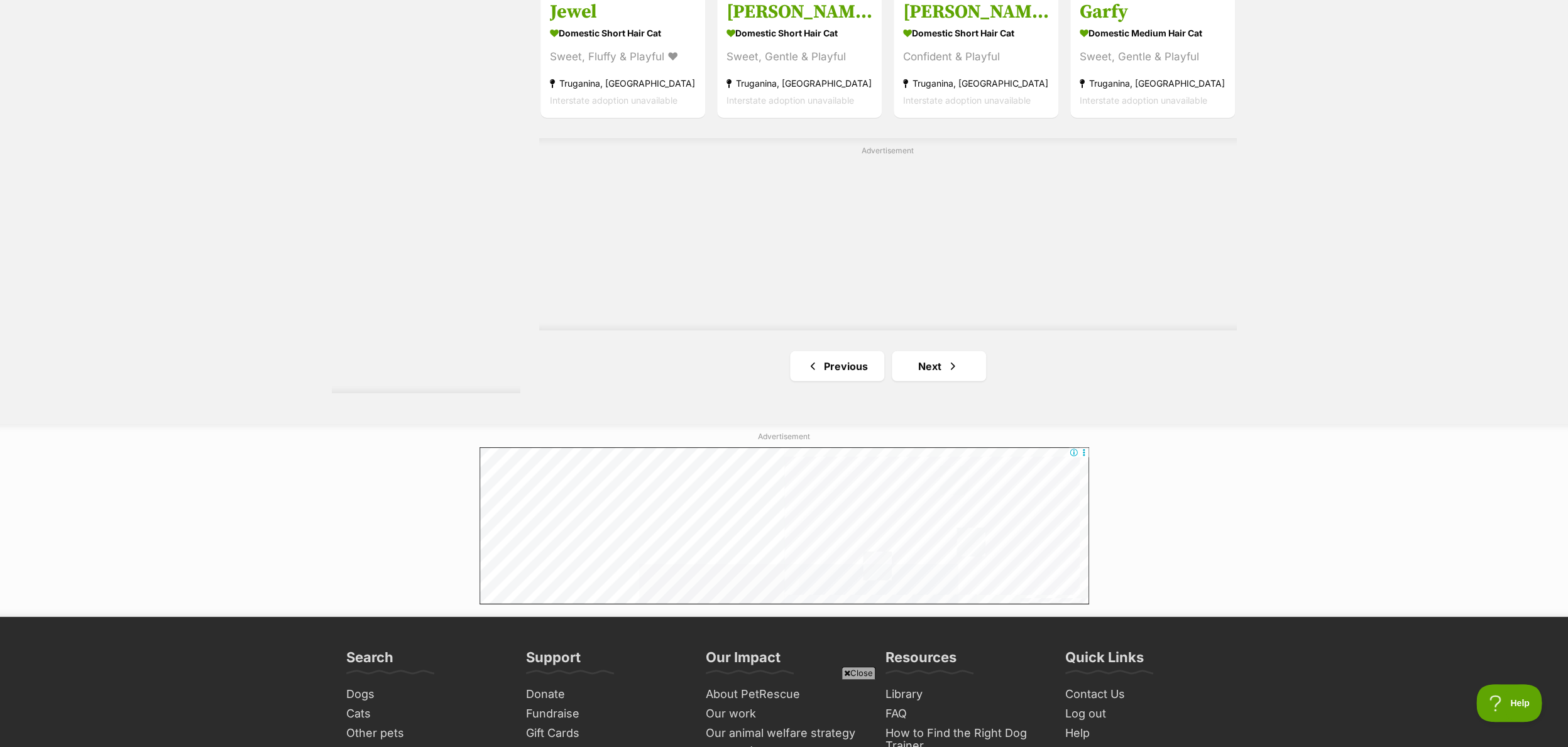
scroll to position [2152, 0]
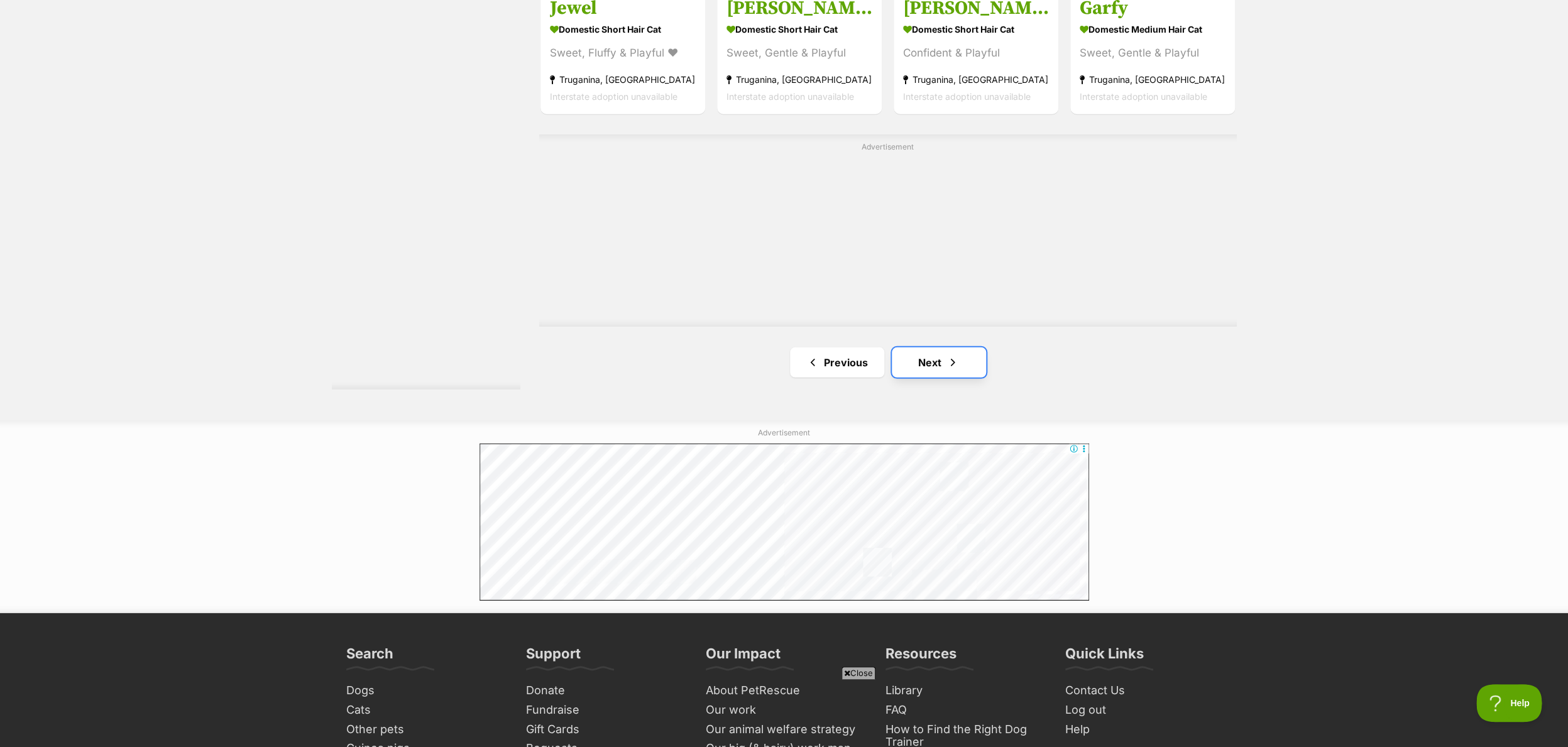
click at [946, 375] on link "Next" at bounding box center [939, 362] width 95 height 30
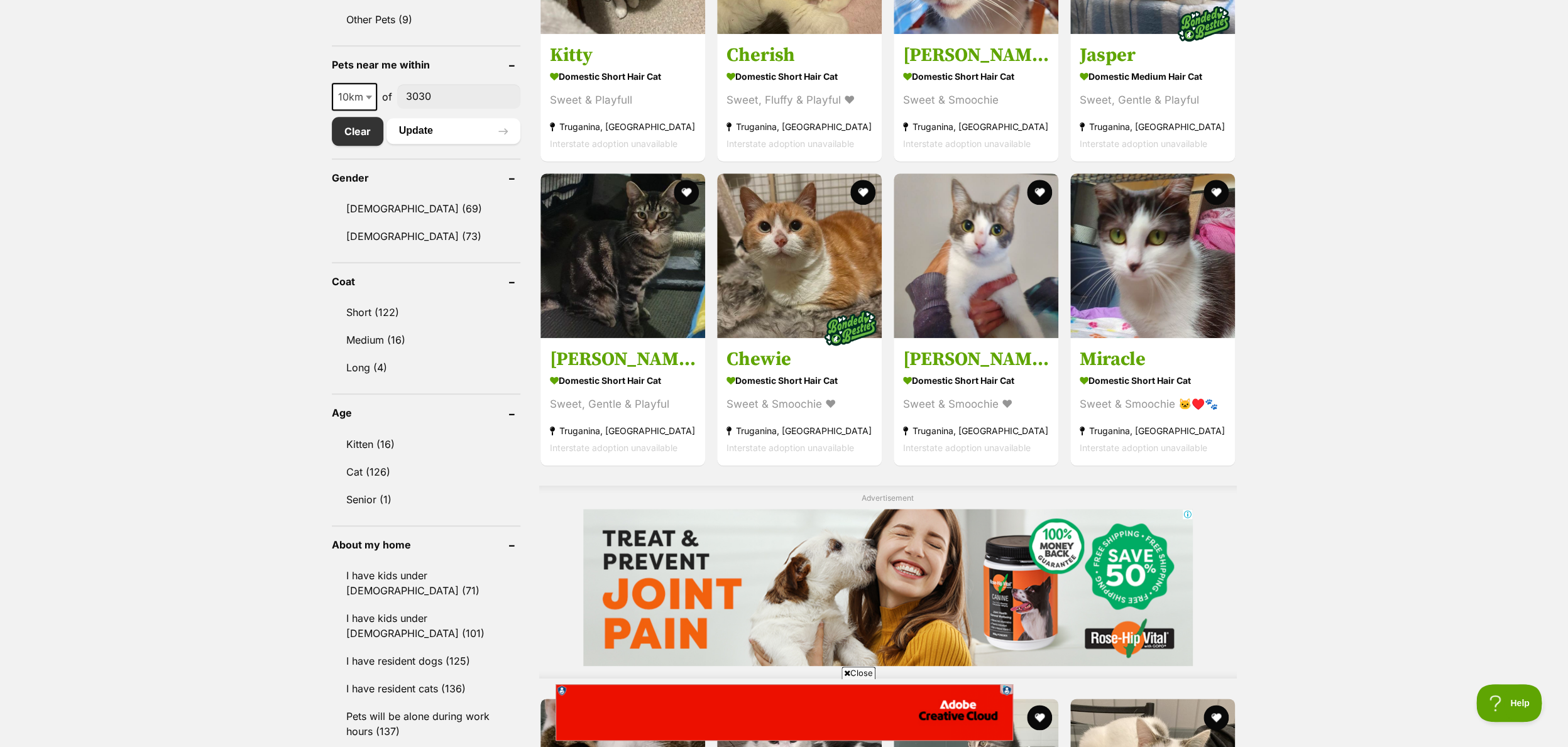
scroll to position [618, 0]
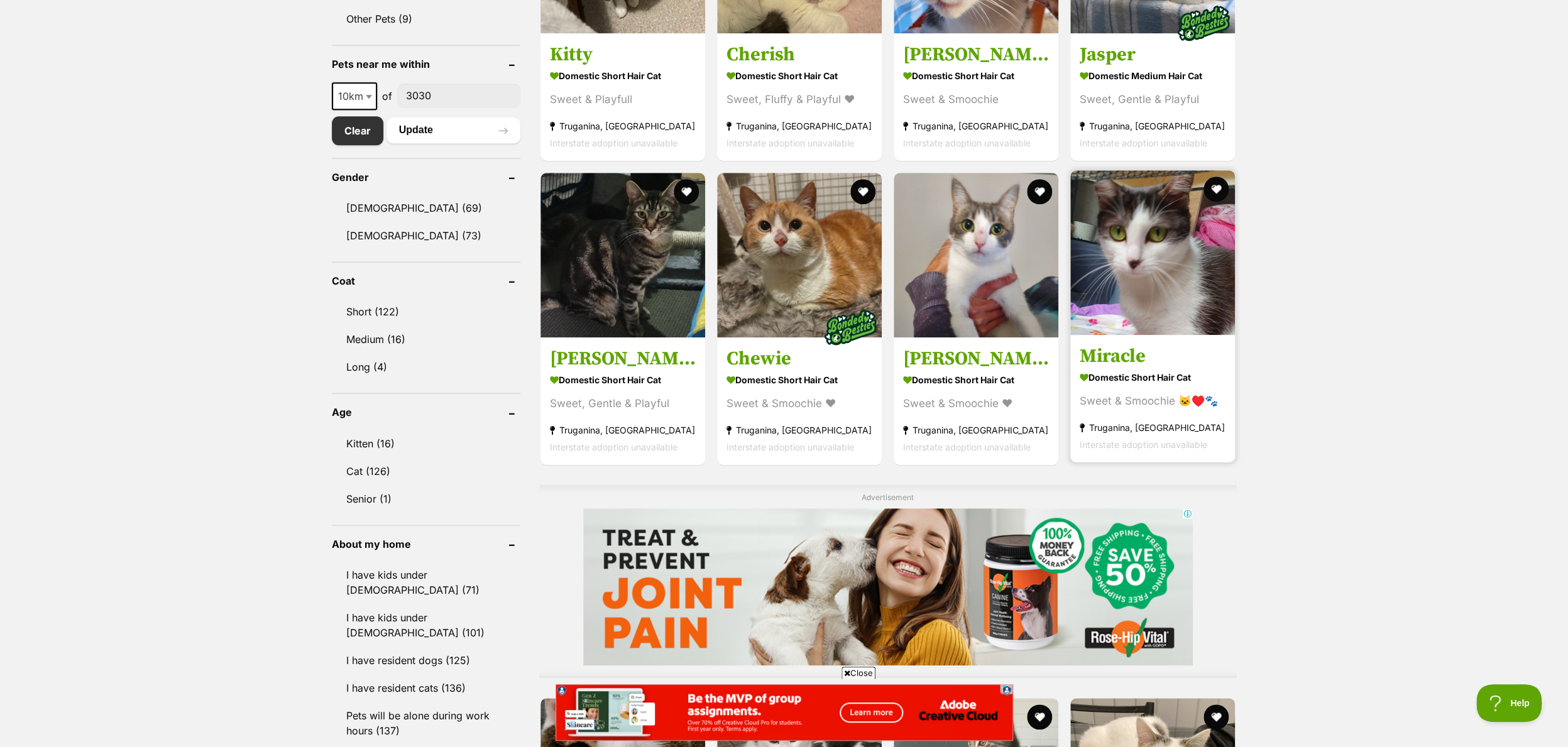
click at [1117, 379] on strong "Domestic Short Hair Cat" at bounding box center [1152, 377] width 146 height 18
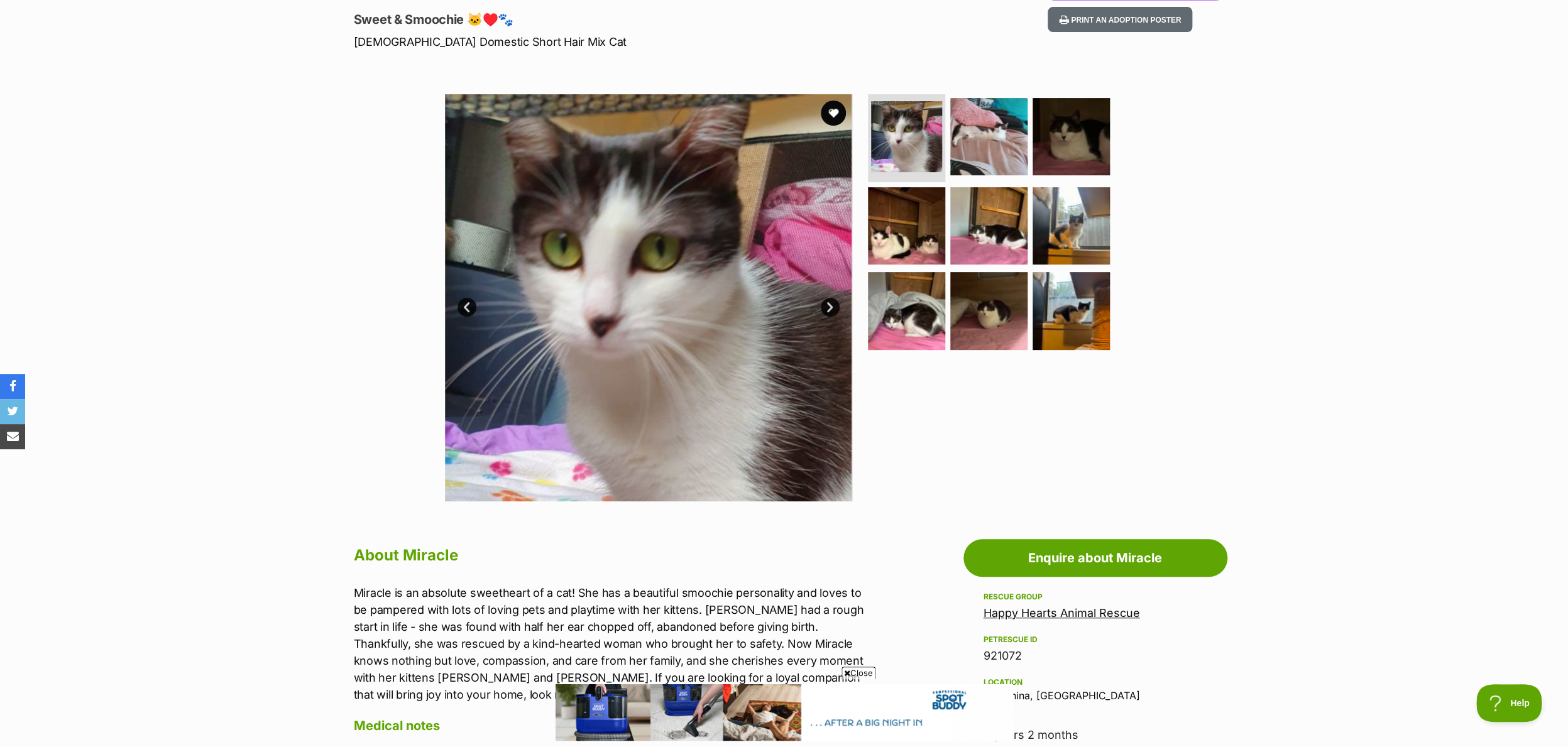
scroll to position [155, 0]
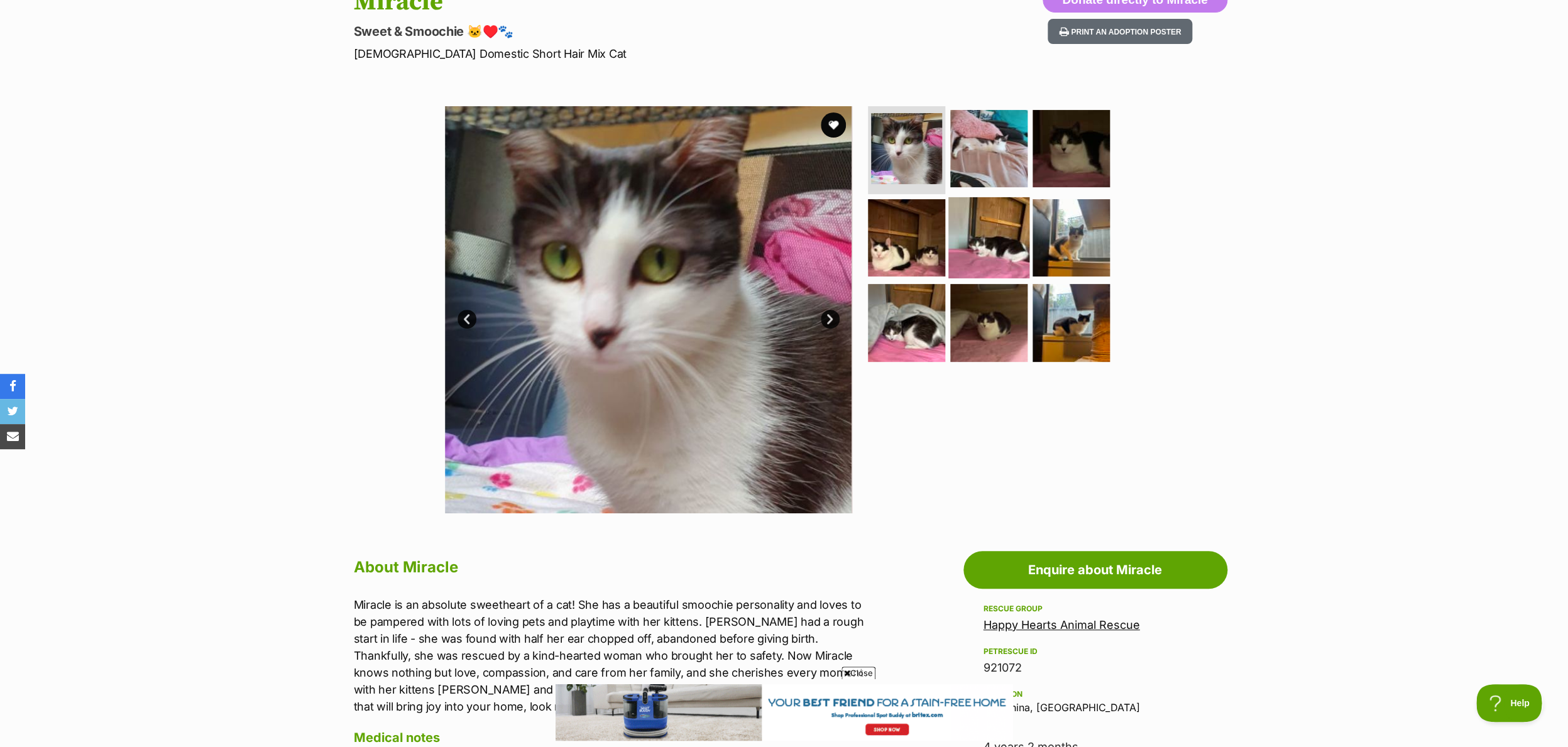
click at [973, 261] on img at bounding box center [988, 237] width 81 height 81
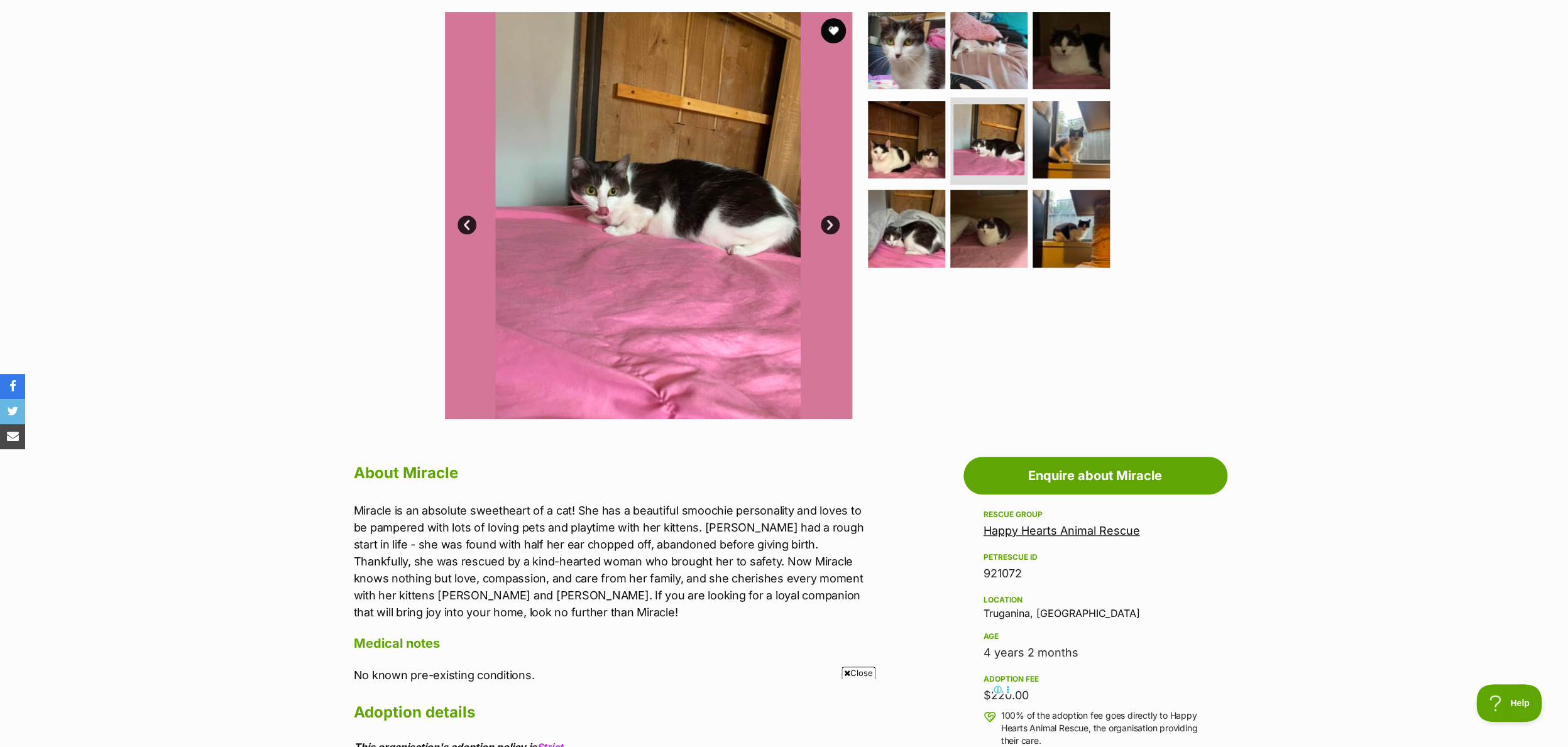
scroll to position [270, 0]
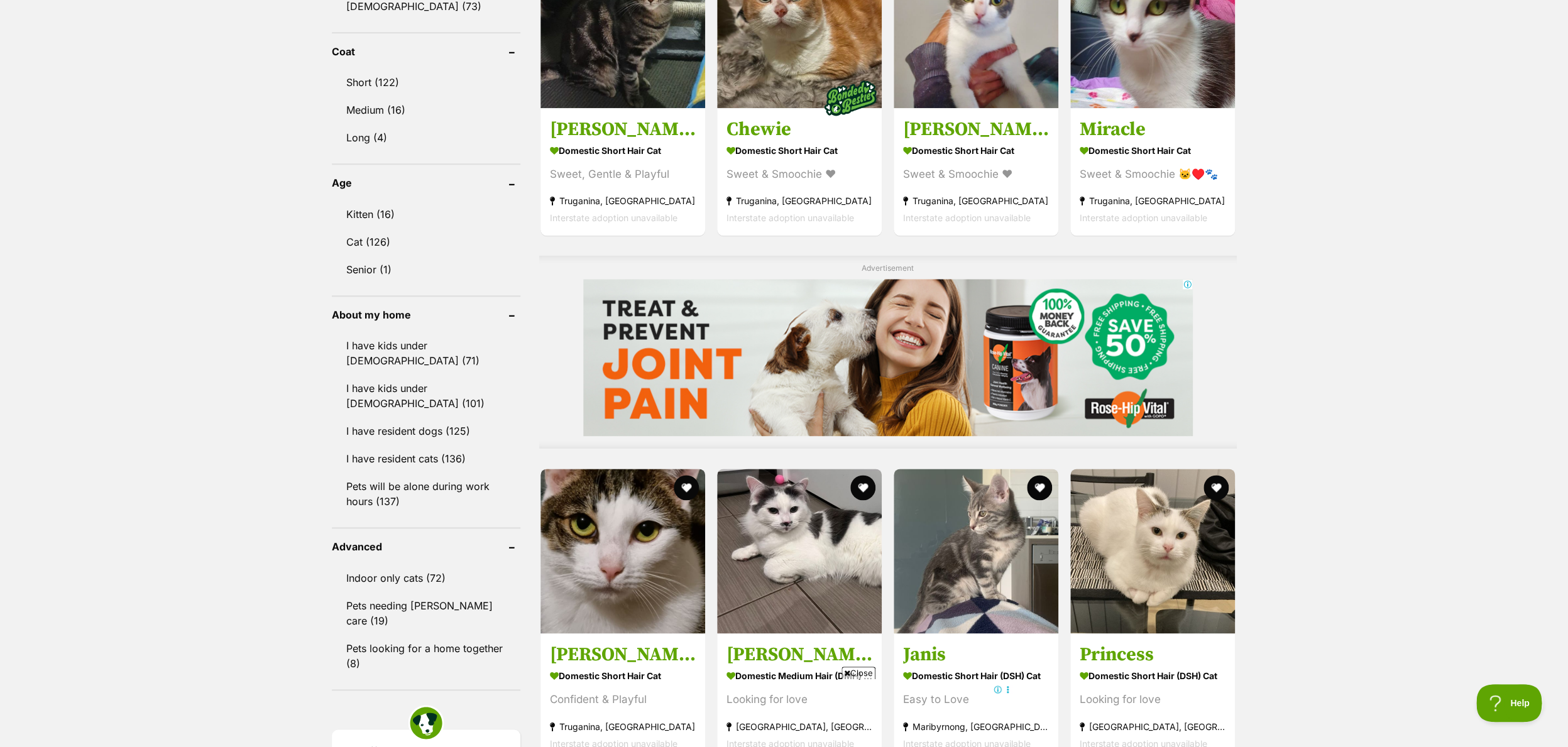
scroll to position [841, 0]
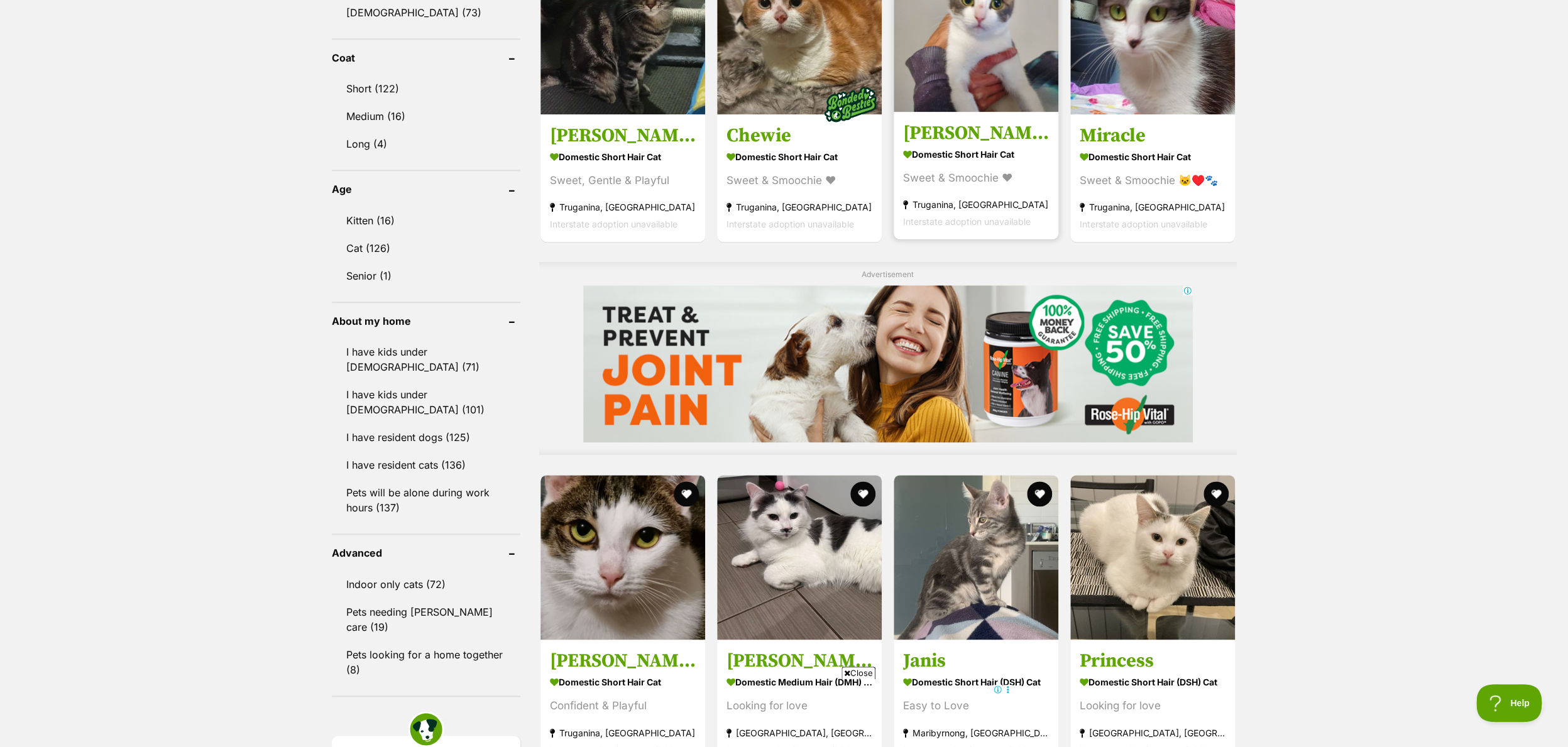
click at [917, 137] on h3 "[PERSON_NAME]" at bounding box center [976, 133] width 146 height 24
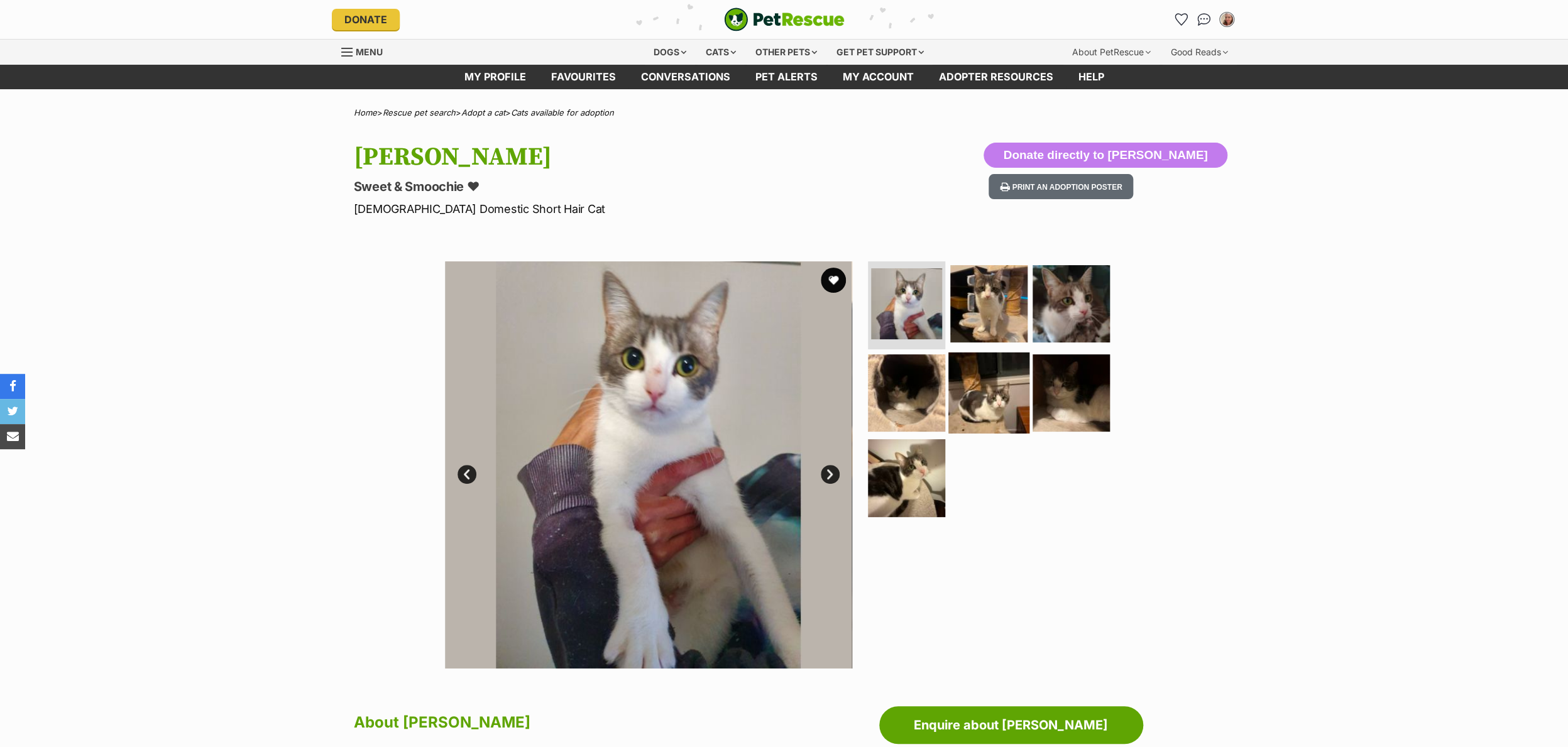
click at [999, 382] on img at bounding box center [988, 392] width 81 height 81
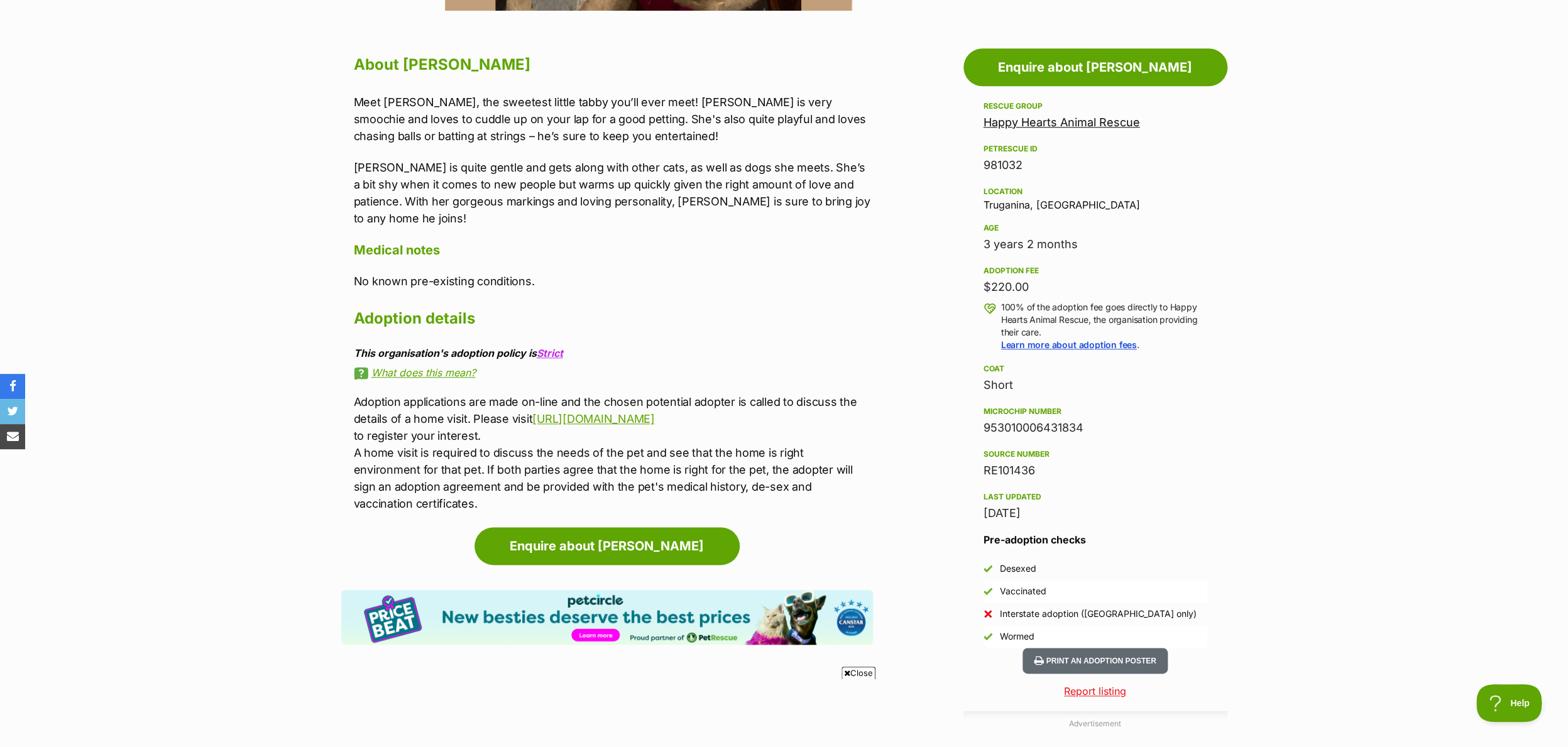
scroll to position [655, 0]
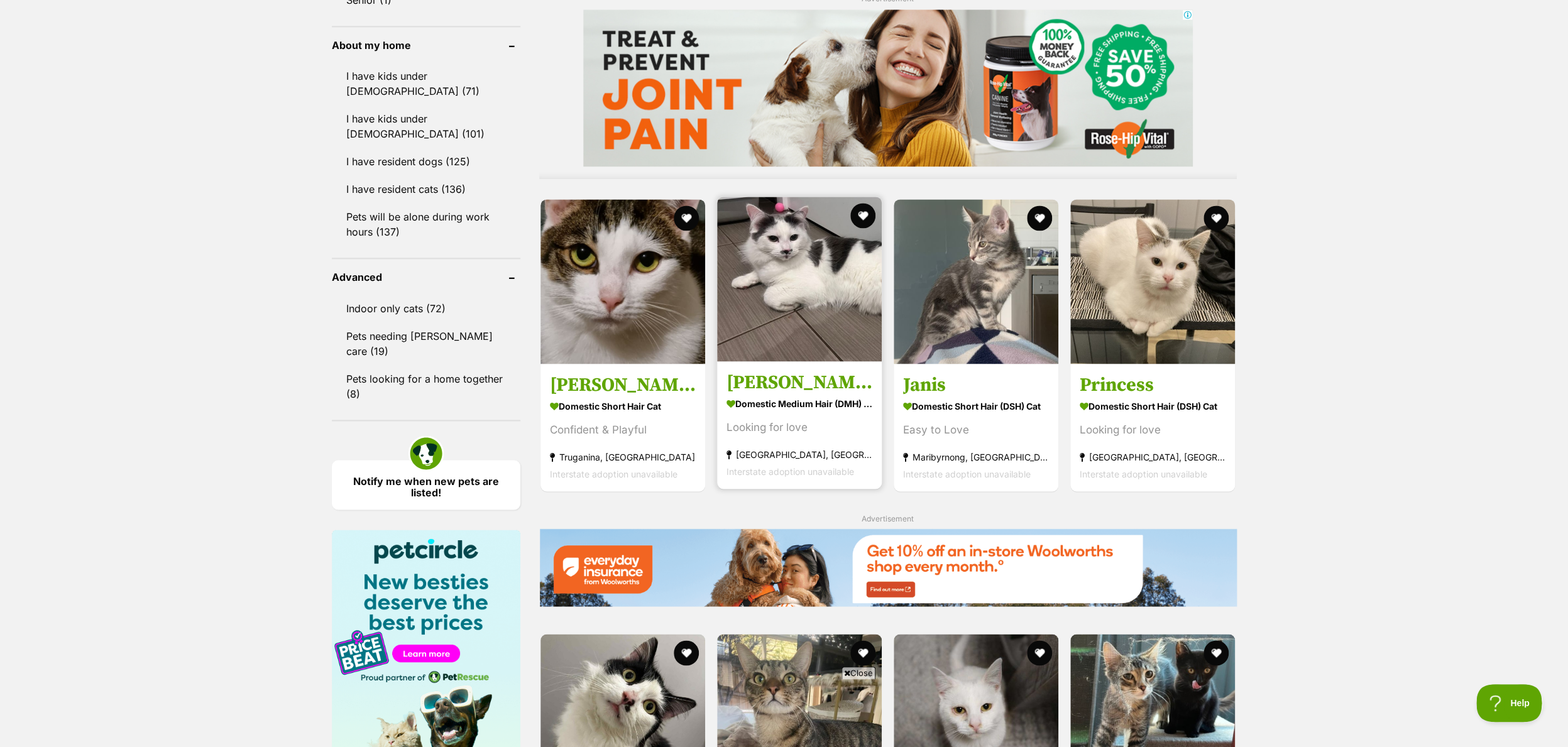
click at [771, 284] on img at bounding box center [799, 279] width 165 height 165
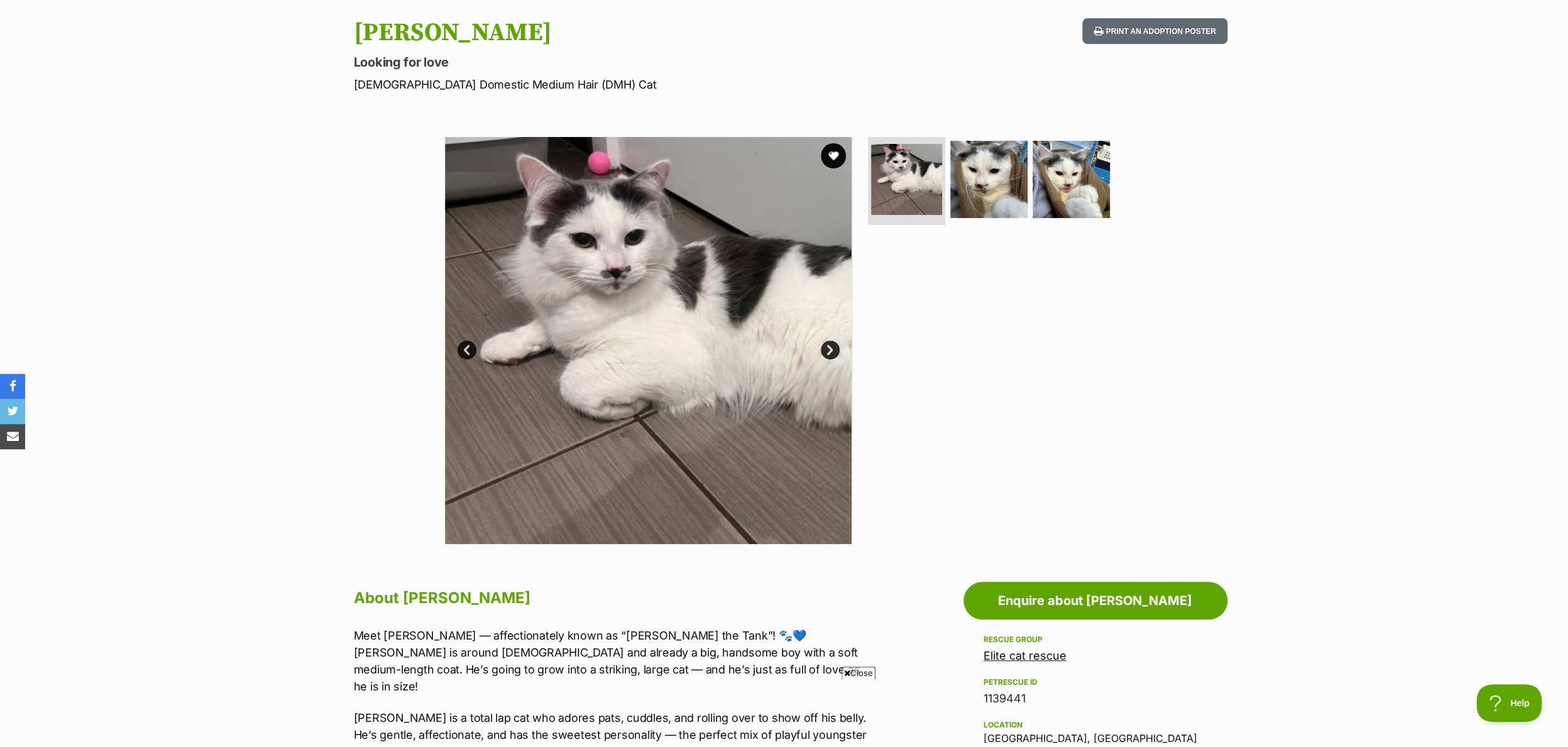
scroll to position [20, 0]
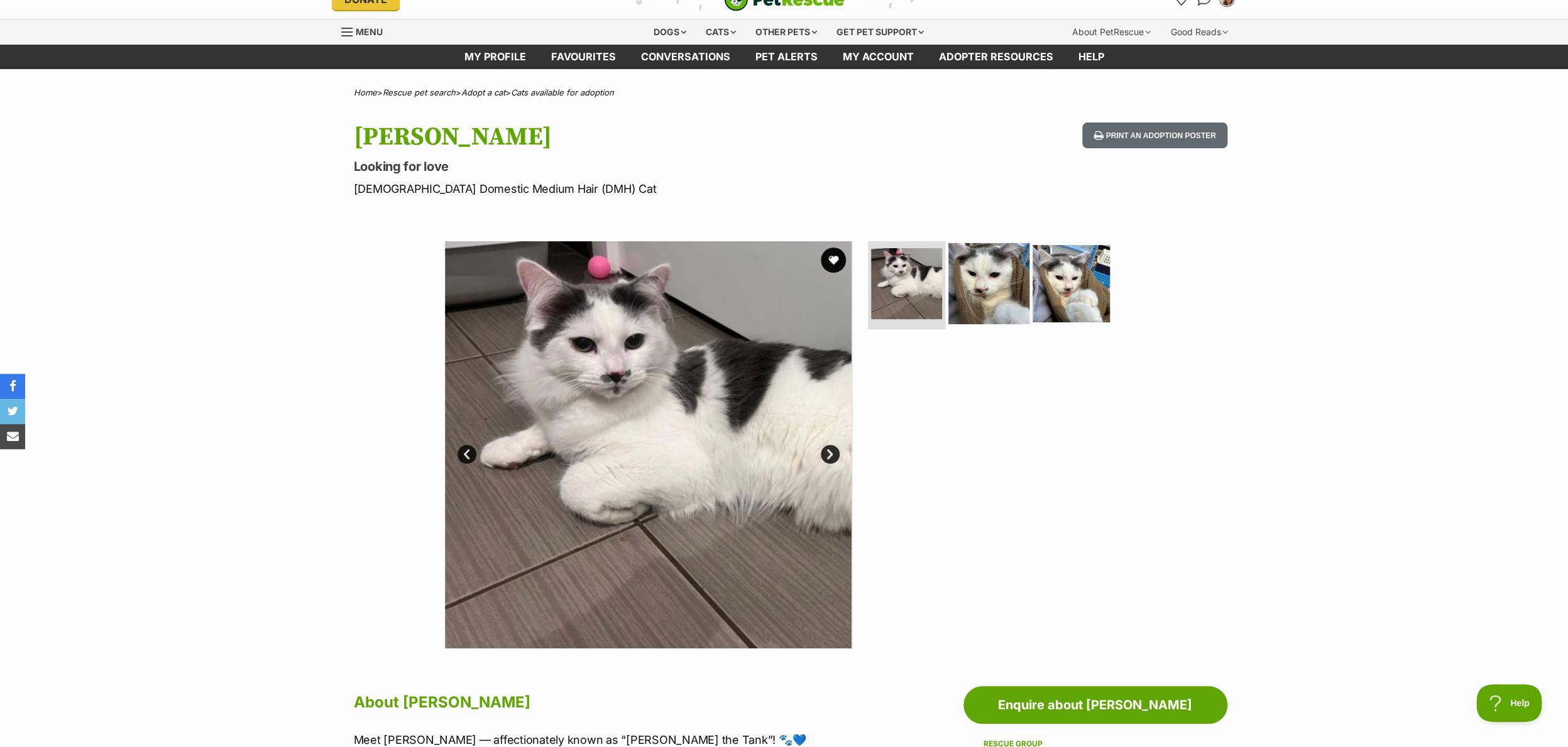
click at [974, 279] on img at bounding box center [988, 284] width 81 height 81
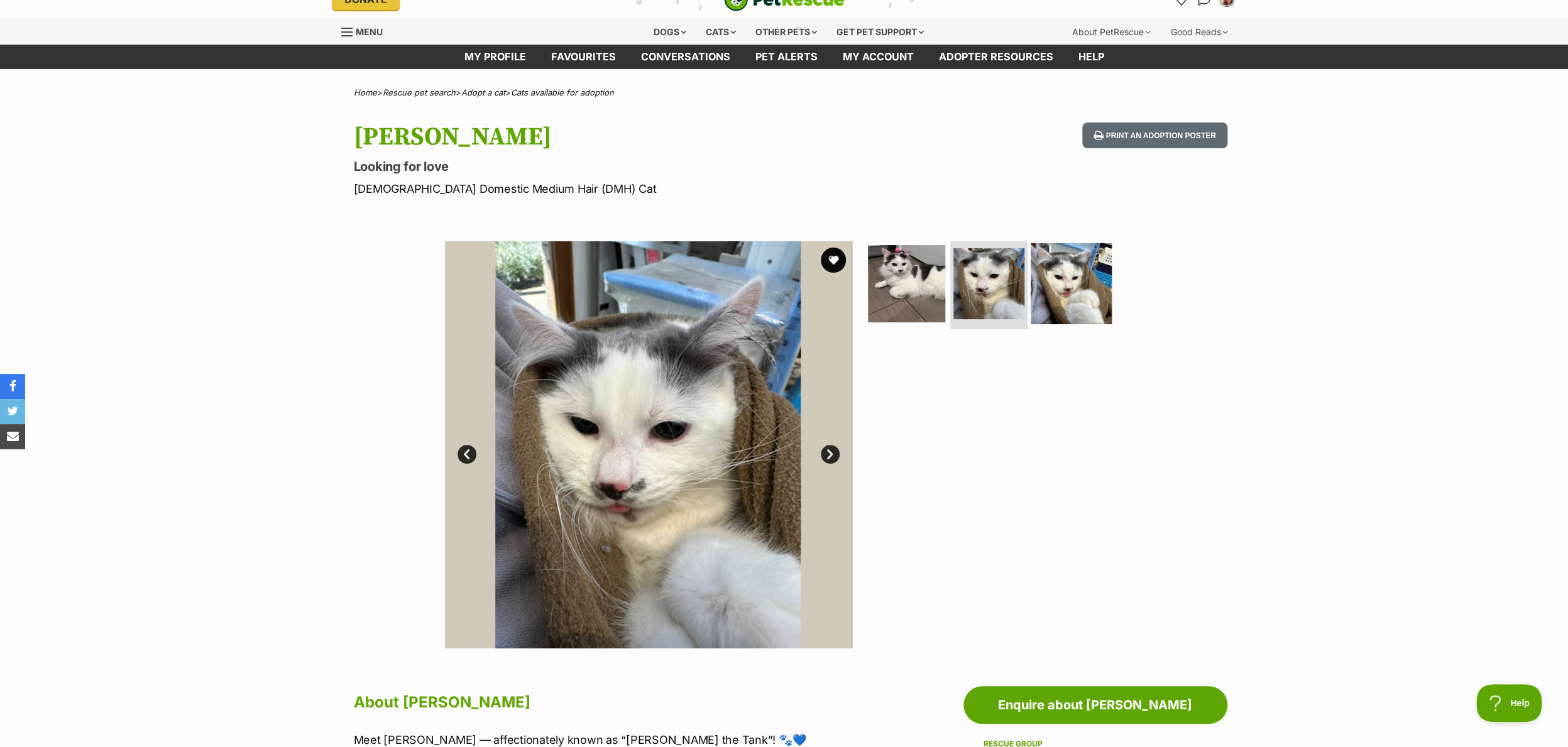
click at [1075, 286] on img at bounding box center [1071, 284] width 81 height 81
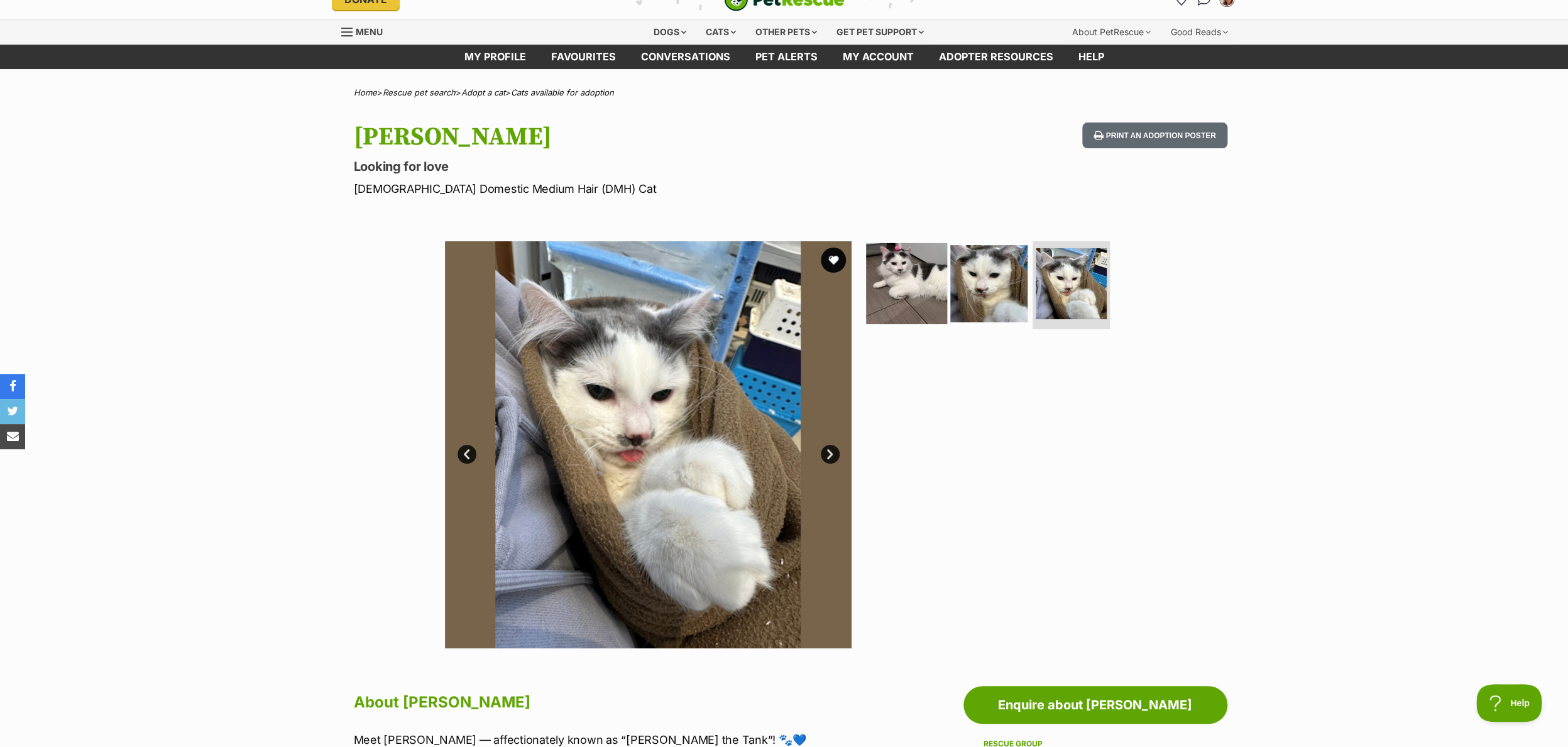
click at [926, 280] on img at bounding box center [906, 284] width 81 height 81
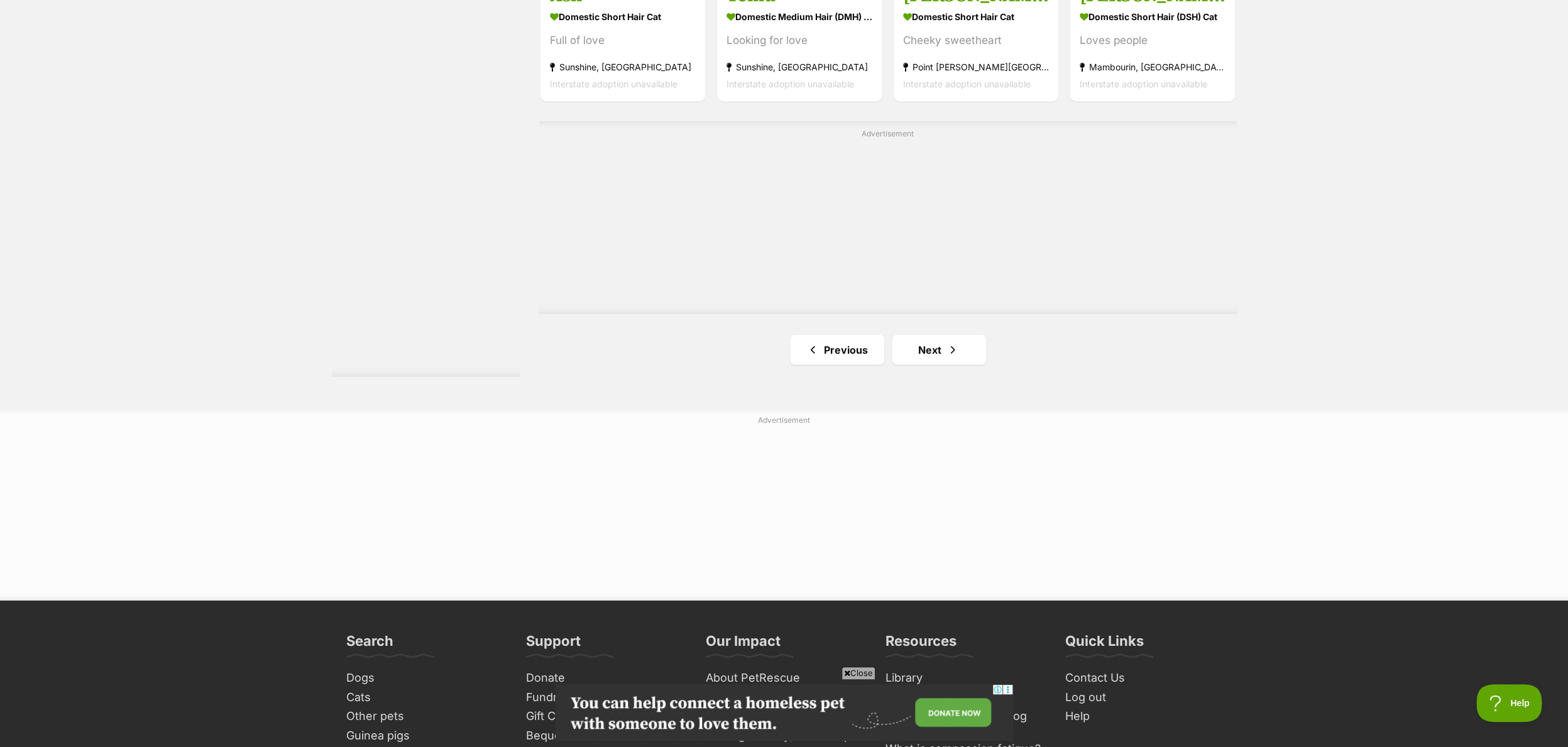
scroll to position [2331, 0]
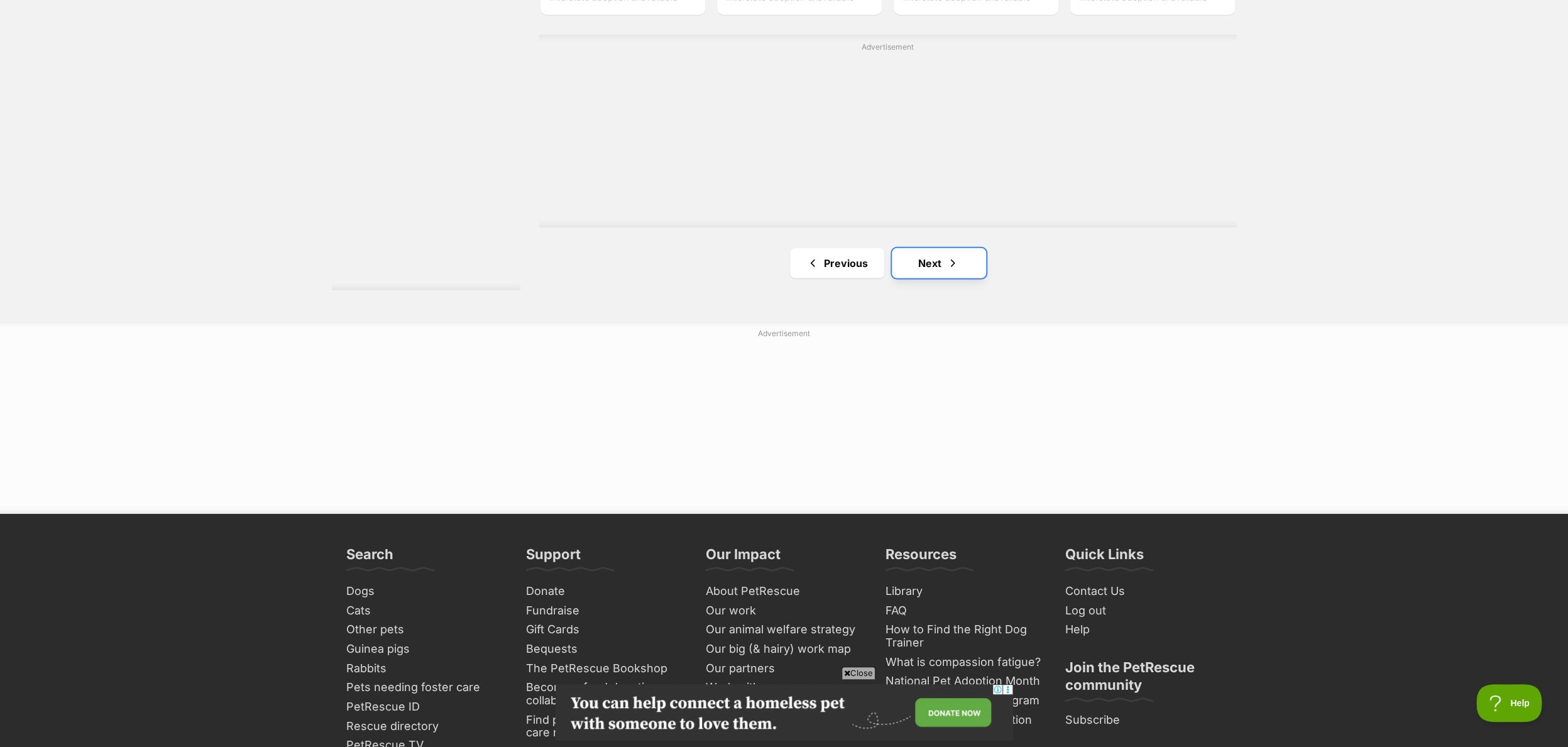
click at [912, 258] on link "Next" at bounding box center [939, 263] width 95 height 30
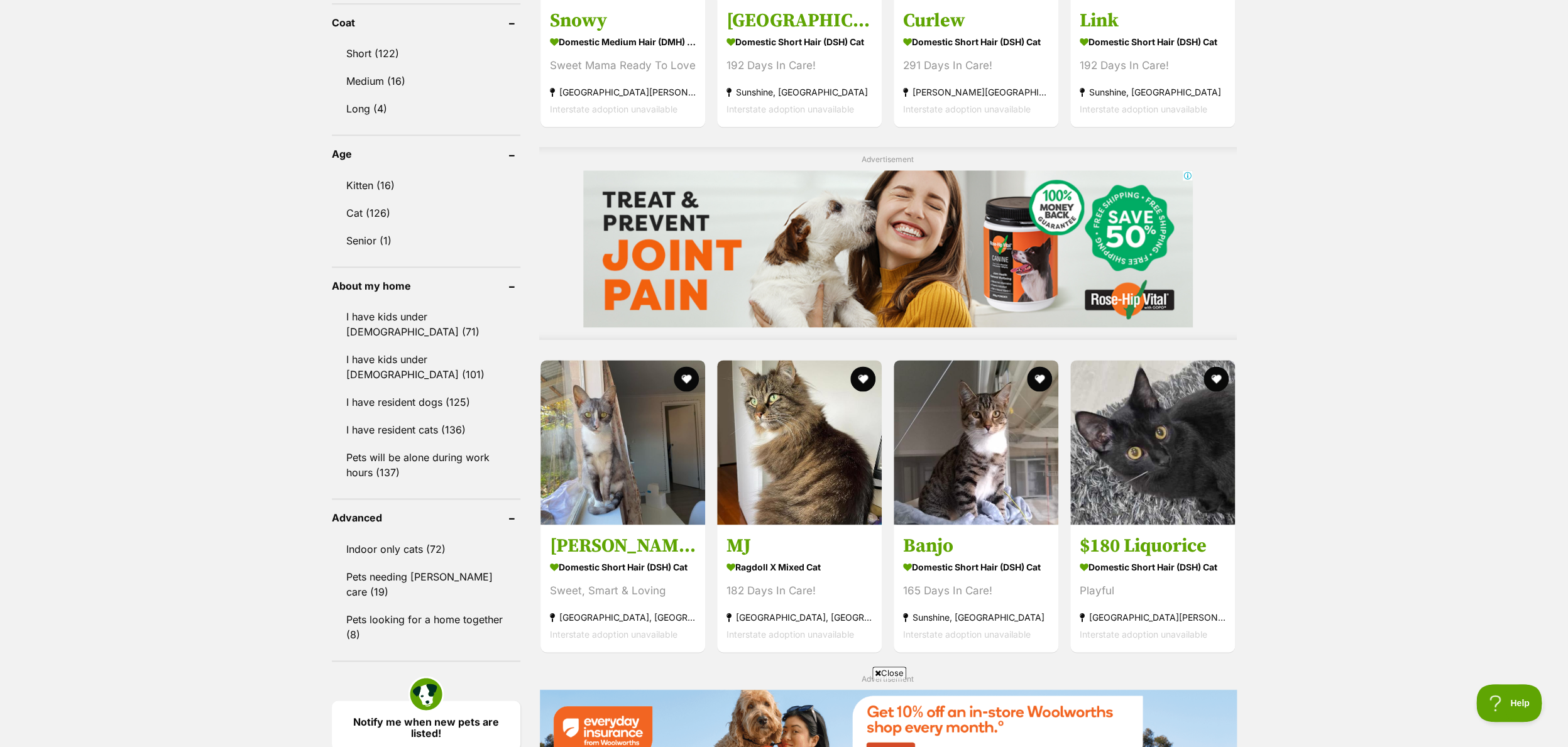
scroll to position [879, 0]
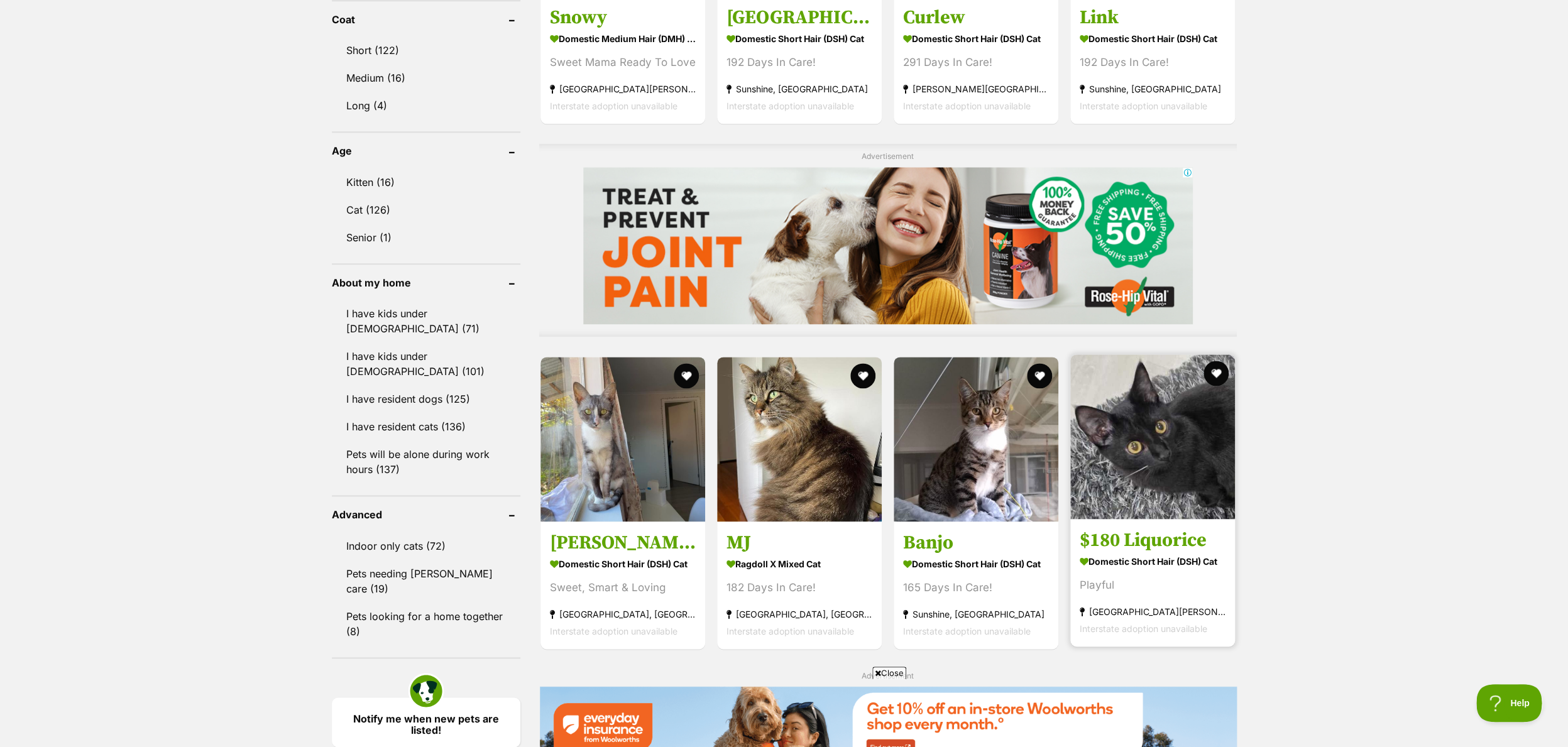
click at [1169, 445] on img at bounding box center [1152, 436] width 165 height 165
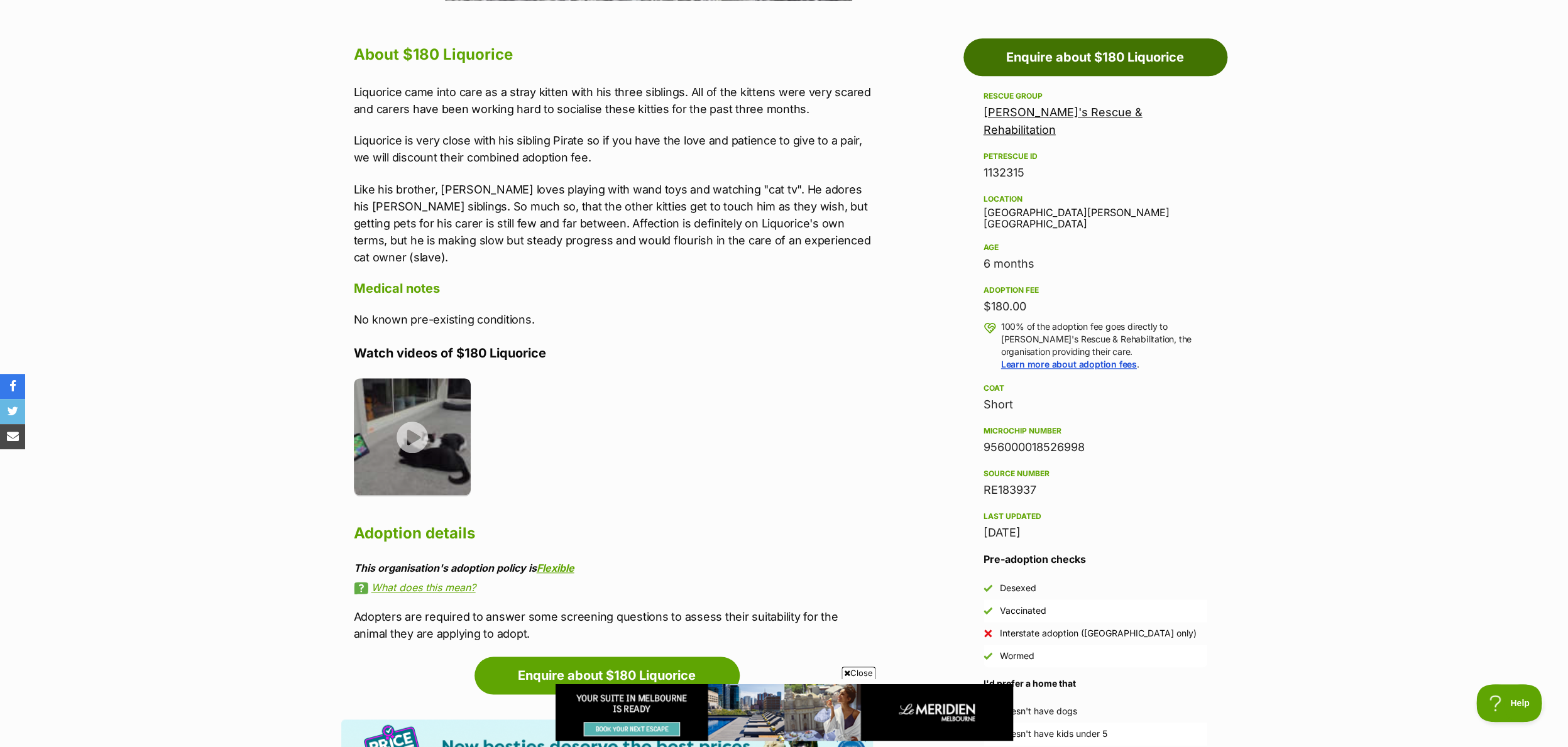
scroll to position [716, 0]
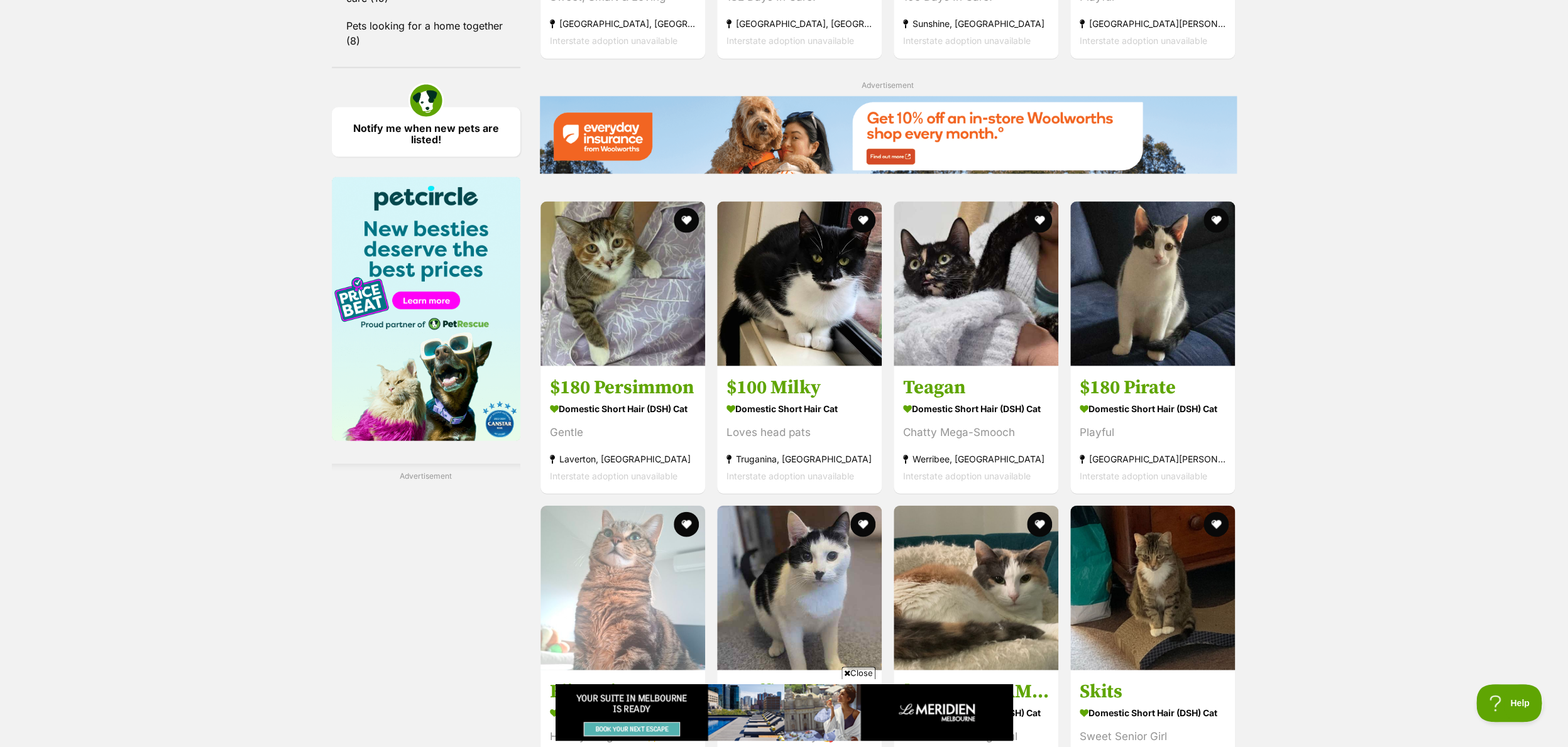
scroll to position [1470, 0]
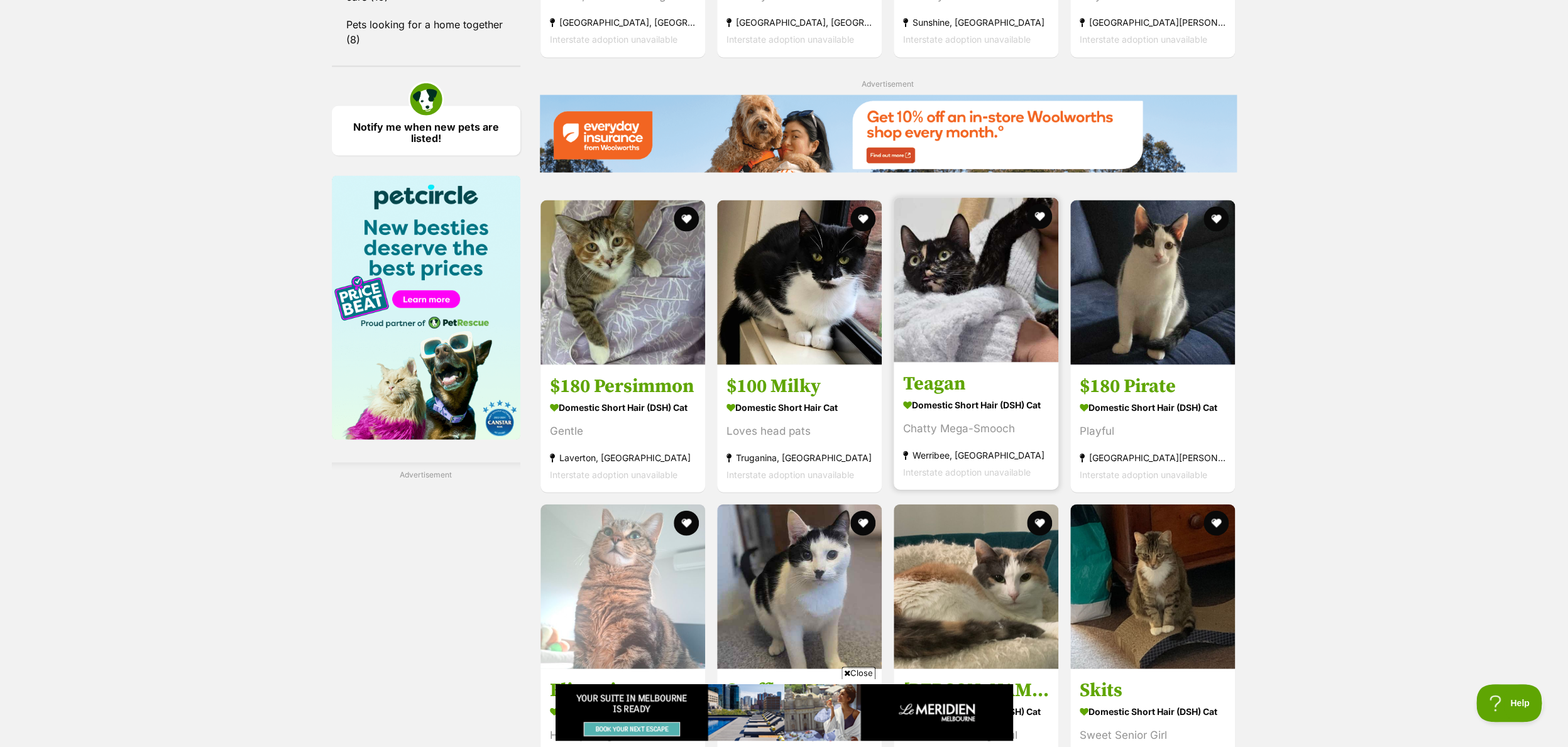
click at [926, 307] on img at bounding box center [976, 279] width 165 height 165
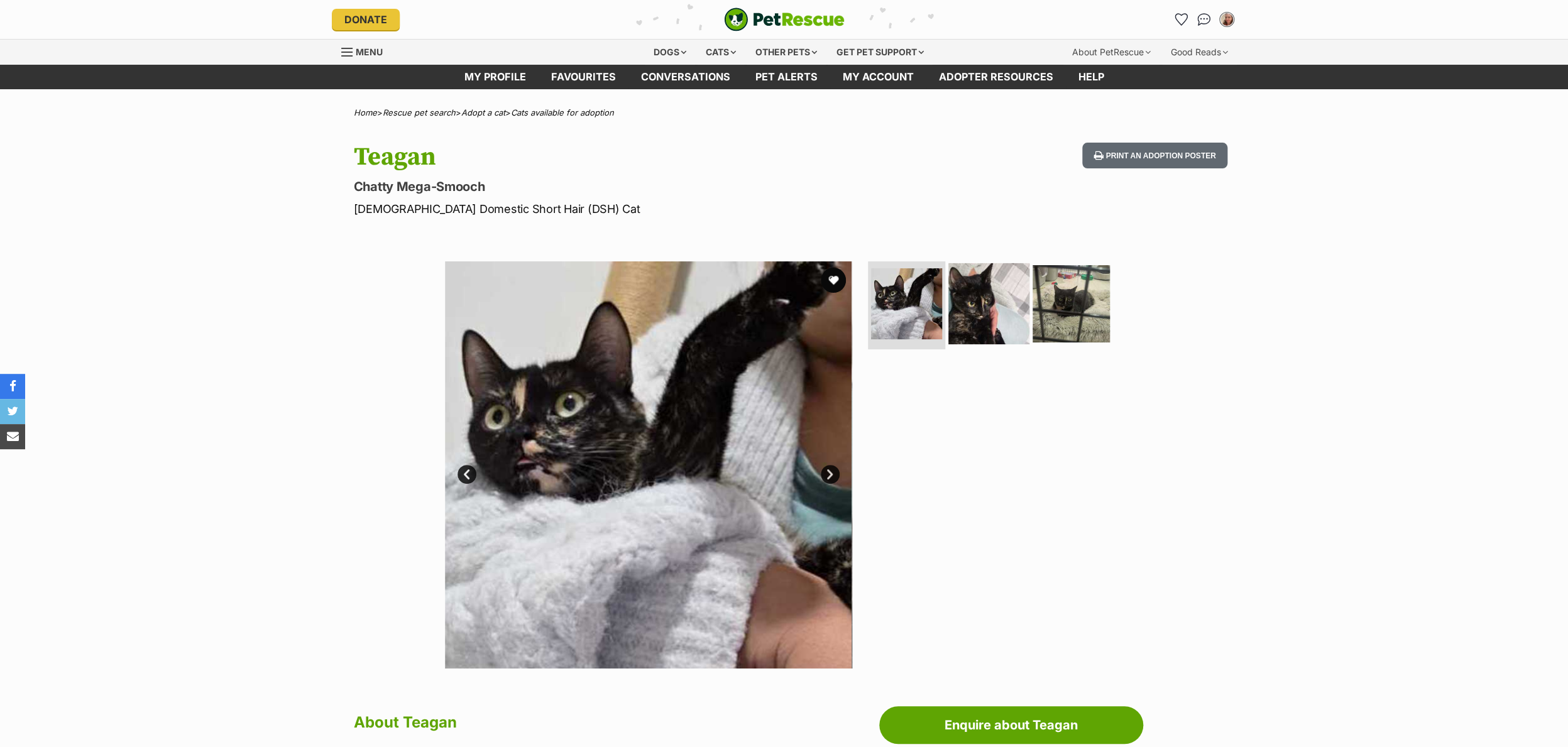
click at [963, 311] on img at bounding box center [988, 304] width 81 height 81
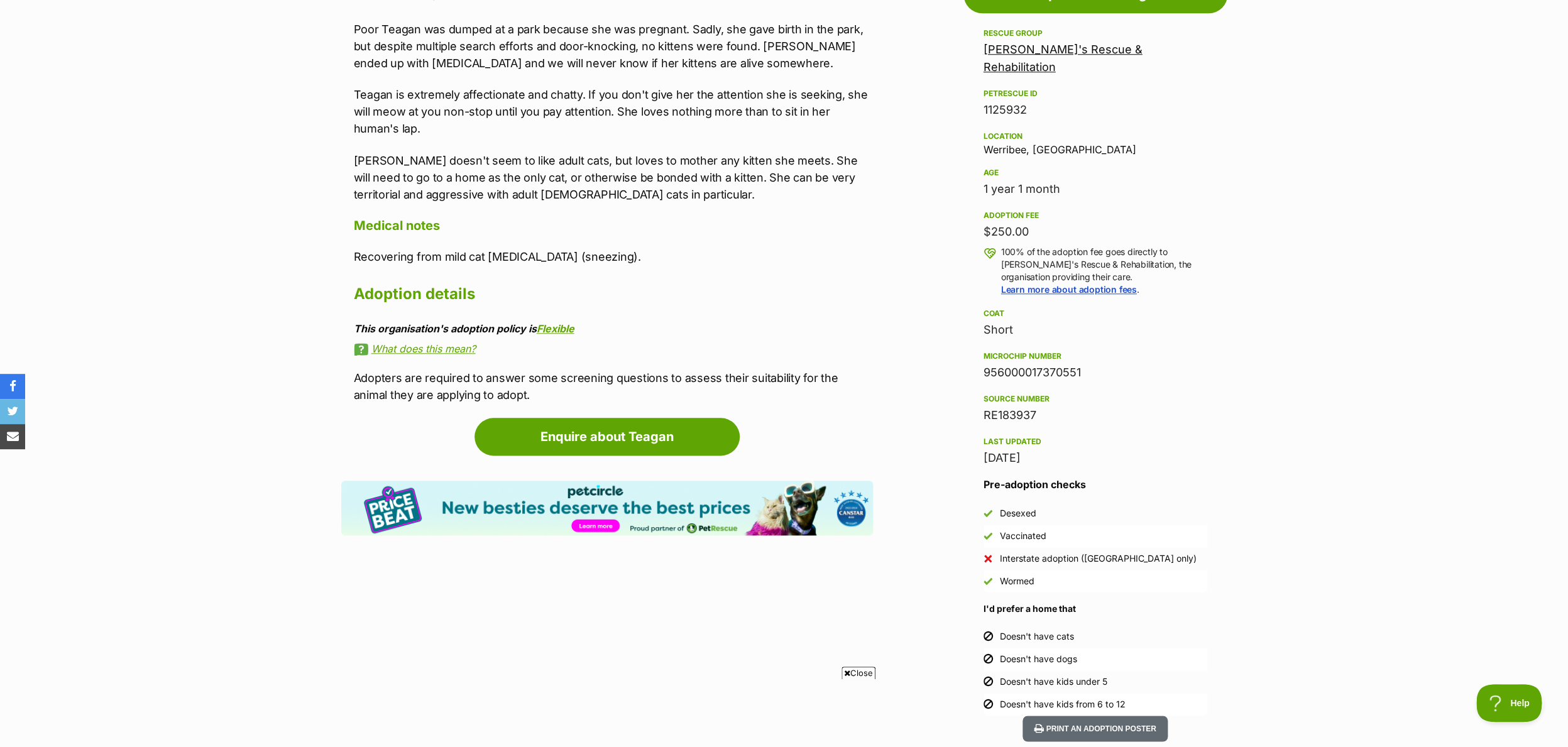
scroll to position [729, 0]
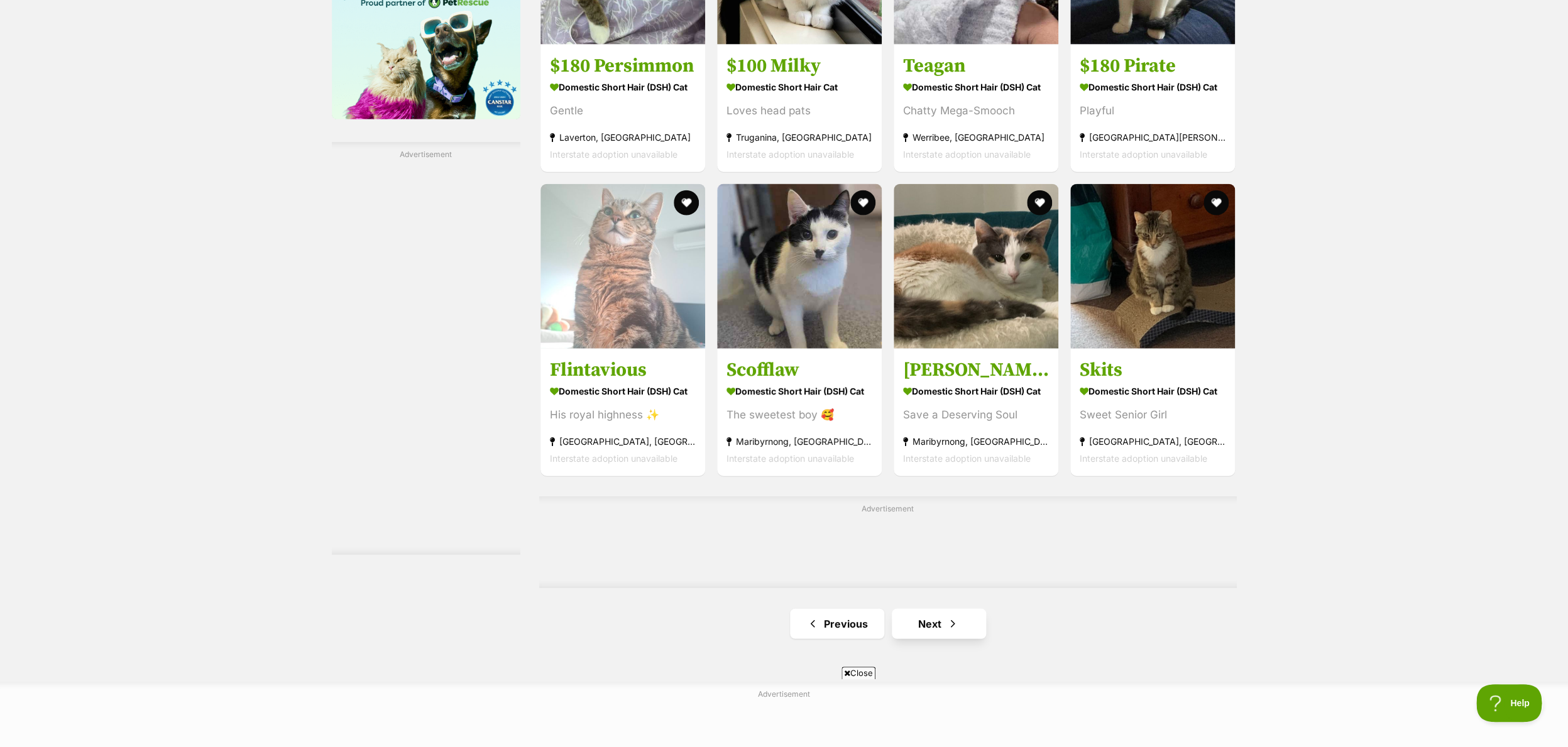
click at [931, 527] on div at bounding box center [888, 523] width 697 height 9
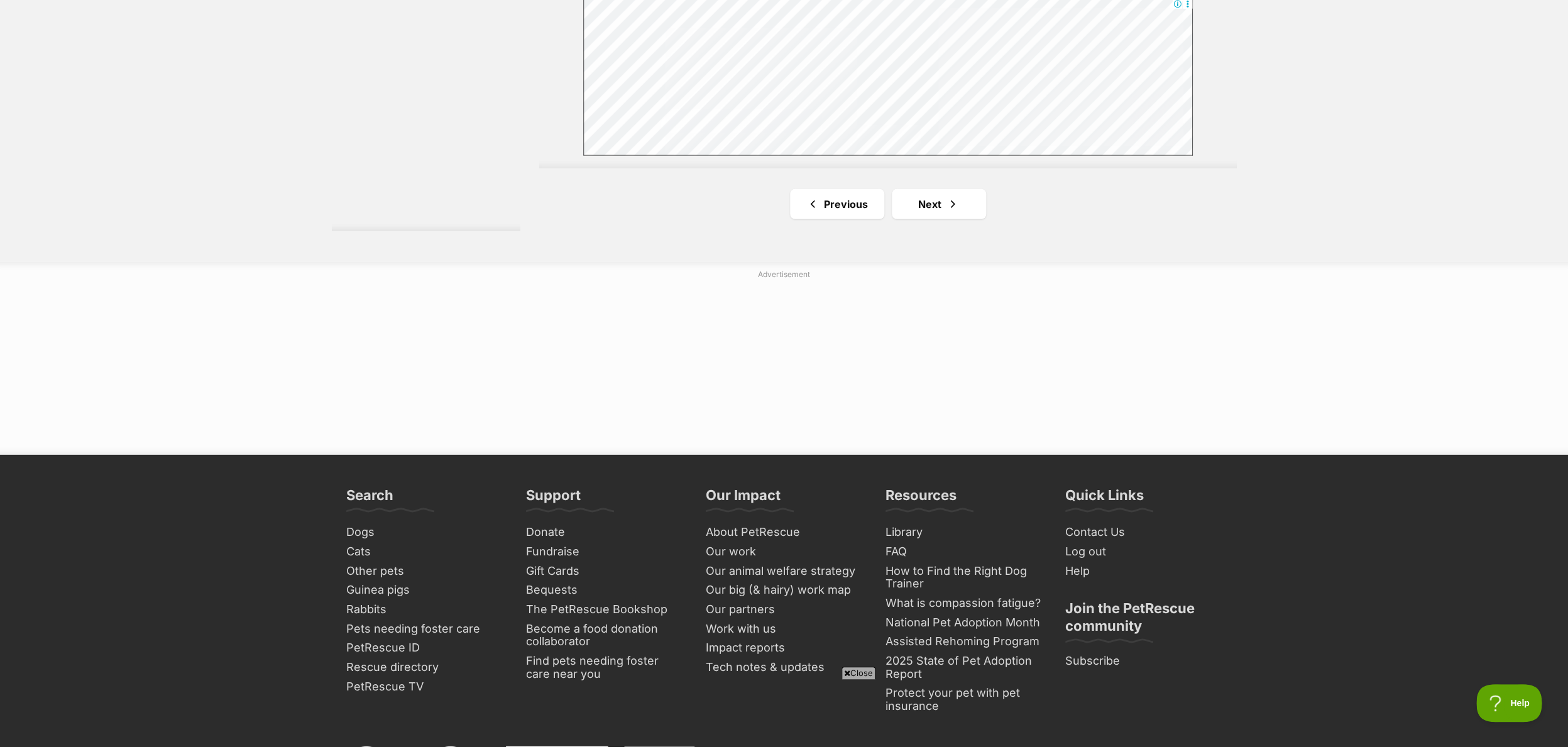
scroll to position [2315, 0]
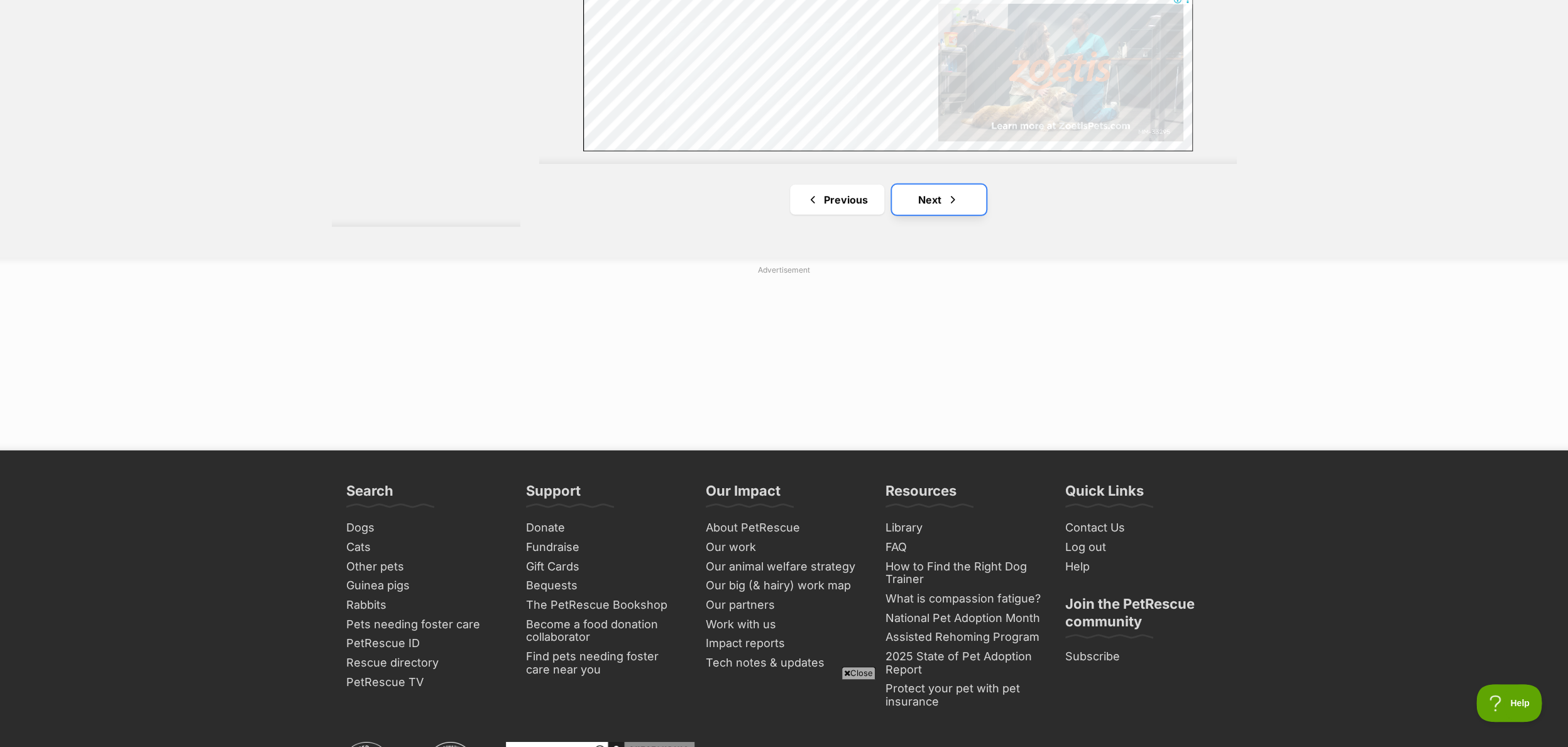
click at [928, 205] on link "Next" at bounding box center [939, 199] width 95 height 30
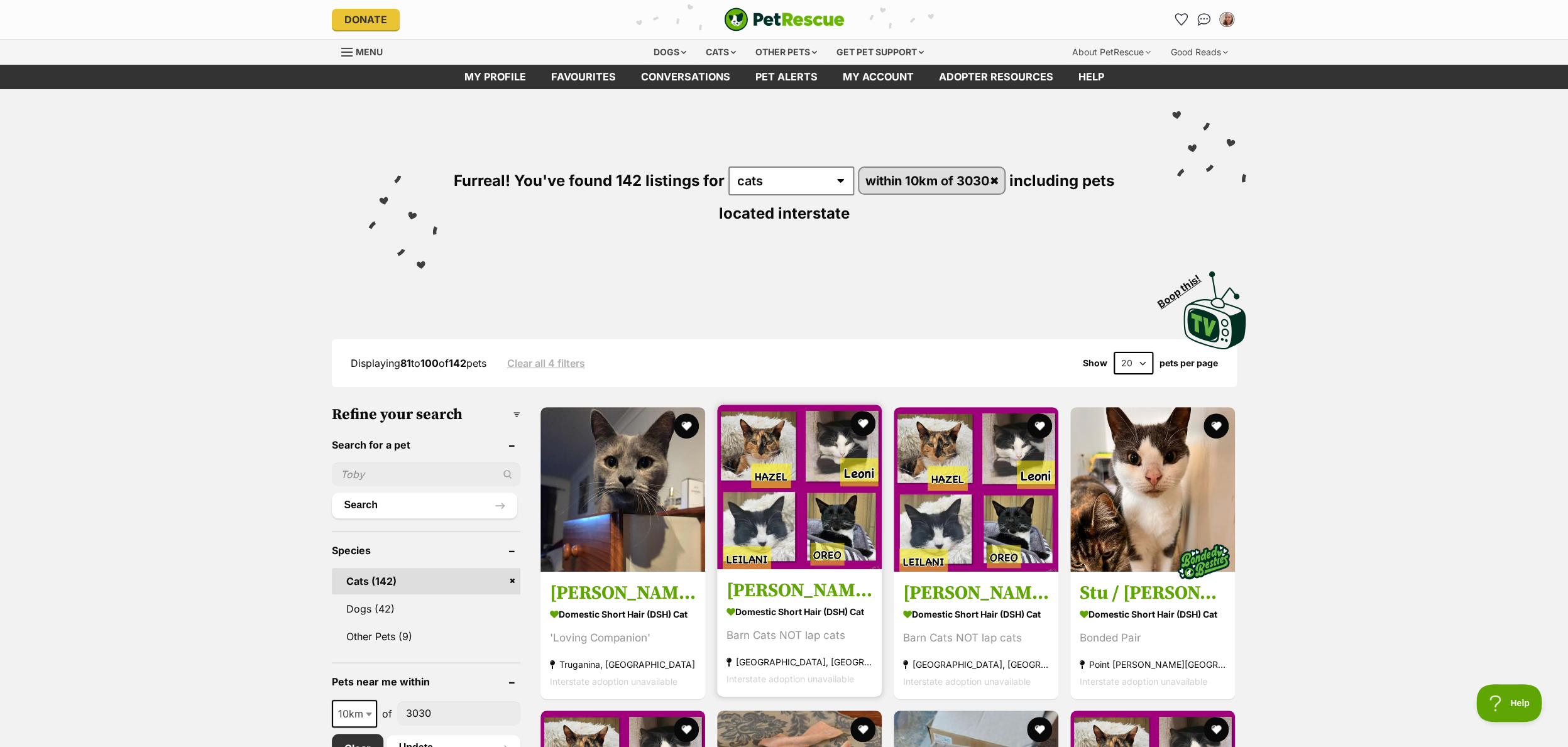
click at [769, 454] on img at bounding box center [799, 486] width 165 height 165
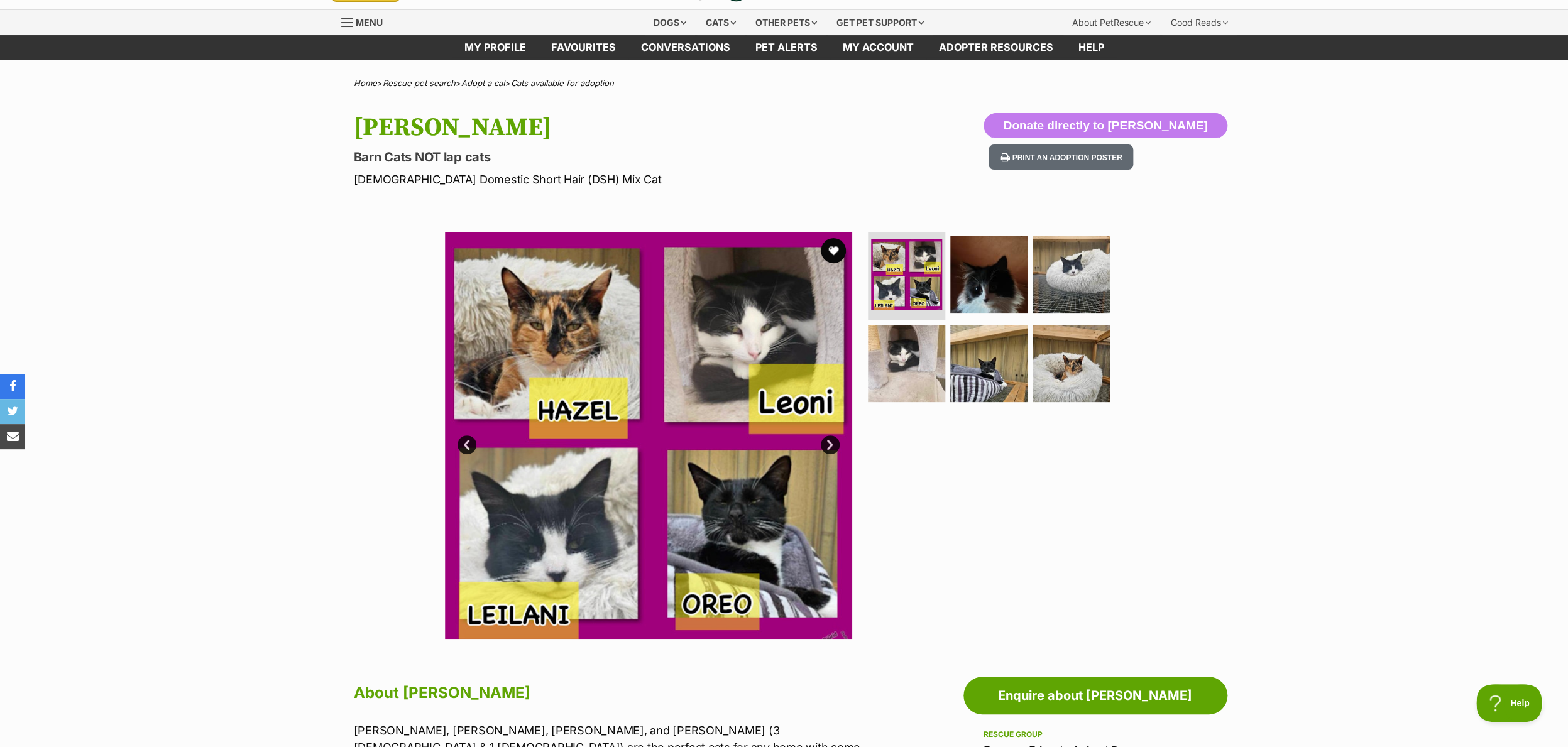
scroll to position [28, 0]
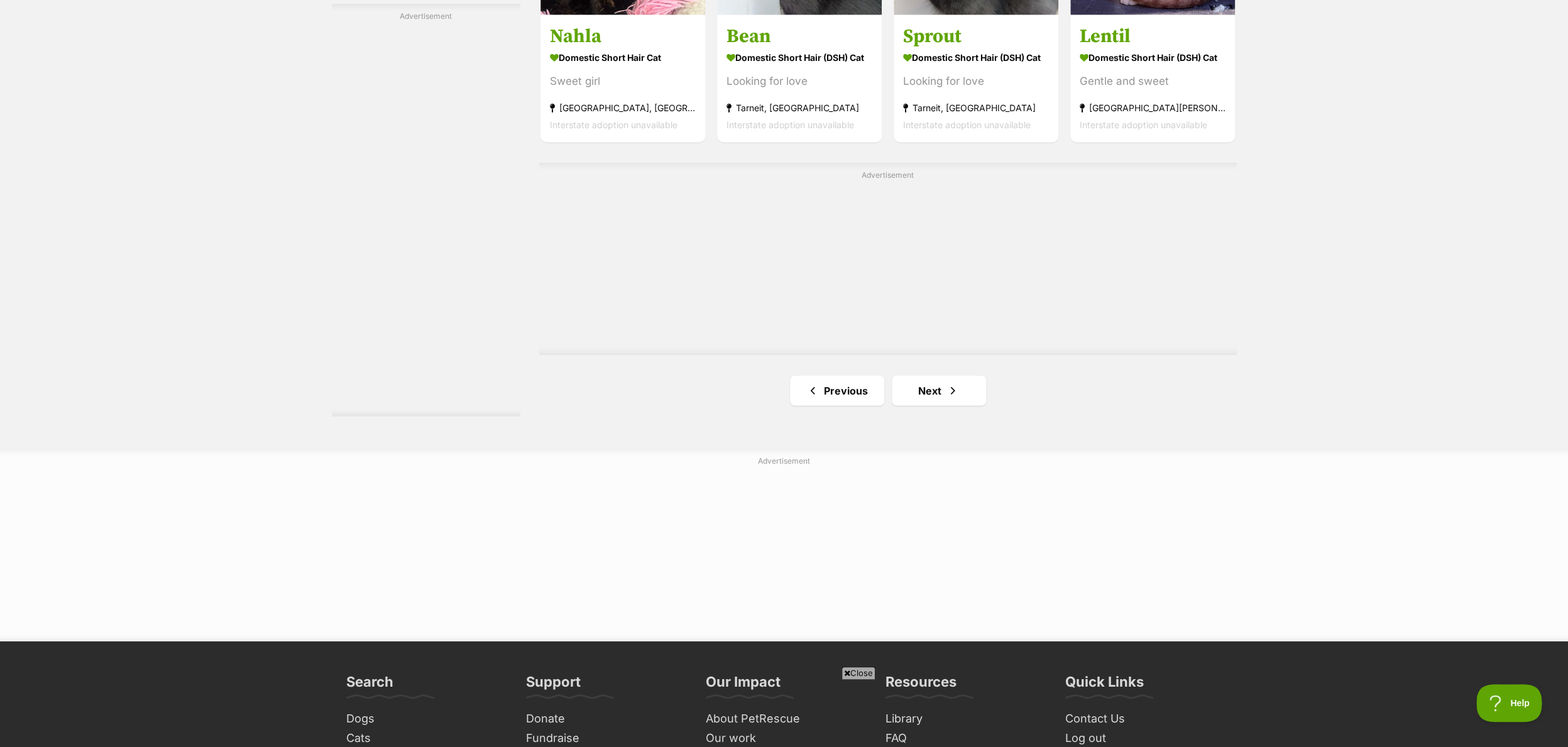
scroll to position [2186, 0]
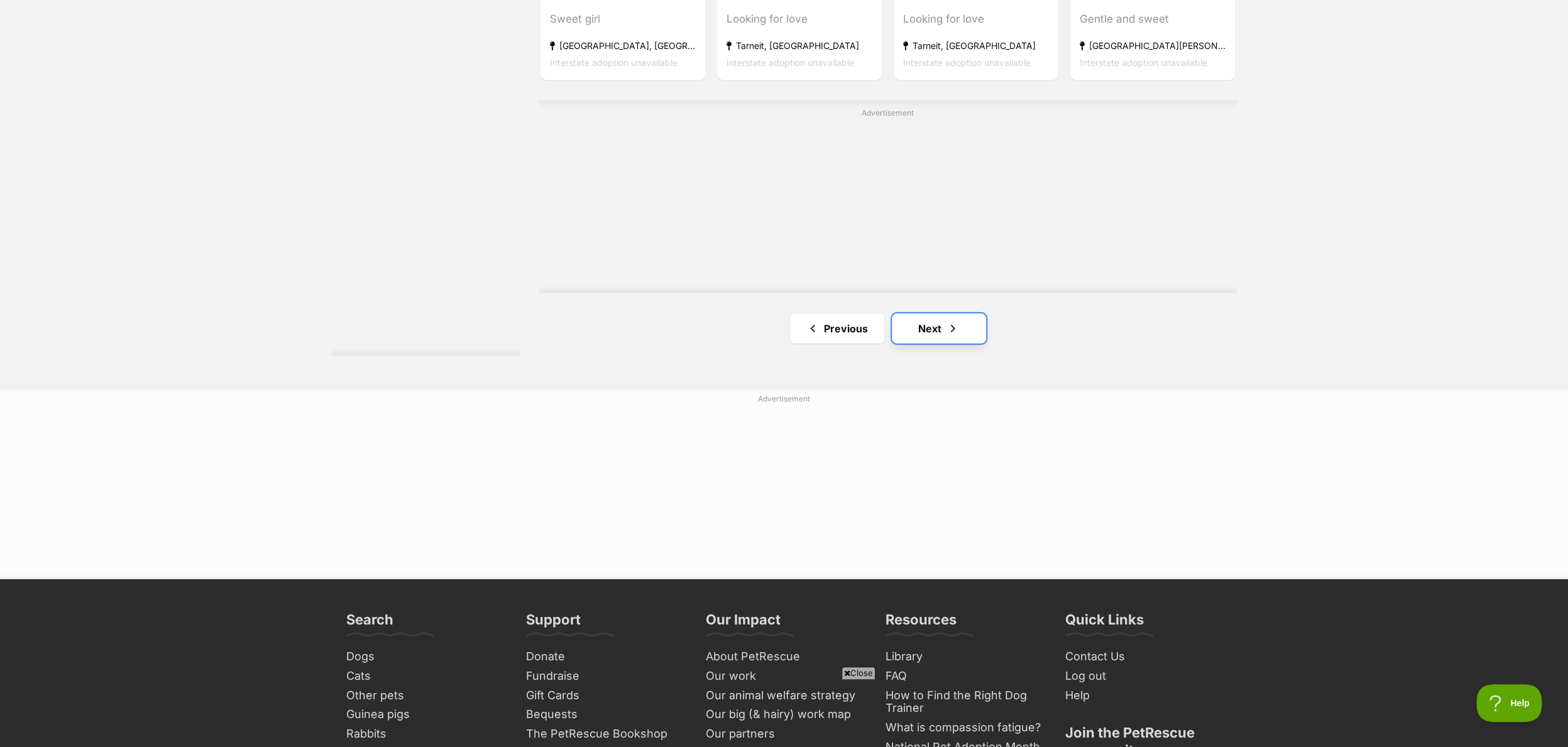
click at [932, 328] on link "Next" at bounding box center [939, 328] width 95 height 30
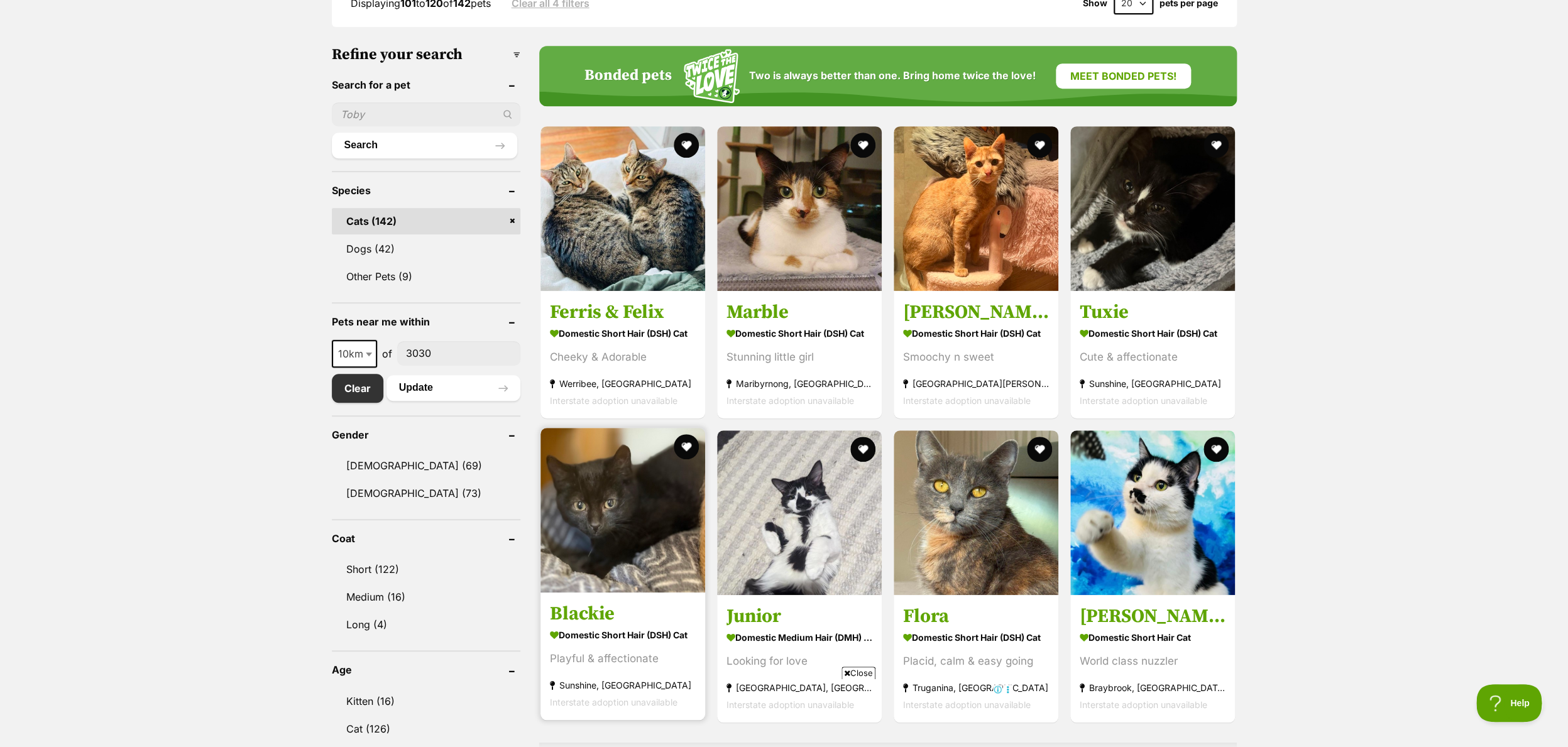
click at [589, 490] on img at bounding box center [622, 510] width 165 height 165
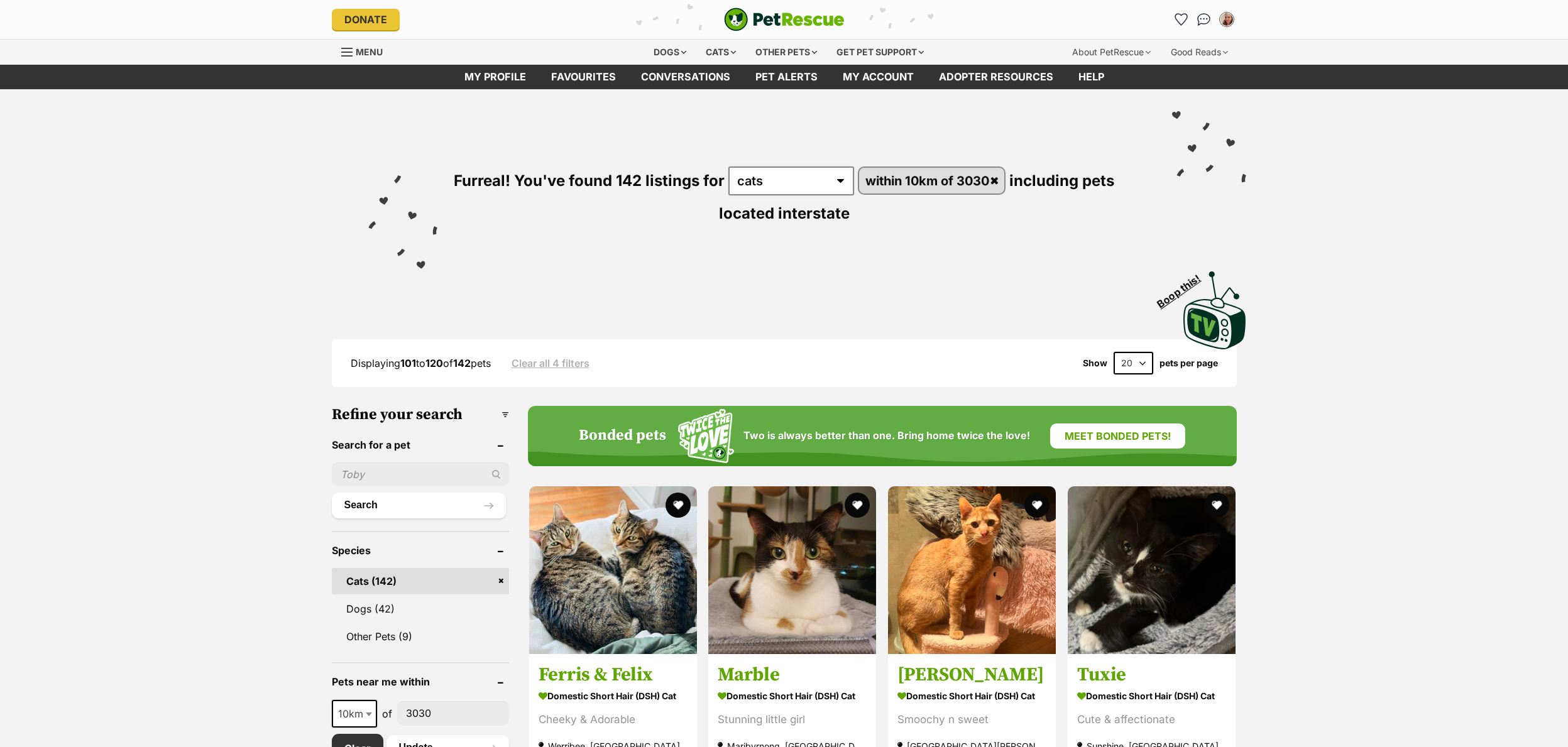
scroll to position [365, 0]
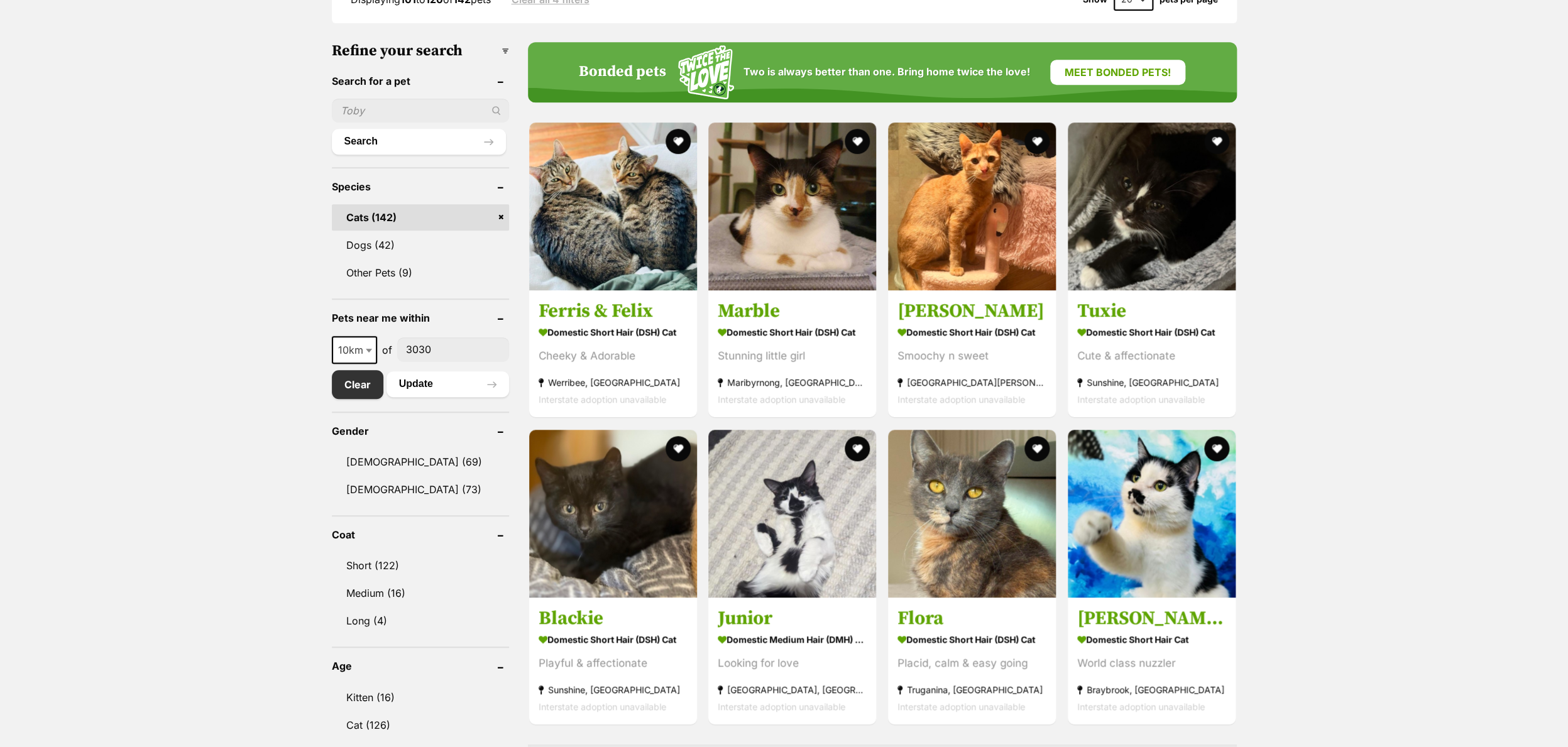
drag, startPoint x: 0, startPoint y: 0, endPoint x: 793, endPoint y: 498, distance: 936.4
click at [793, 498] on img at bounding box center [792, 511] width 168 height 167
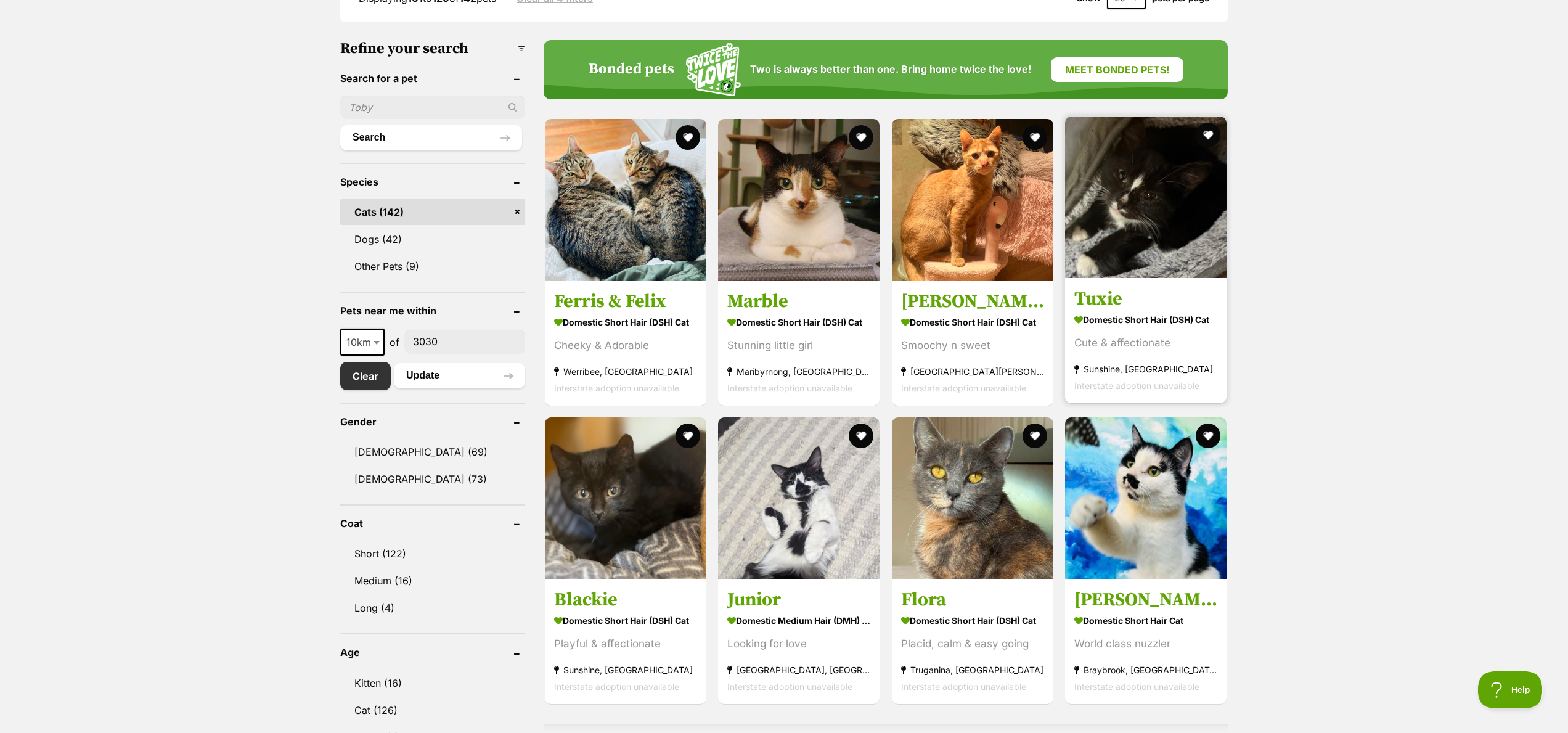
click at [1133, 314] on strong "Domestic Short Hair (DSH) Cat" at bounding box center [1146, 320] width 143 height 18
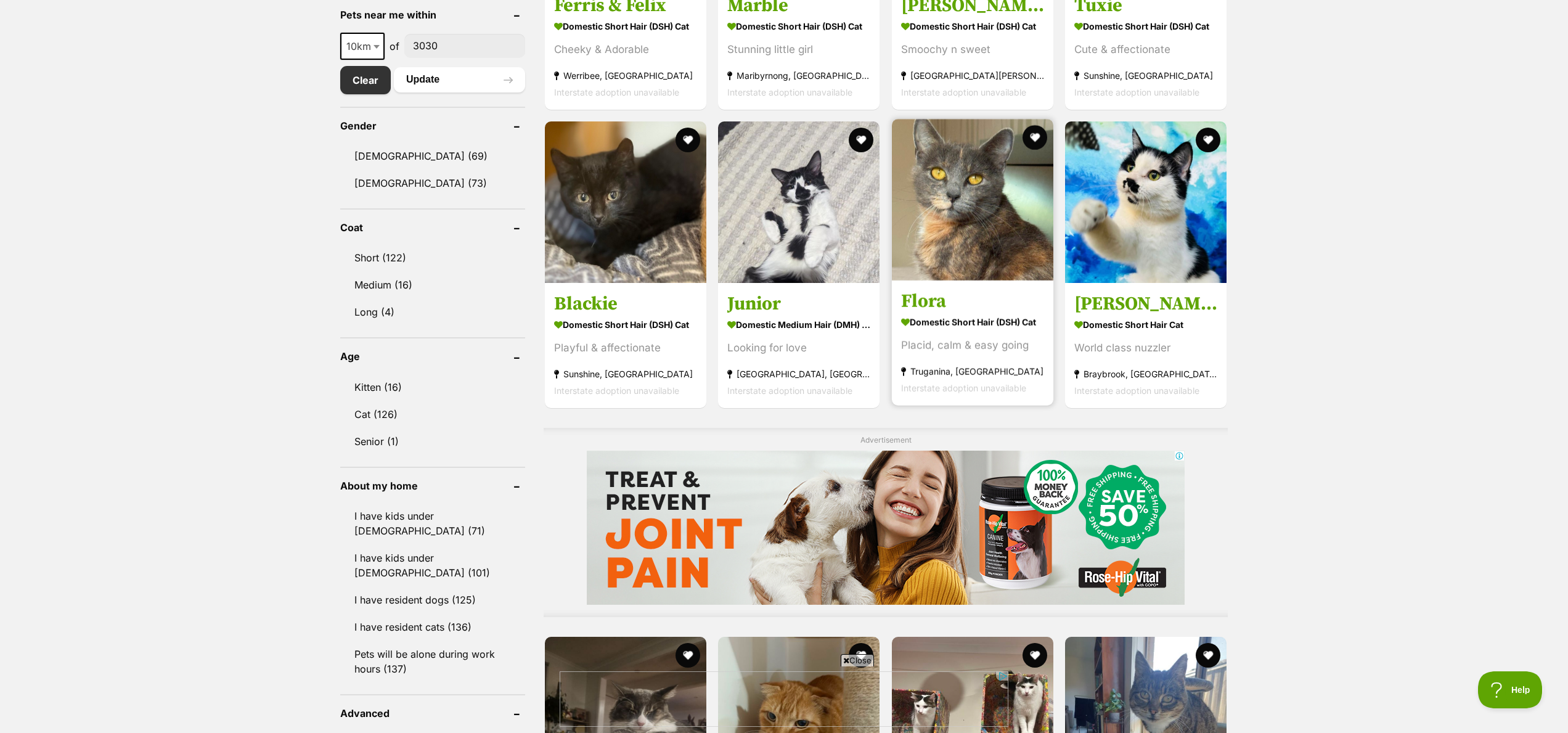
click at [939, 302] on h3 "Flora" at bounding box center [973, 301] width 143 height 23
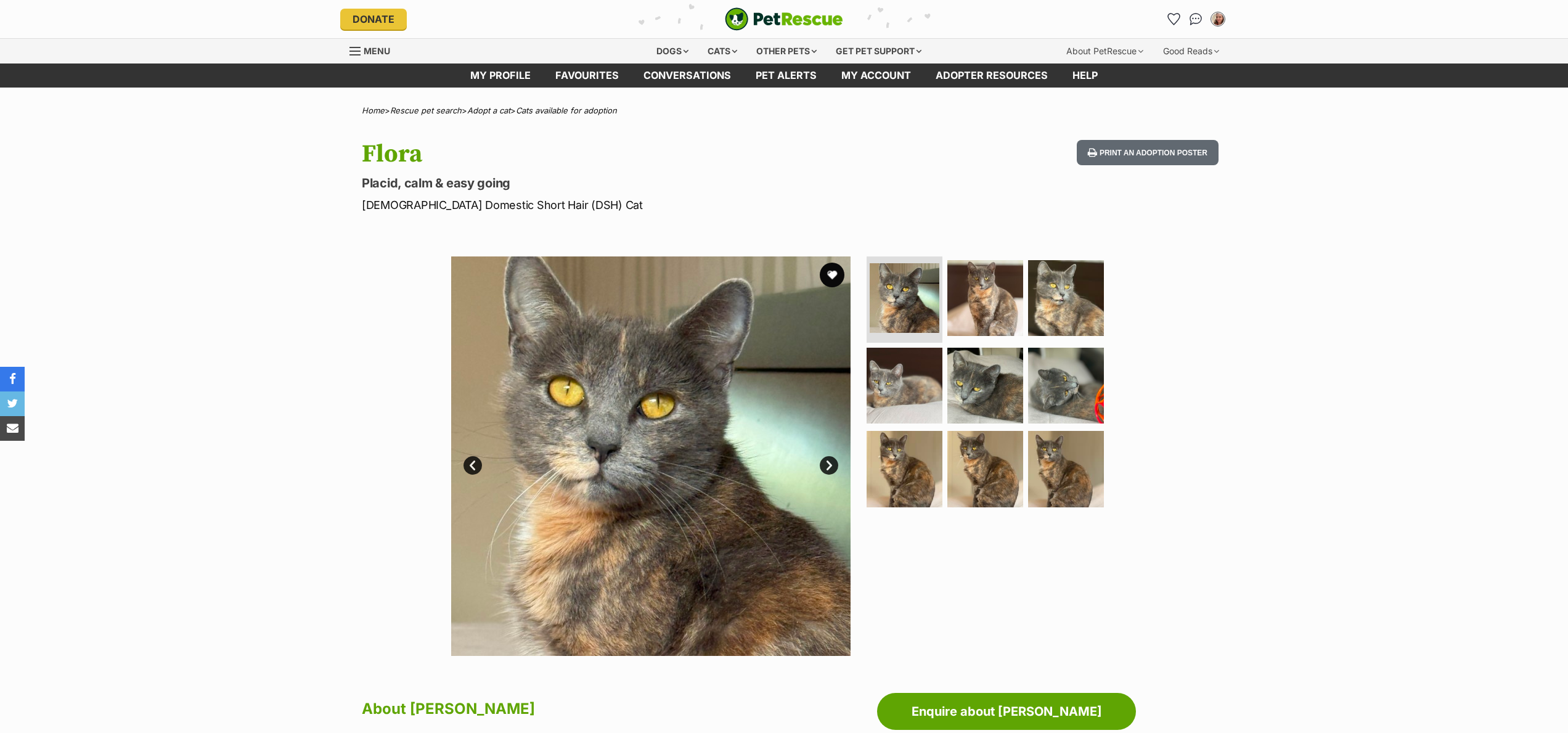
click at [903, 469] on img at bounding box center [904, 468] width 76 height 76
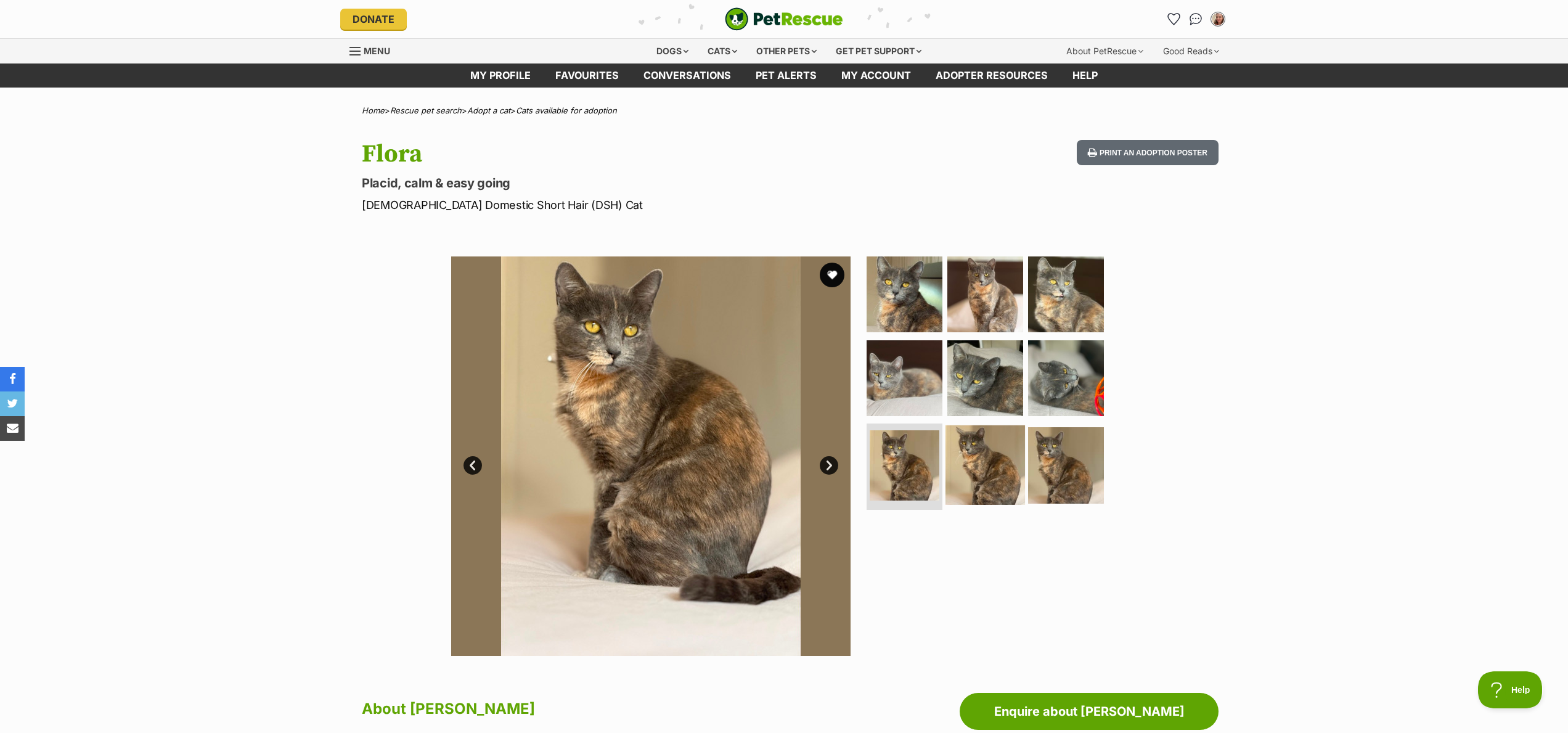
click at [986, 473] on img at bounding box center [985, 465] width 80 height 80
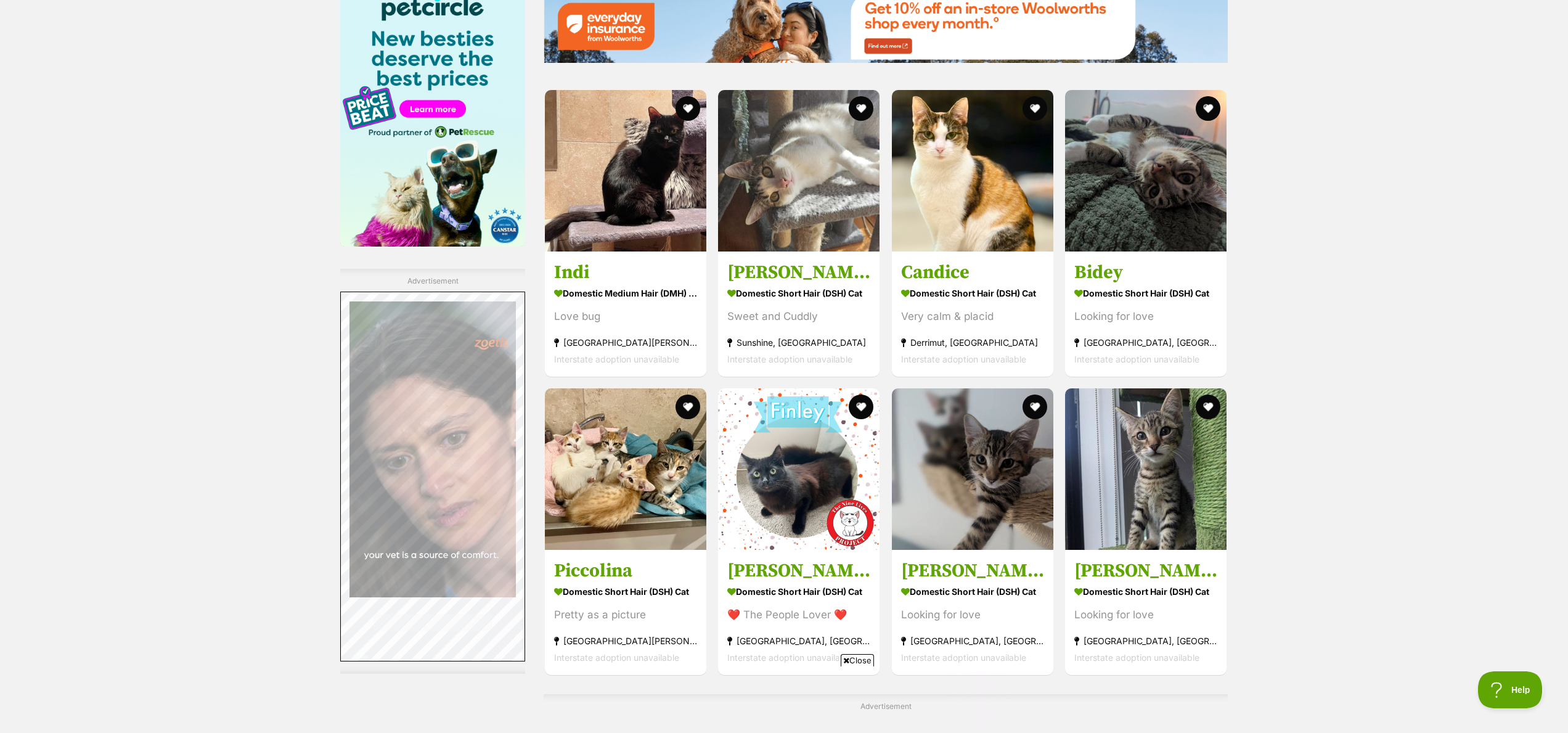
scroll to position [1645, 0]
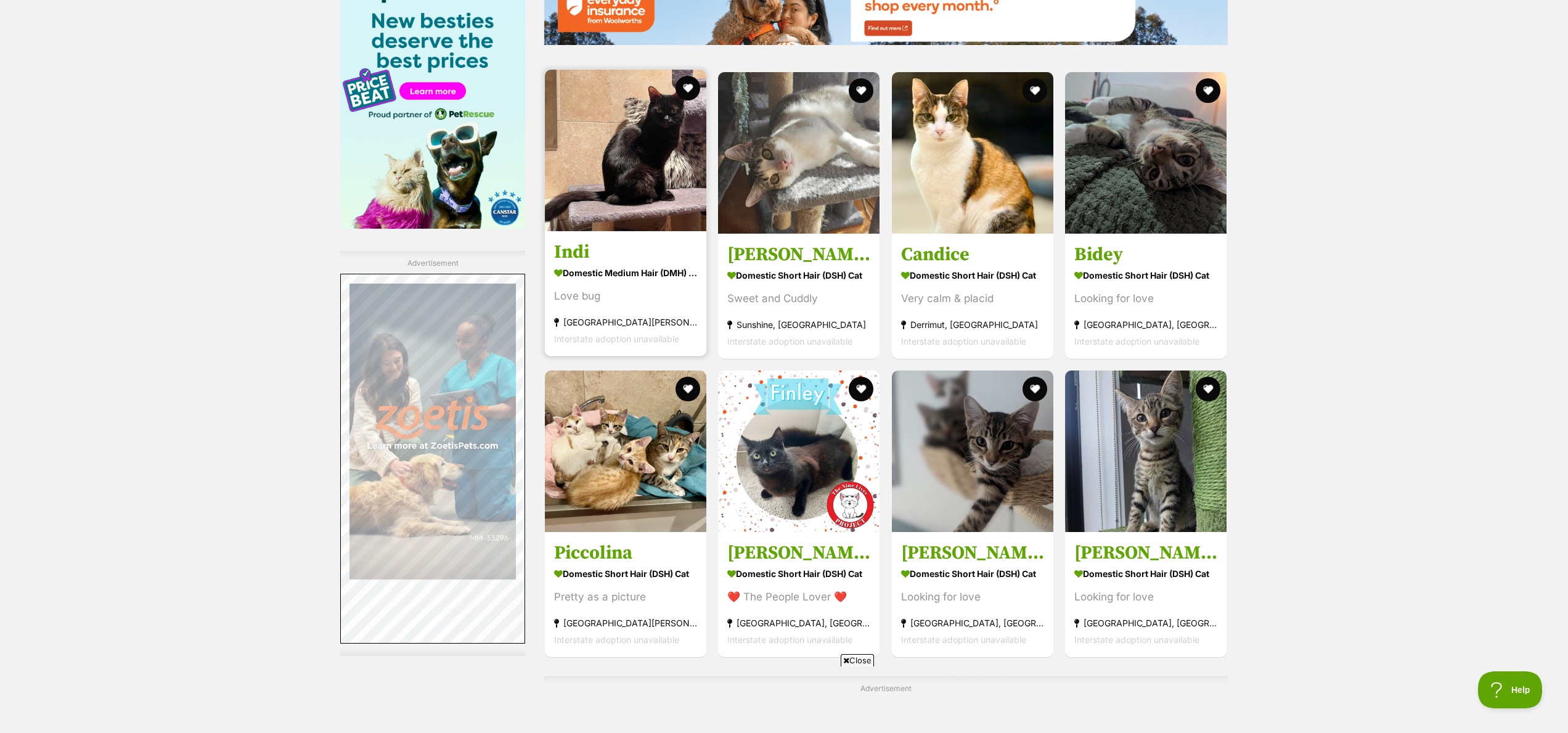
click at [605, 177] on img at bounding box center [625, 150] width 162 height 162
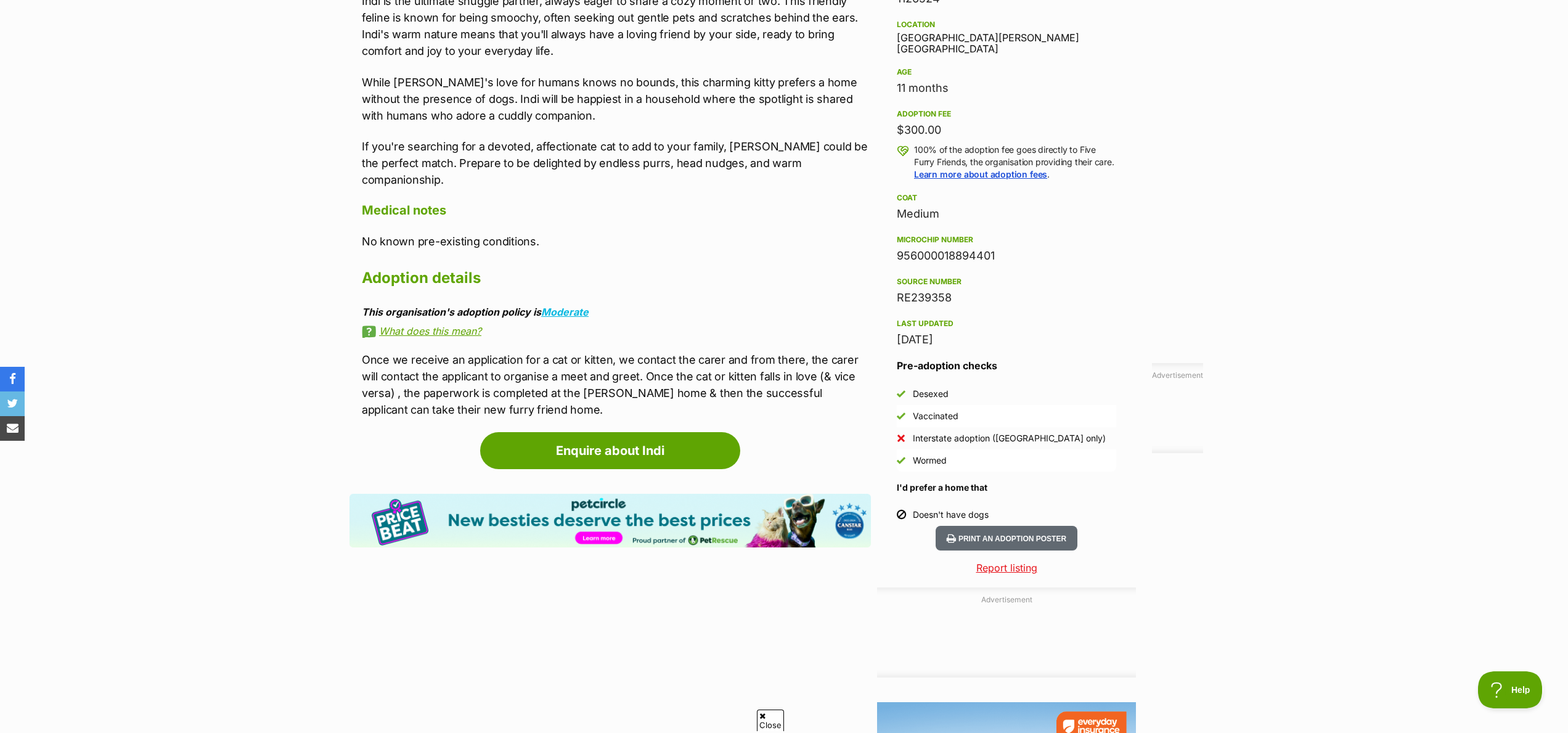
scroll to position [824, 0]
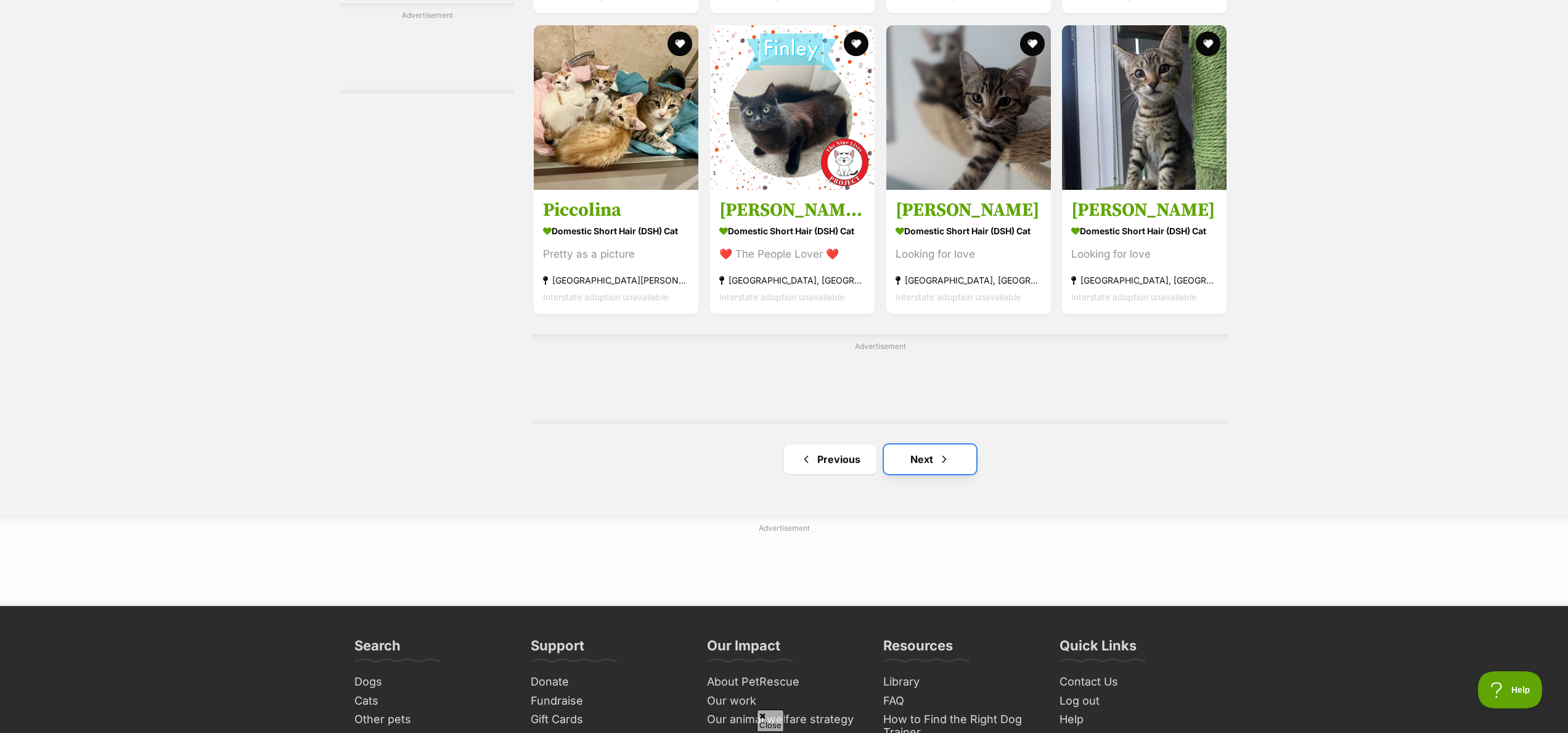
click at [920, 453] on link "Next" at bounding box center [930, 459] width 93 height 29
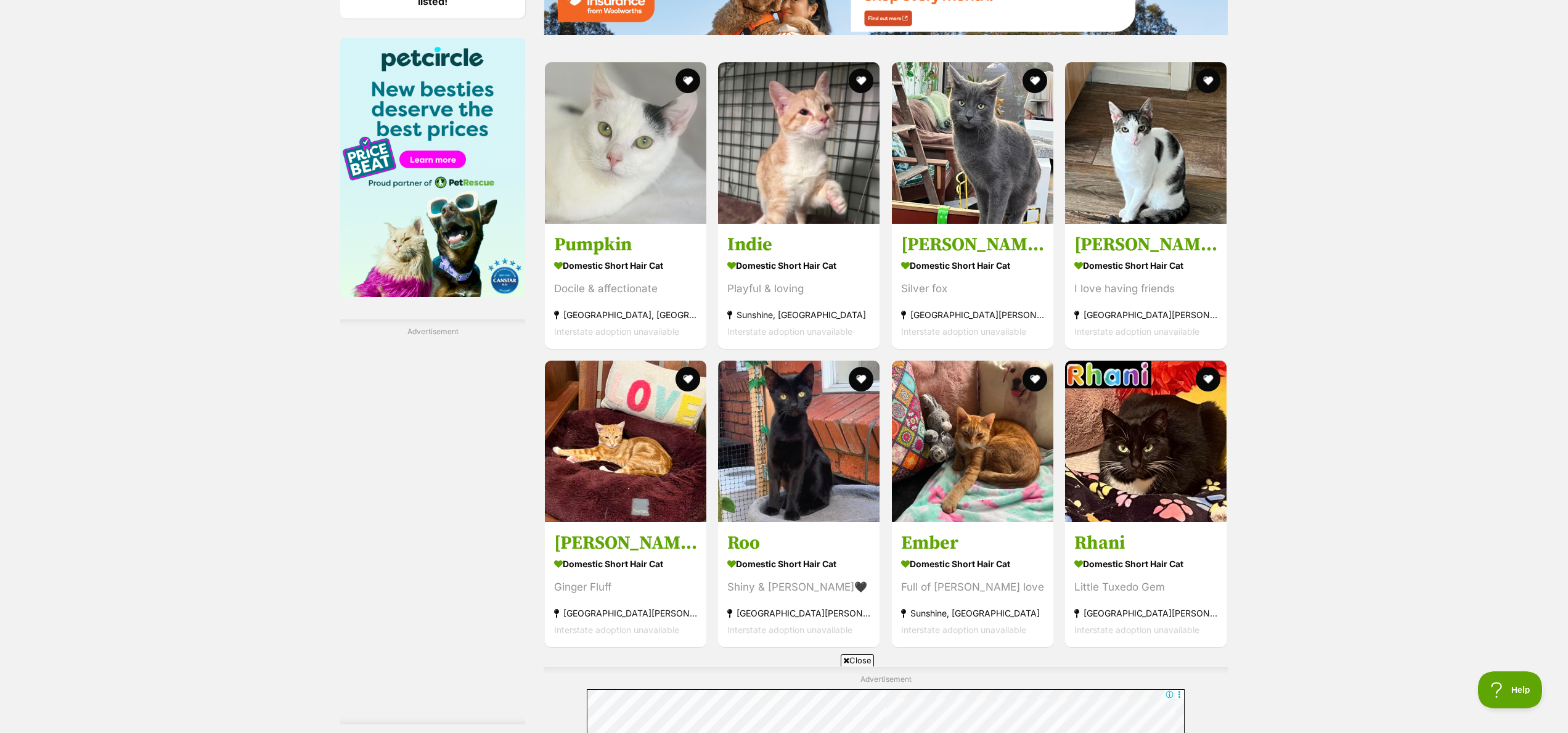
scroll to position [1583, 0]
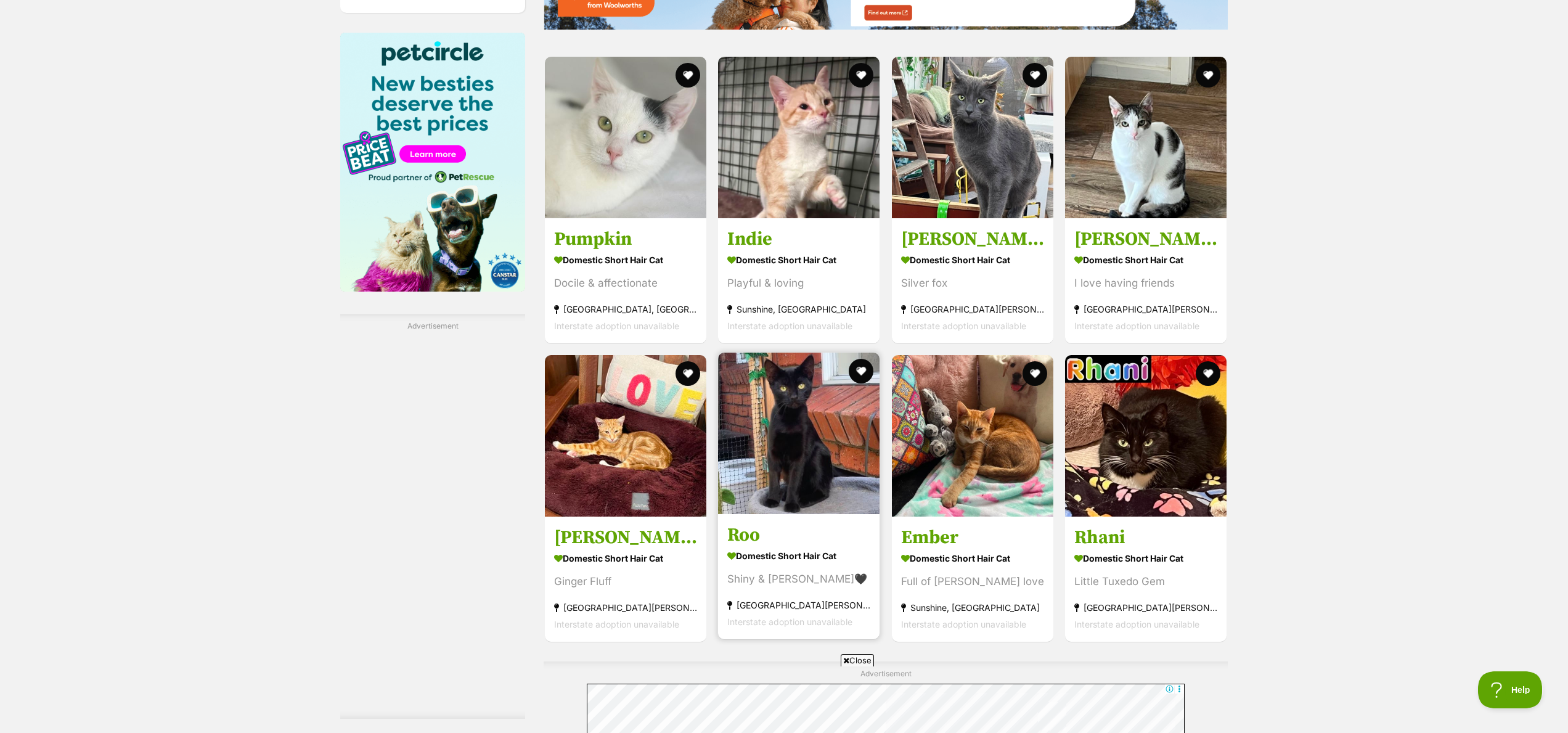
click at [799, 435] on img at bounding box center [798, 433] width 162 height 162
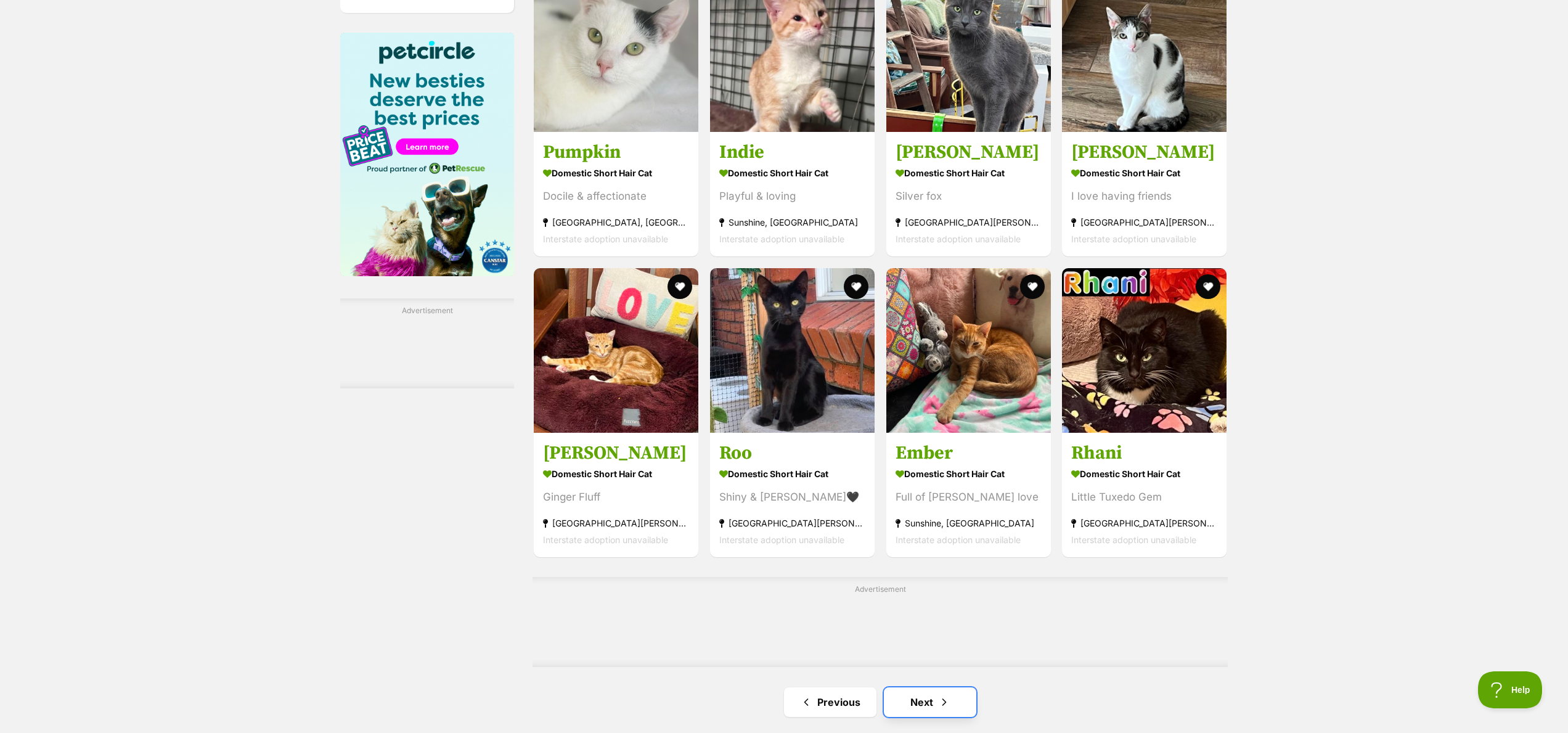
click at [933, 700] on link "Next" at bounding box center [930, 702] width 93 height 29
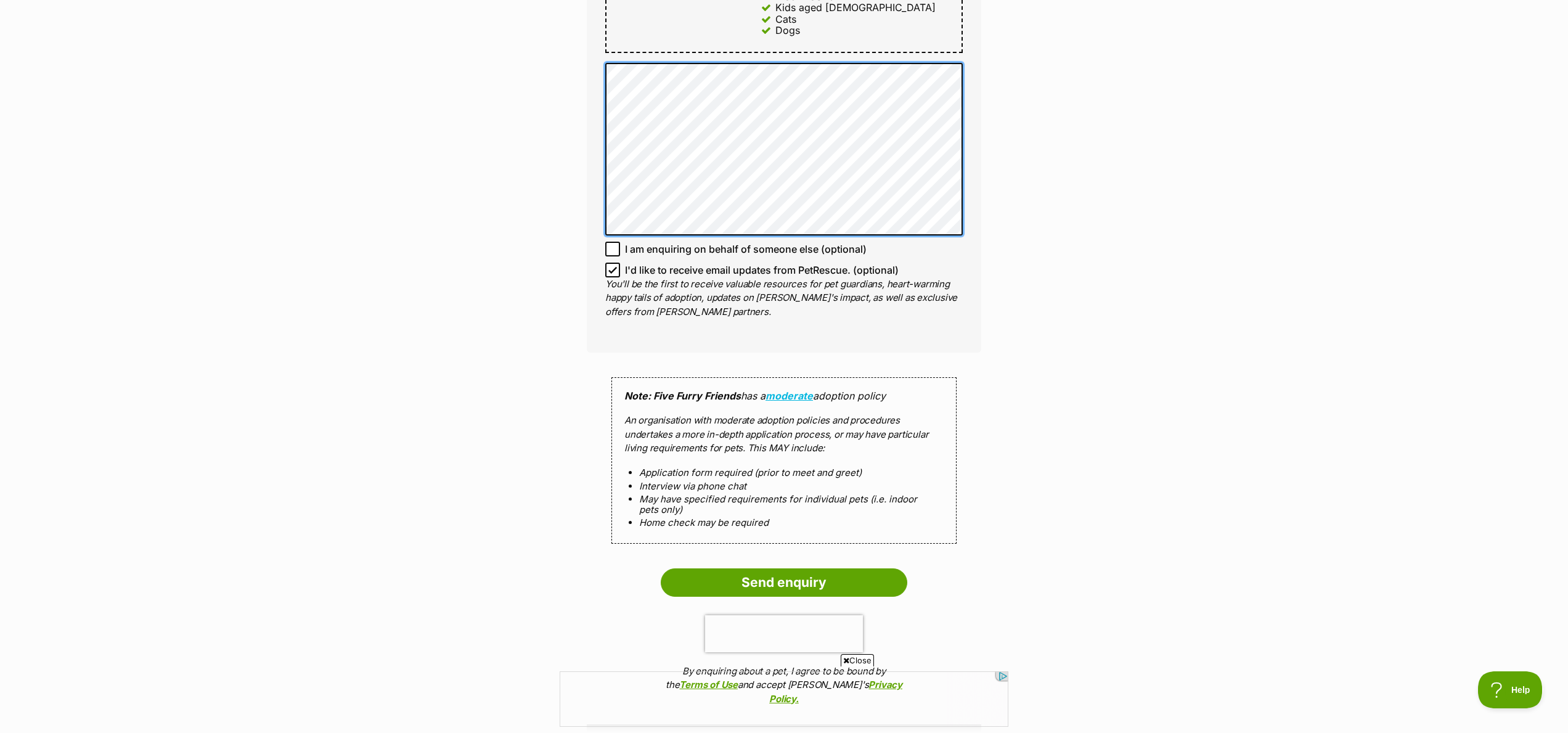
scroll to position [825, 0]
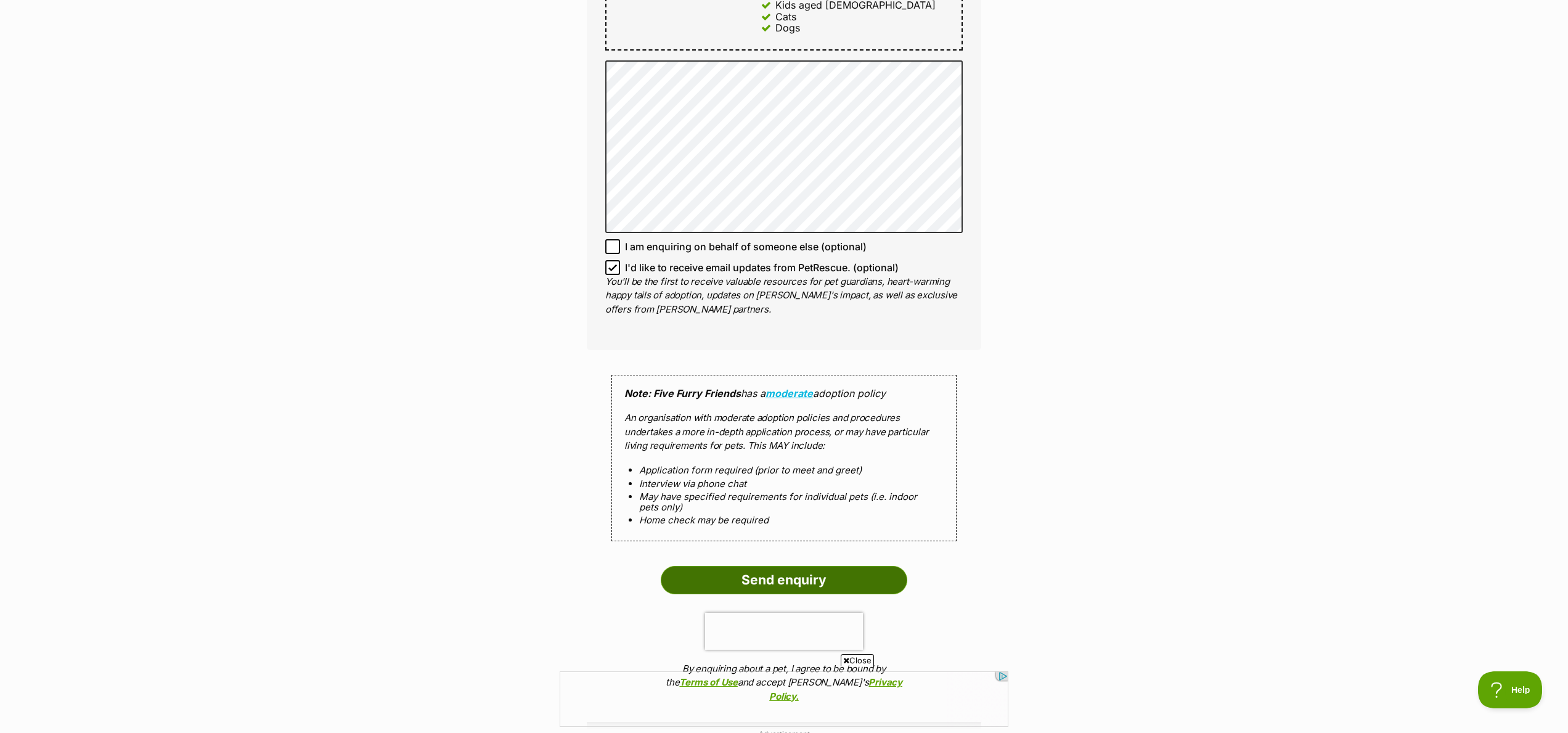
click at [793, 566] on input "Send enquiry" at bounding box center [784, 580] width 247 height 29
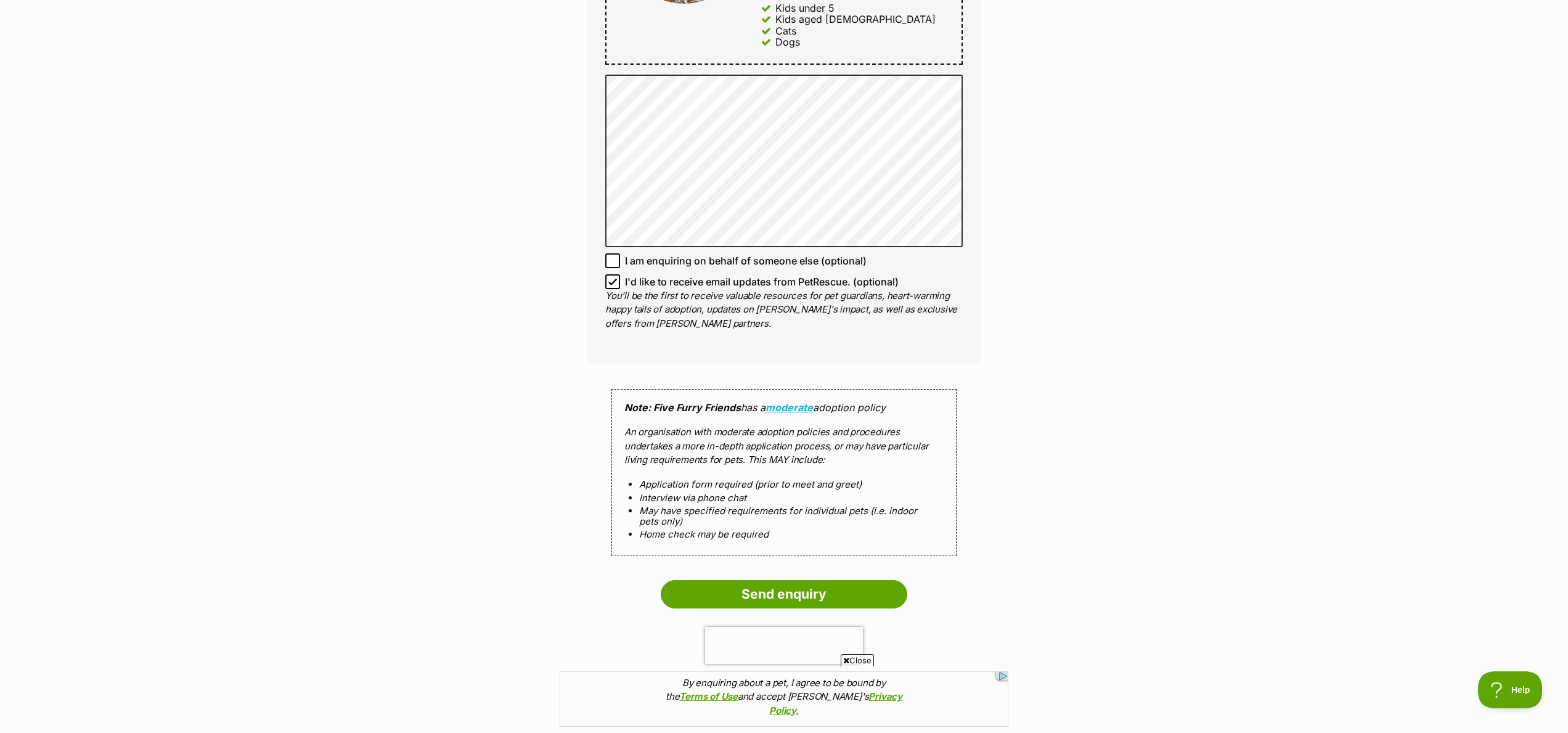
scroll to position [812, 0]
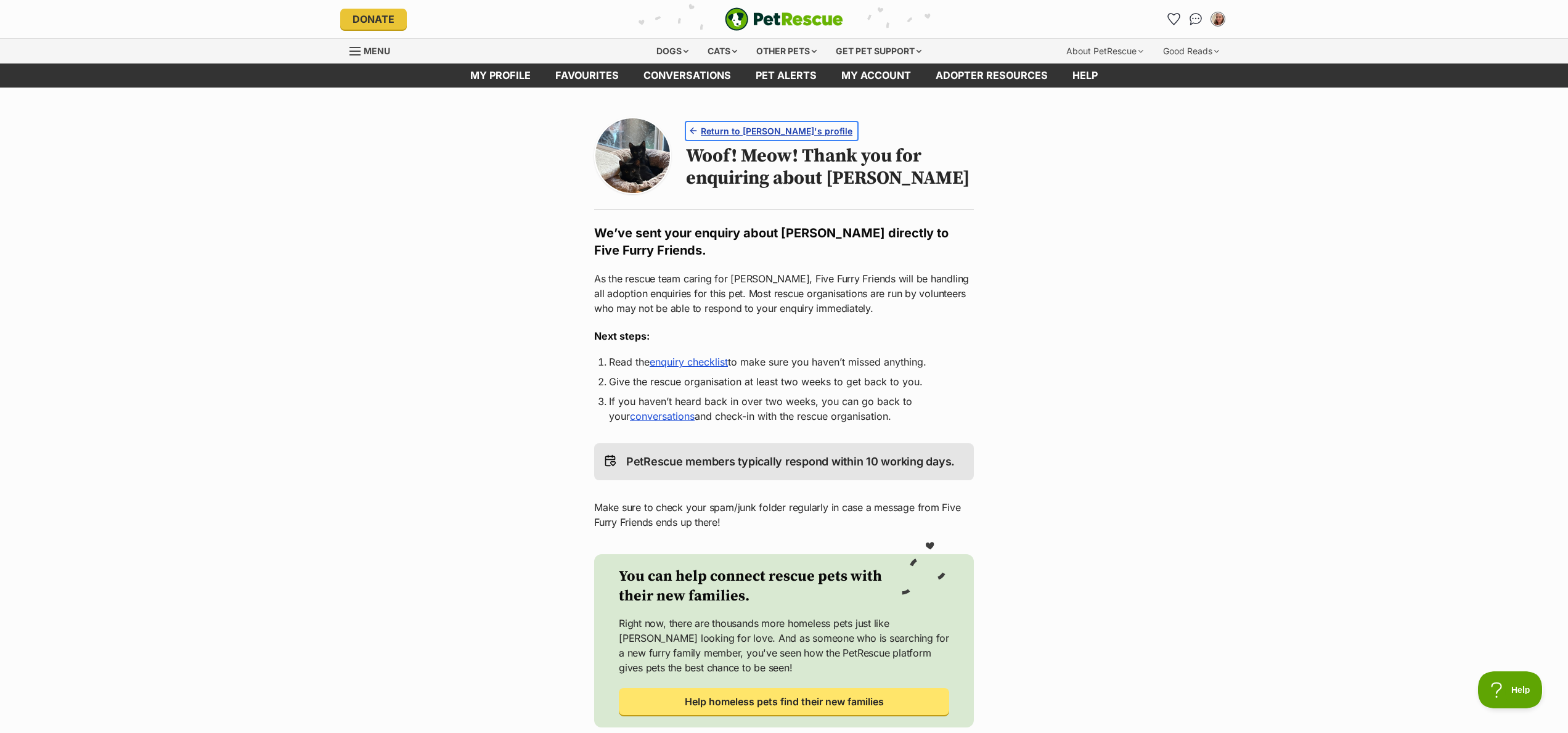
click at [788, 128] on span "Return to Neil's profile" at bounding box center [777, 131] width 151 height 13
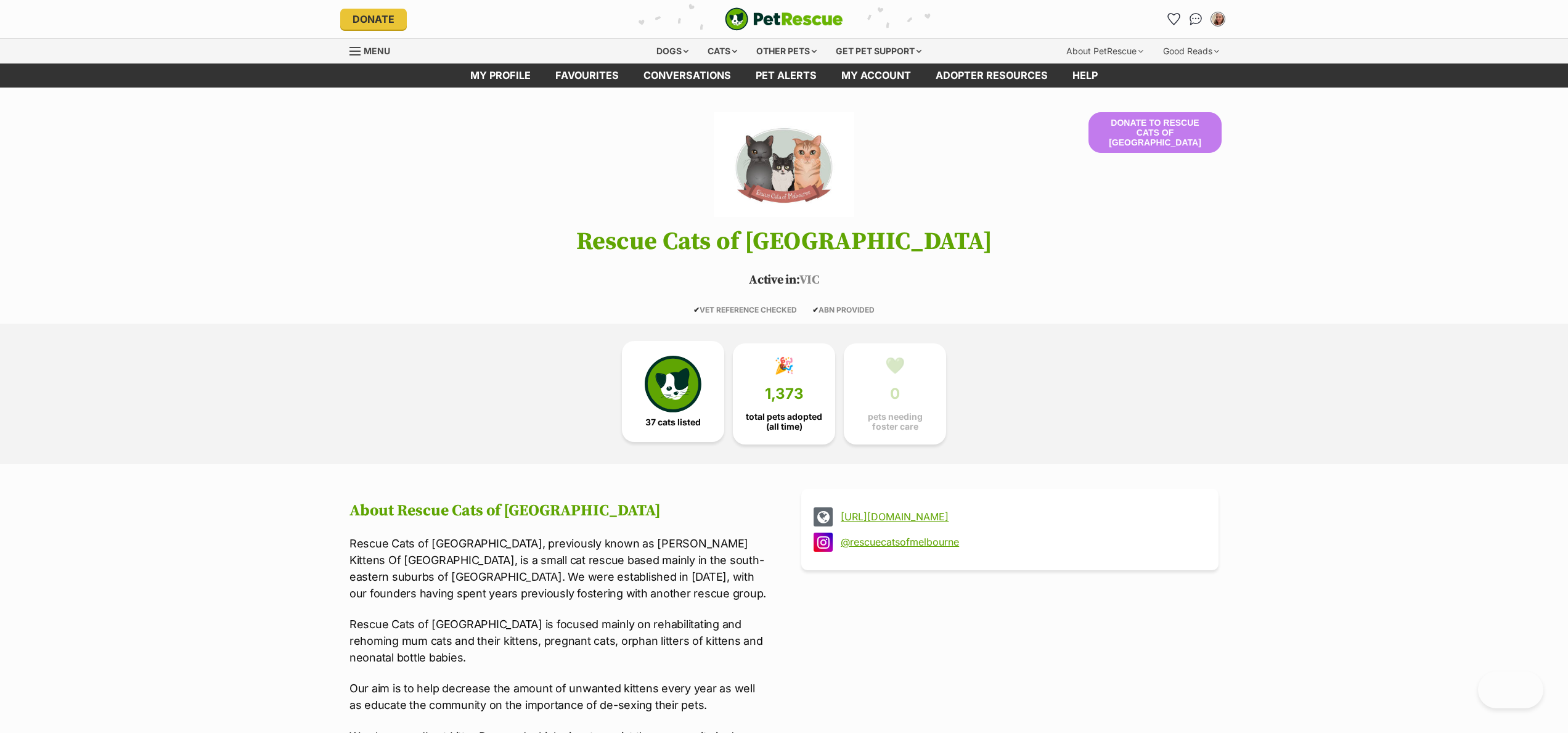
click at [669, 389] on img at bounding box center [673, 384] width 57 height 57
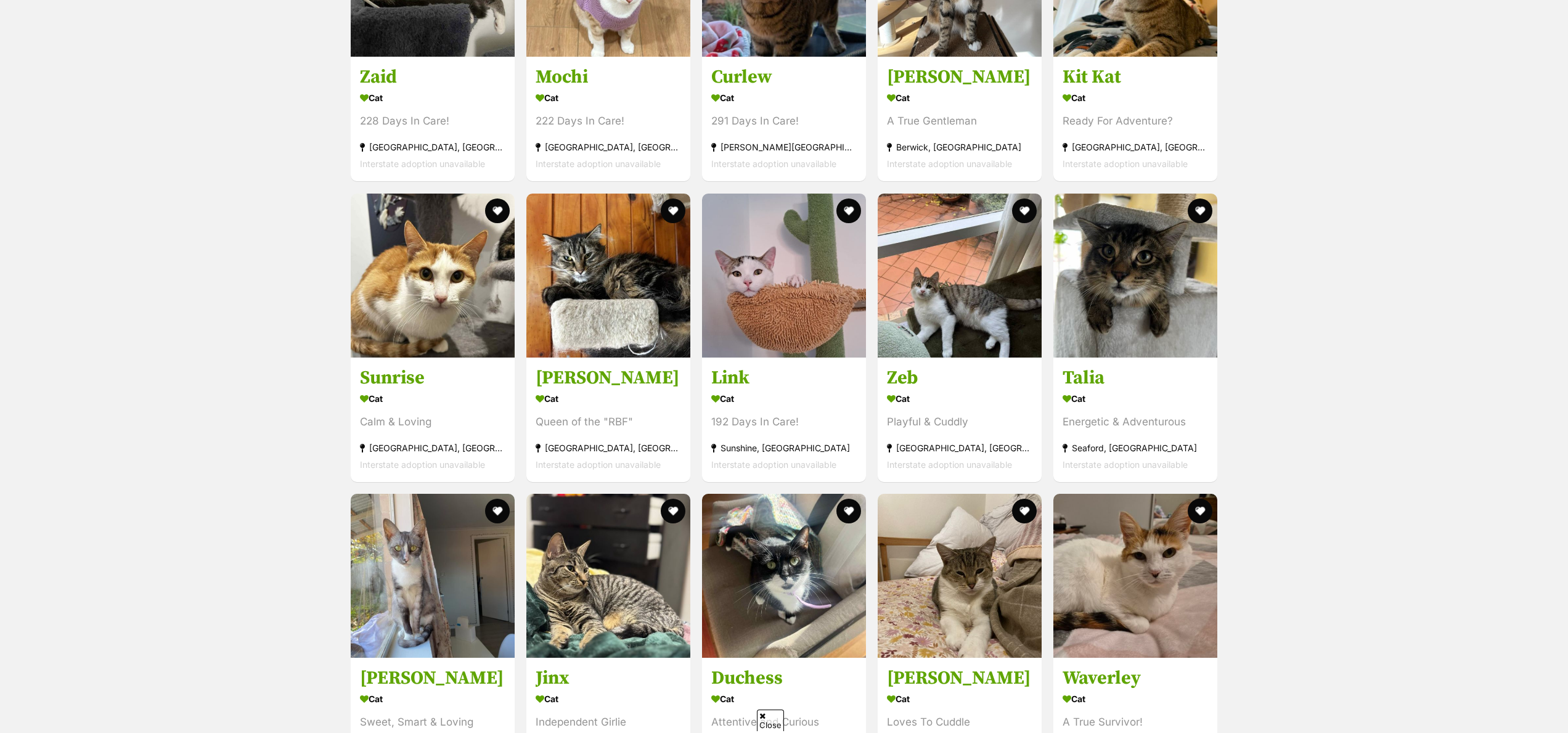
scroll to position [2444, 0]
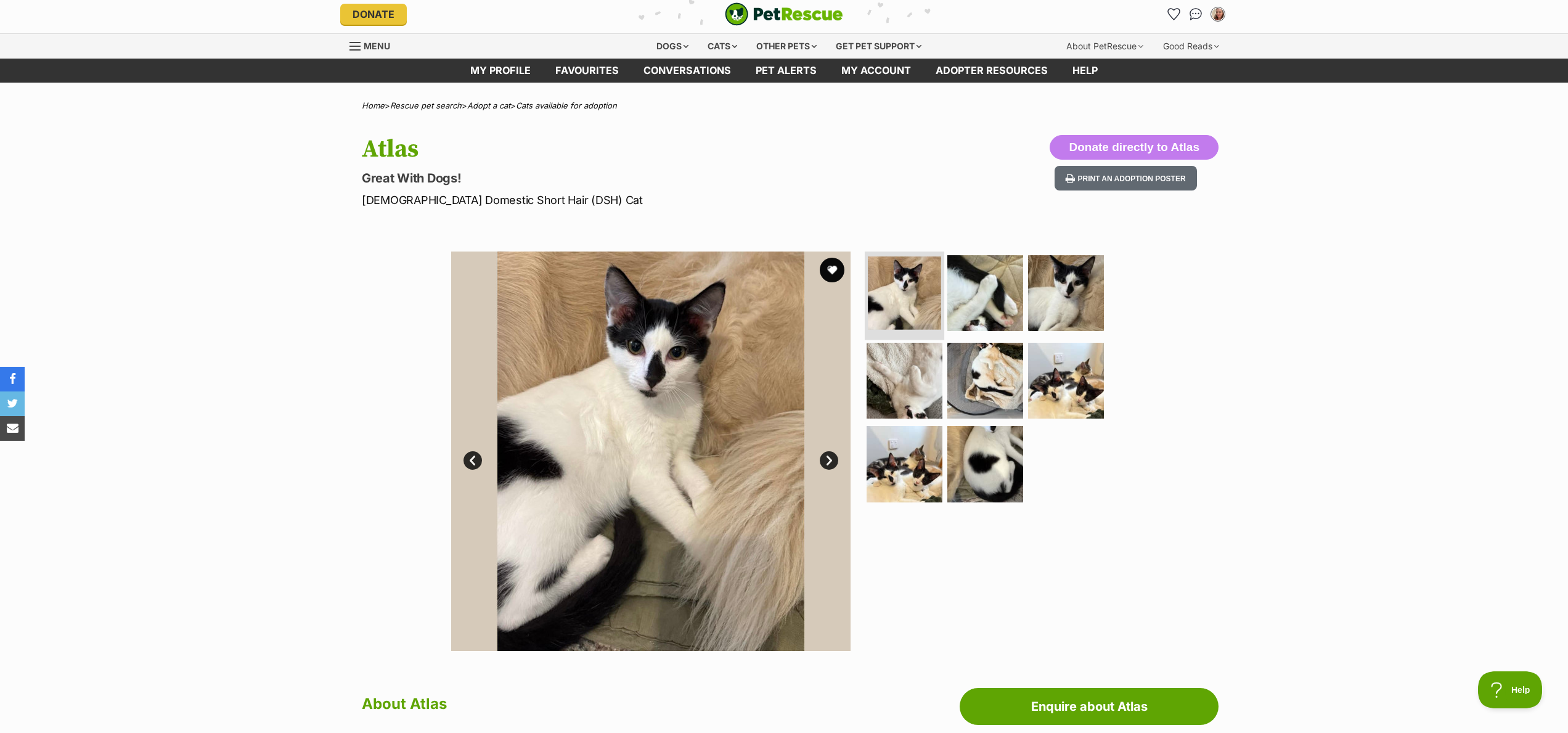
click at [896, 299] on img at bounding box center [905, 293] width 74 height 74
click at [984, 300] on img at bounding box center [985, 293] width 80 height 80
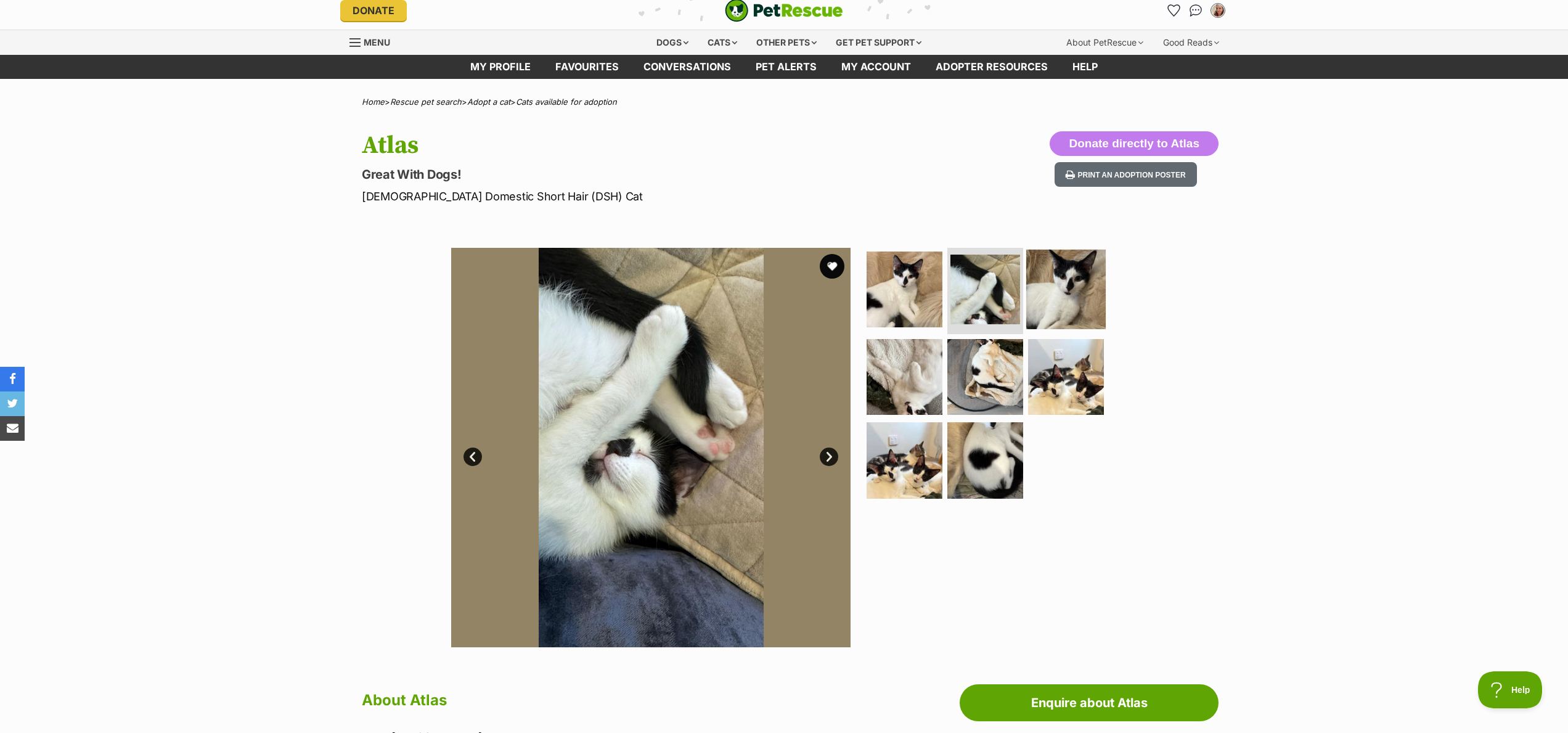
click at [1072, 301] on img at bounding box center [1066, 289] width 80 height 80
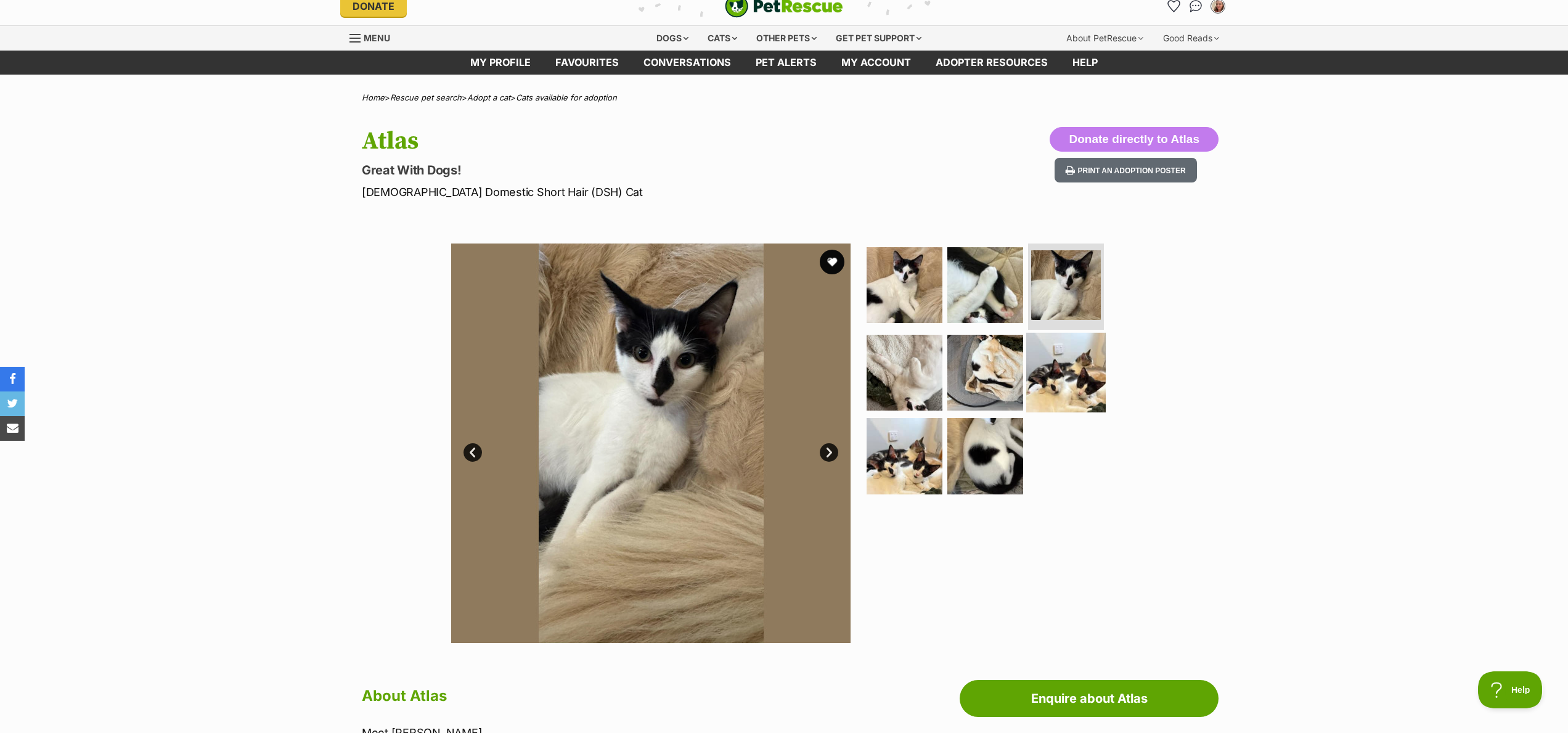
click at [1069, 361] on img at bounding box center [1066, 372] width 80 height 80
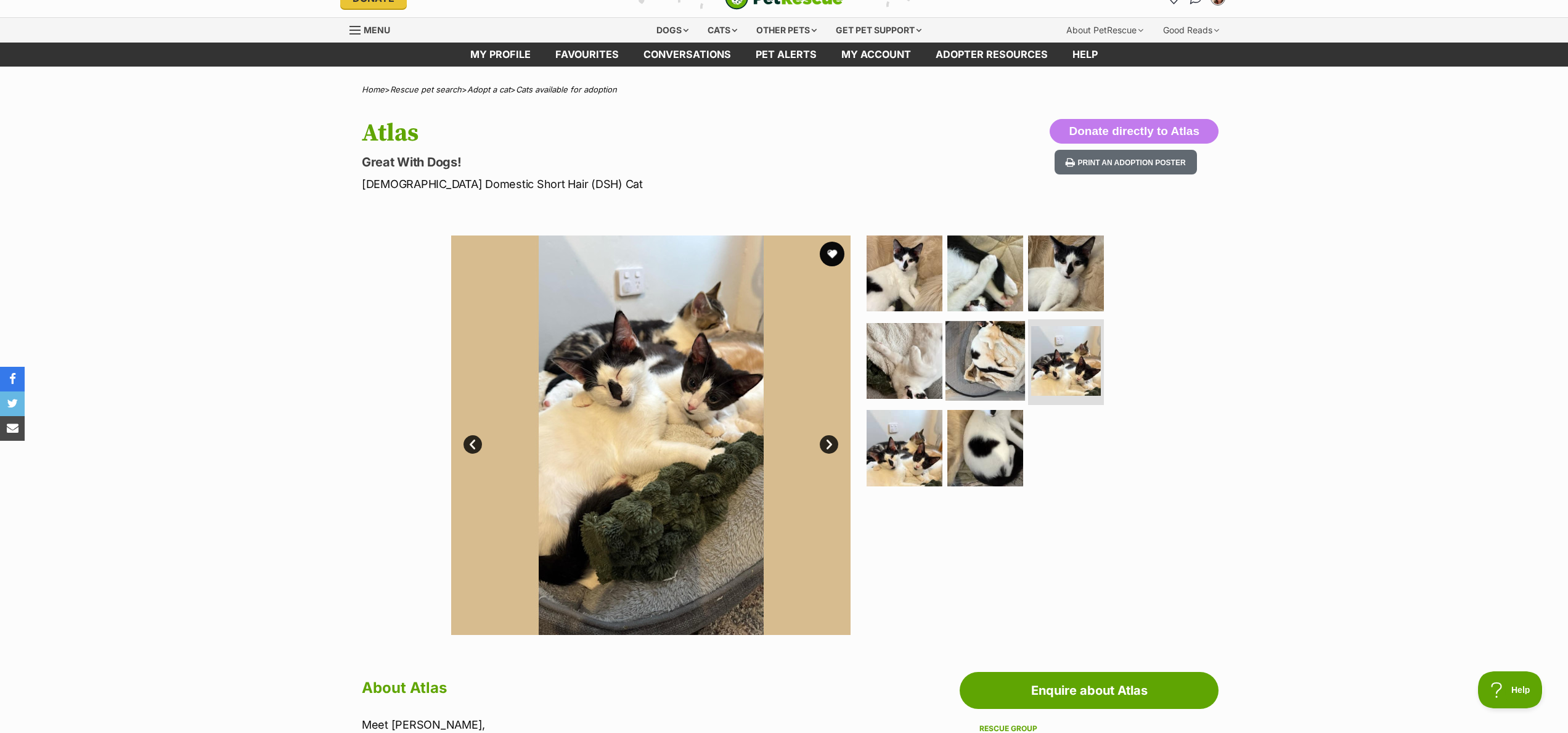
click at [982, 357] on img at bounding box center [985, 360] width 80 height 80
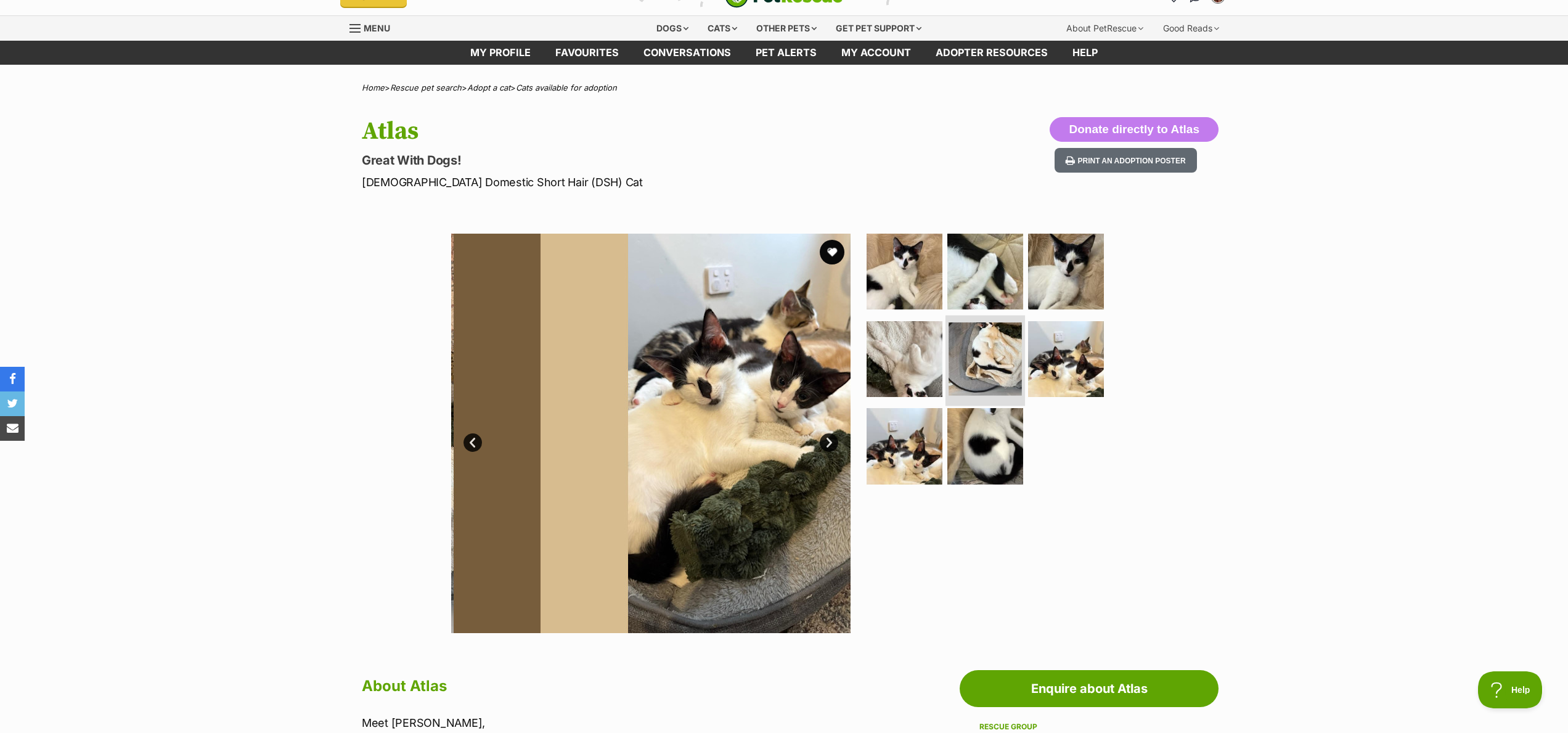
scroll to position [23, 0]
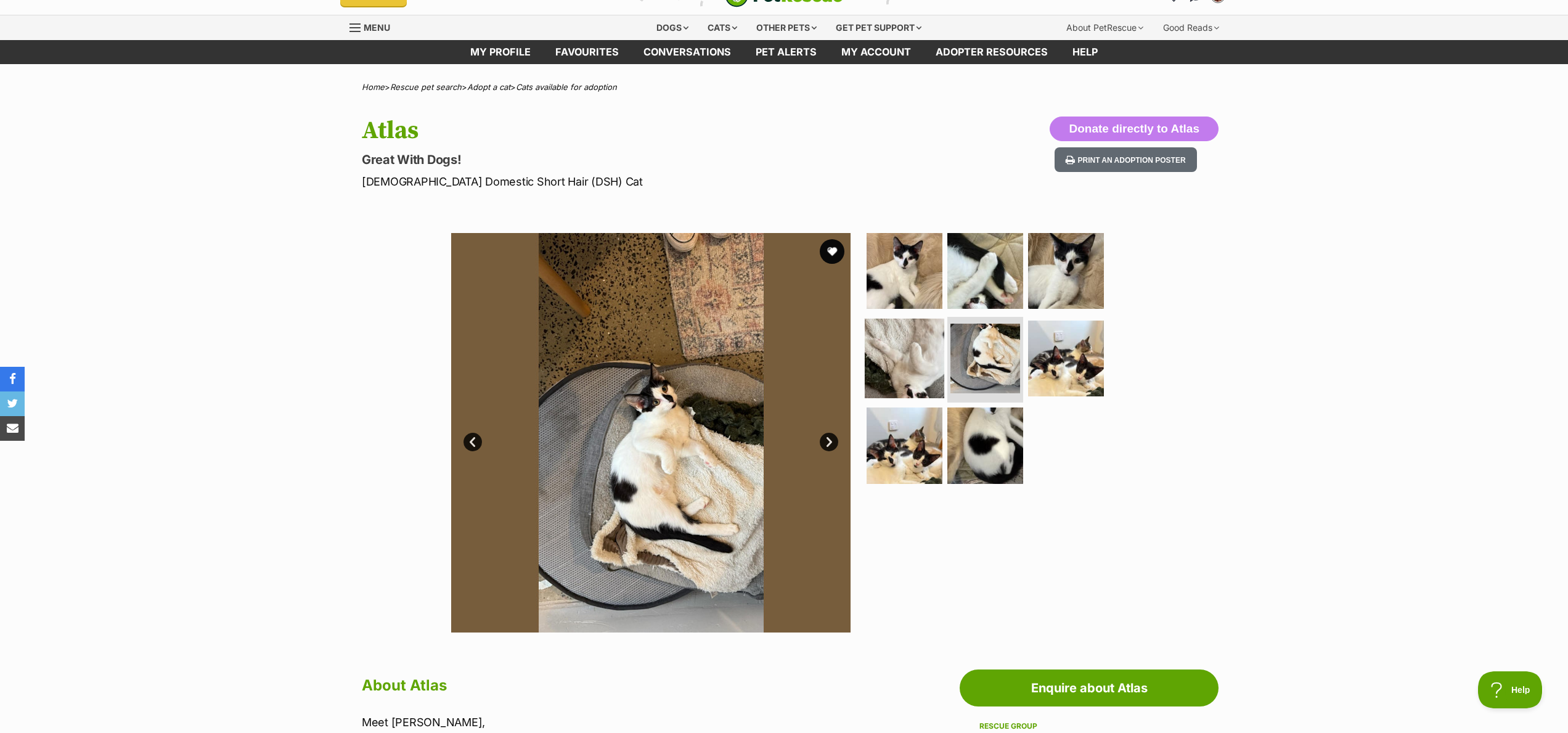
click at [911, 363] on img at bounding box center [904, 357] width 80 height 80
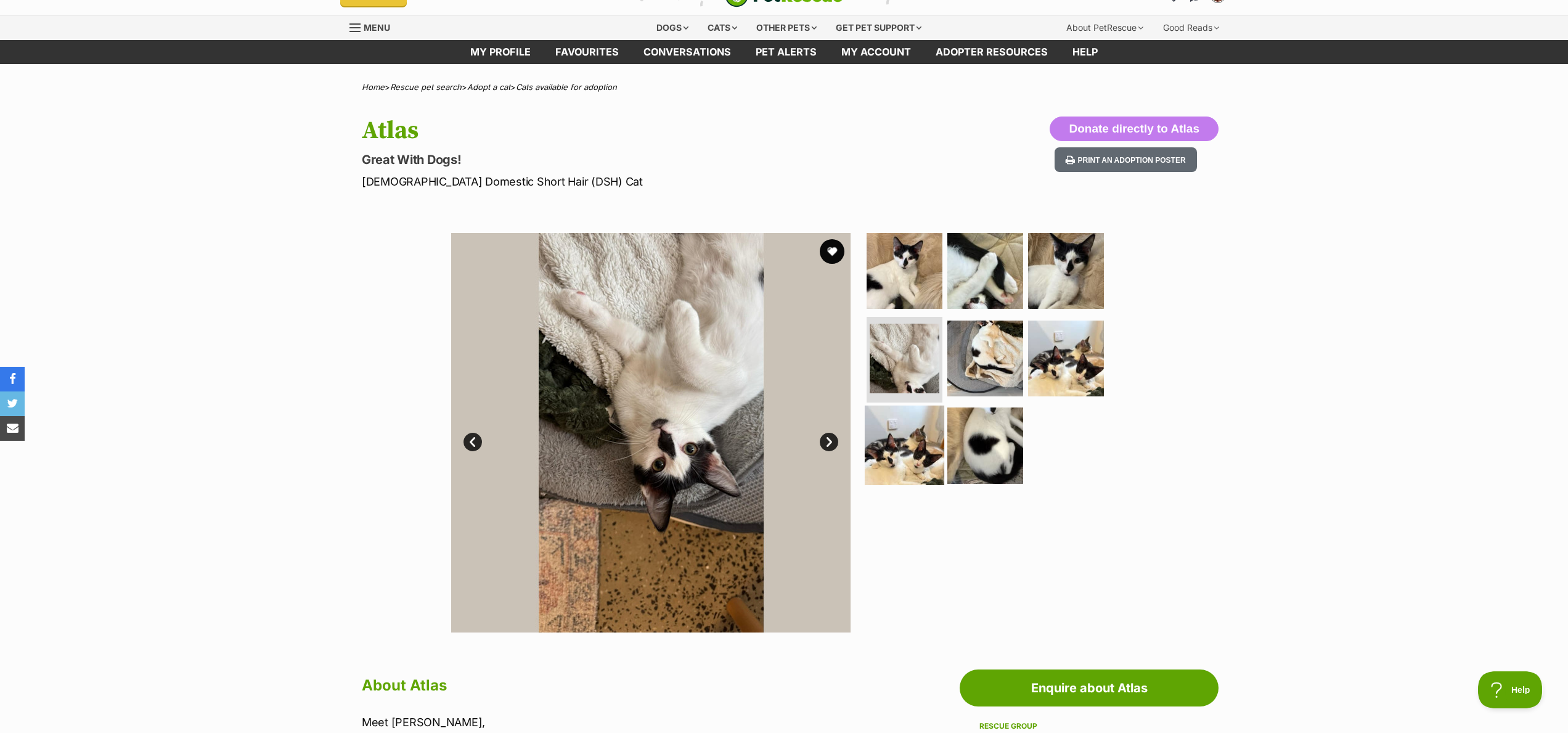
scroll to position [23, 0]
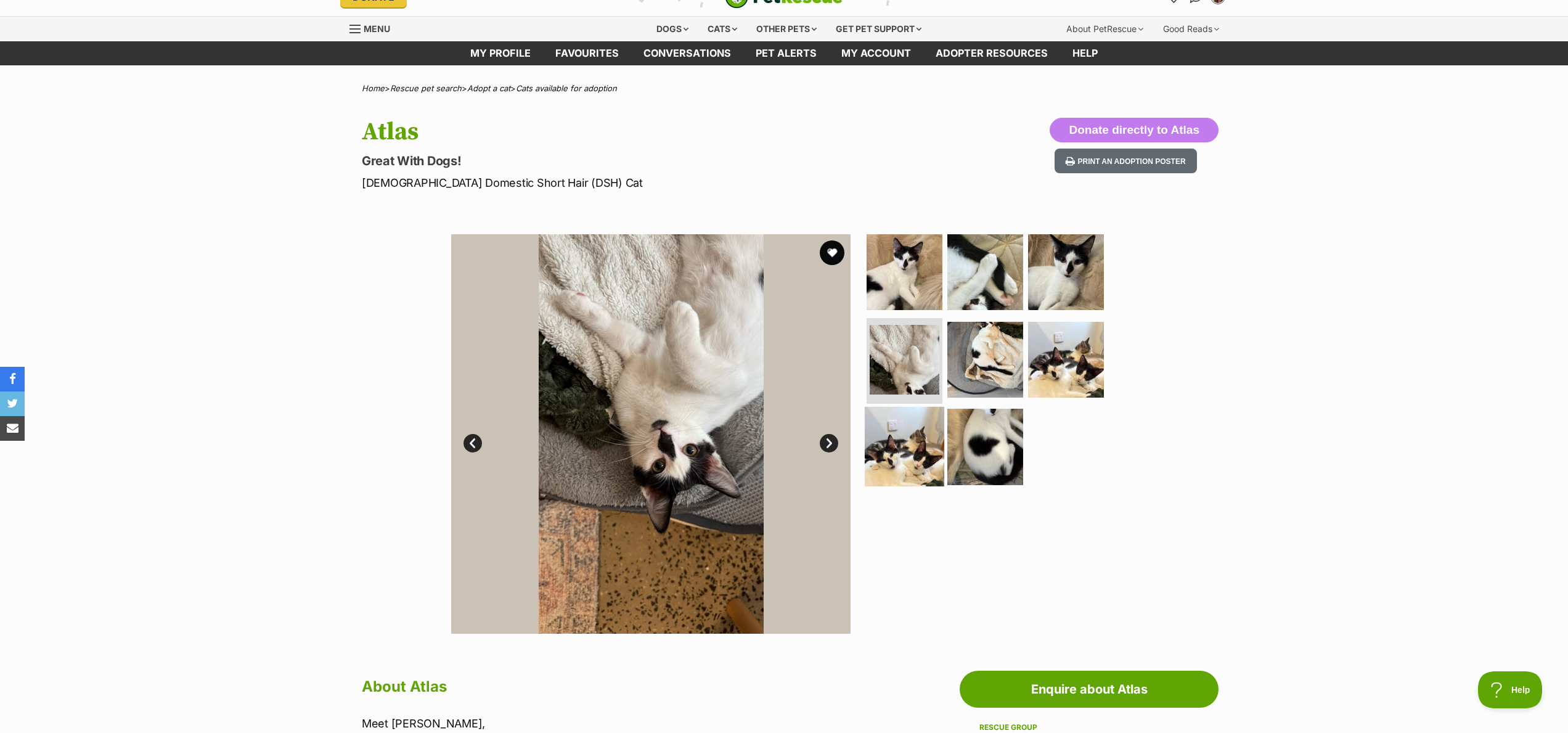
click at [914, 453] on img at bounding box center [904, 447] width 80 height 80
